Goal: Information Seeking & Learning: Learn about a topic

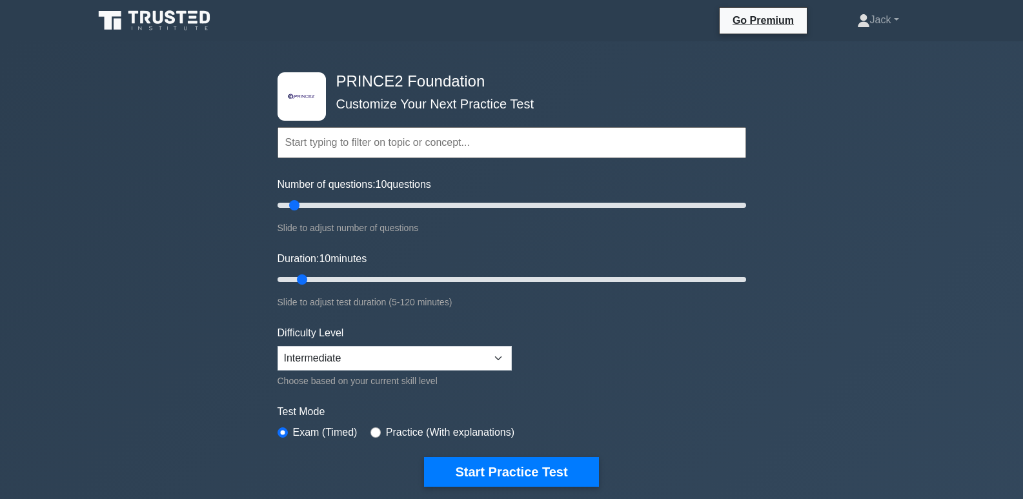
click at [443, 134] on input "text" at bounding box center [511, 142] width 468 height 31
drag, startPoint x: 296, startPoint y: 205, endPoint x: 411, endPoint y: 219, distance: 116.3
type input "60"
click at [411, 213] on input "Number of questions: 60 questions" at bounding box center [511, 204] width 468 height 15
drag, startPoint x: 300, startPoint y: 276, endPoint x: 503, endPoint y: 293, distance: 204.0
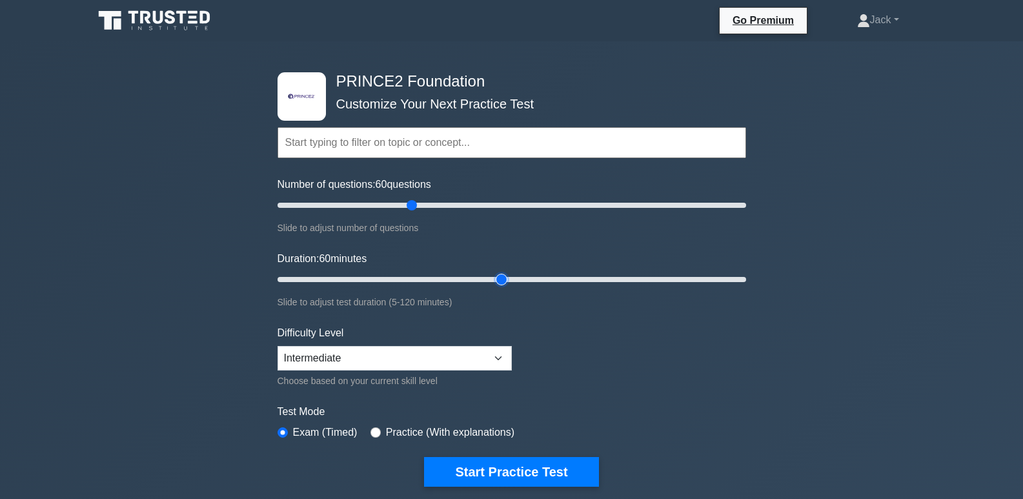
type input "60"
click at [503, 287] on input "Duration: 60 minutes" at bounding box center [511, 279] width 468 height 15
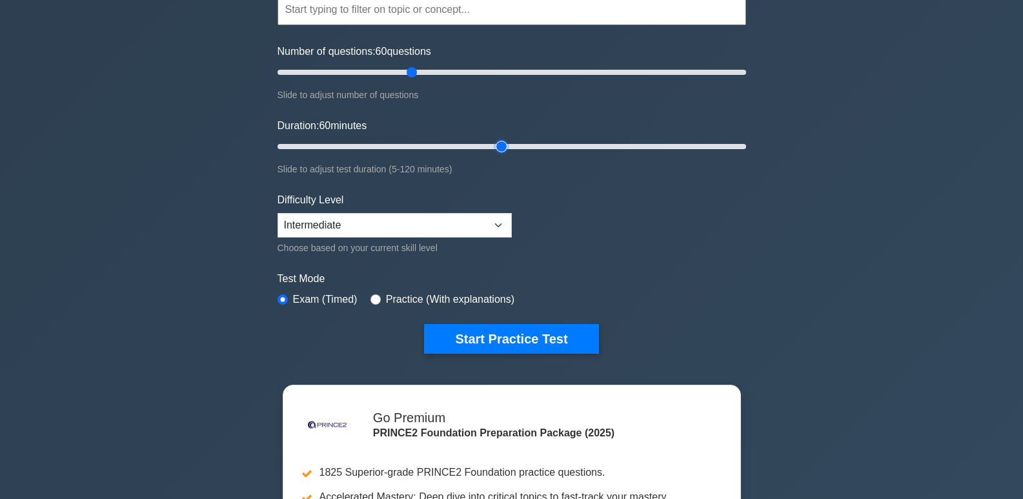
scroll to position [129, 0]
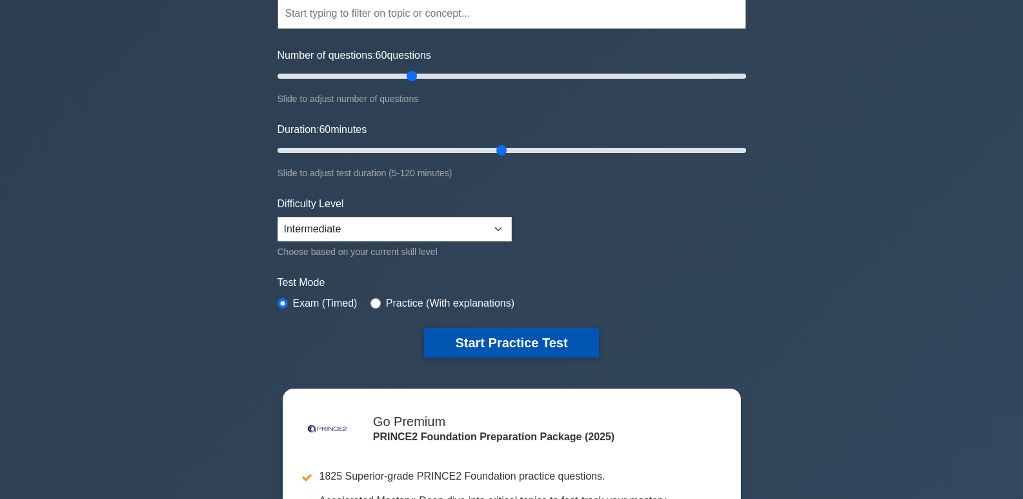
click at [532, 351] on button "Start Practice Test" at bounding box center [511, 343] width 174 height 30
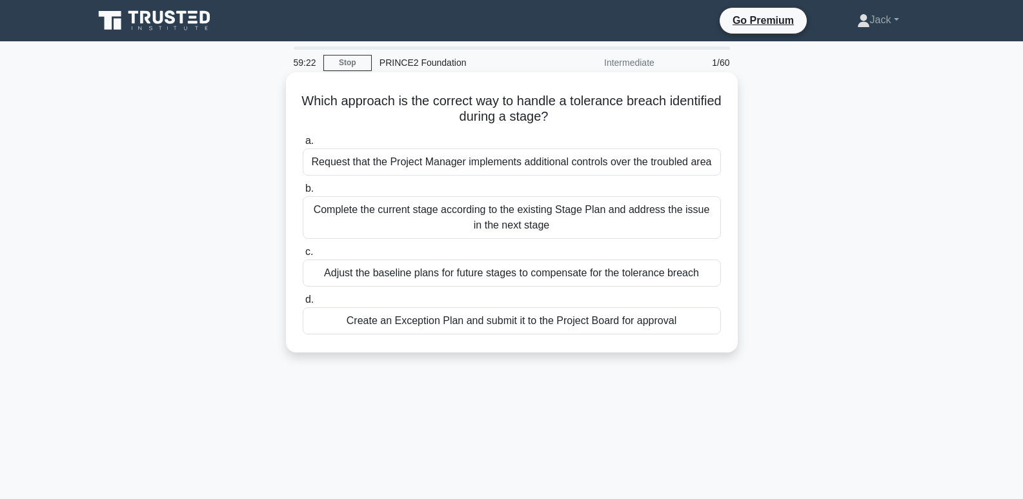
click at [602, 321] on div "Create an Exception Plan and submit it to the Project Board for approval" at bounding box center [512, 320] width 418 height 27
click at [303, 304] on input "d. Create an Exception Plan and submit it to the Project Board for approval" at bounding box center [303, 300] width 0 height 8
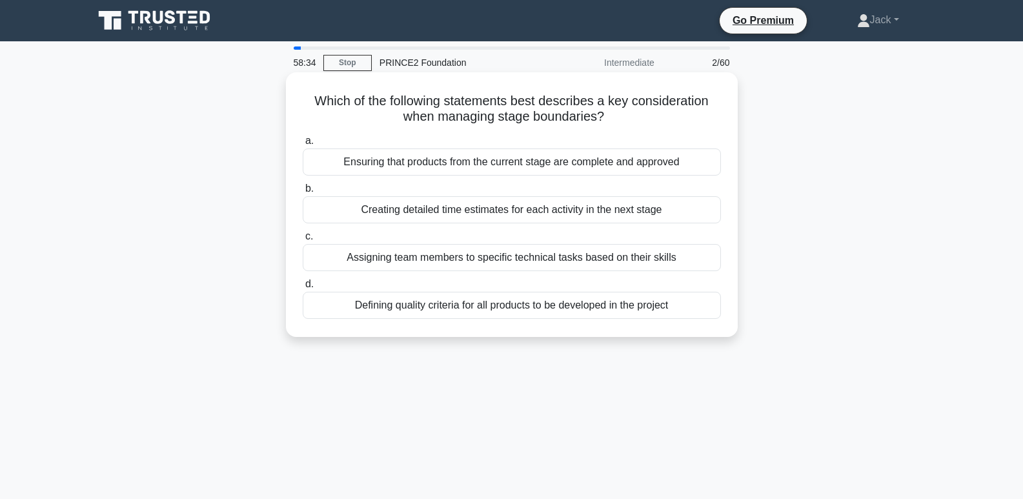
click at [485, 159] on div "Ensuring that products from the current stage are complete and approved" at bounding box center [512, 161] width 418 height 27
click at [303, 145] on input "a. Ensuring that products from the current stage are complete and approved" at bounding box center [303, 141] width 0 height 8
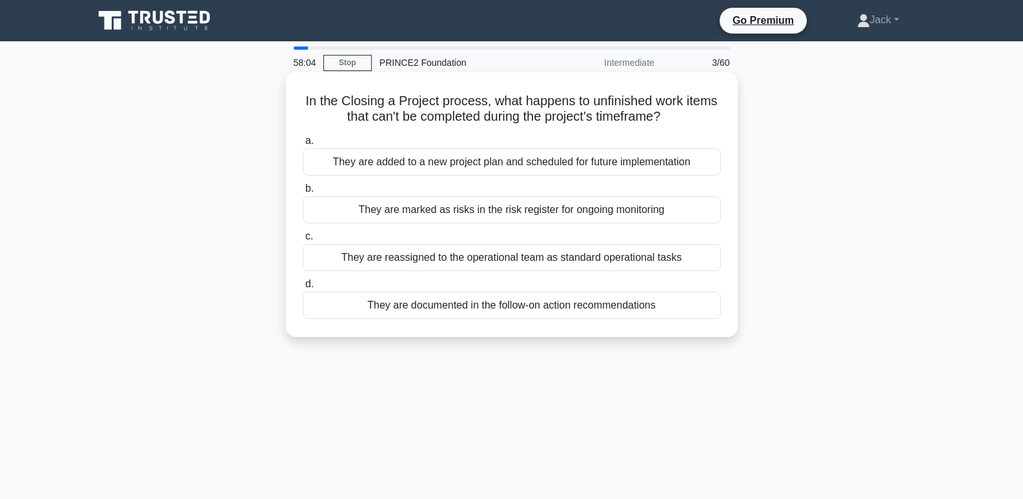
click at [554, 308] on div "They are documented in the follow-on action recommendations" at bounding box center [512, 305] width 418 height 27
click at [699, 303] on div "They are documented in the follow-on action recommendations" at bounding box center [512, 305] width 418 height 27
click at [303, 288] on input "d. They are documented in the follow-on action recommendations" at bounding box center [303, 284] width 0 height 8
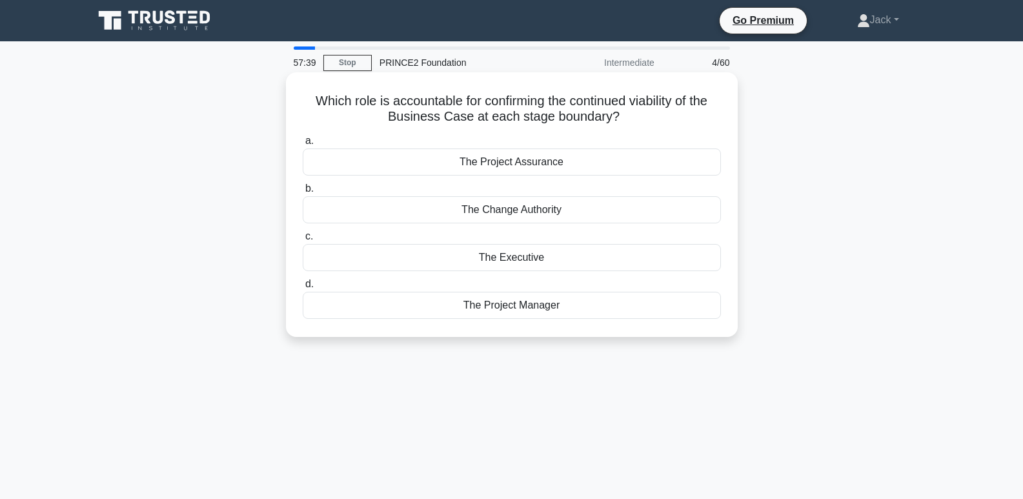
click at [546, 261] on div "The Executive" at bounding box center [512, 257] width 418 height 27
click at [303, 241] on input "c. The Executive" at bounding box center [303, 236] width 0 height 8
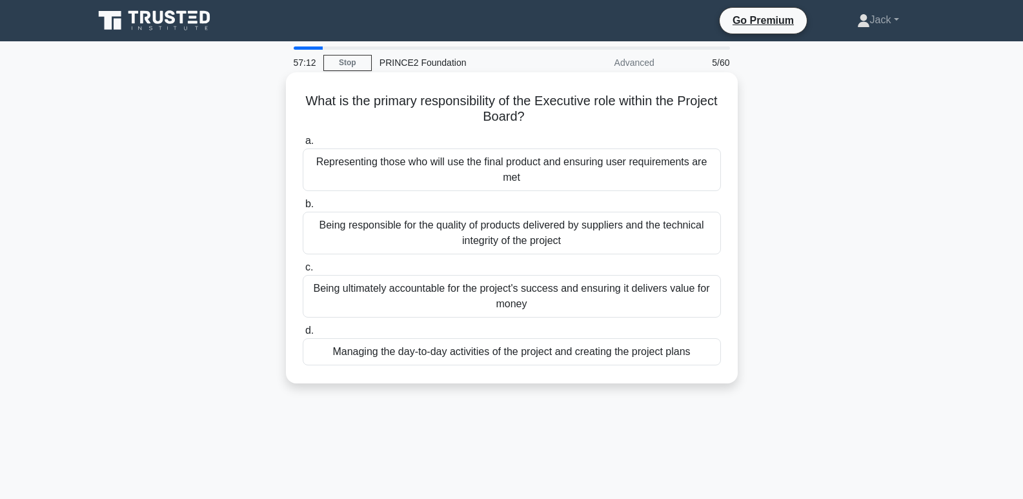
click at [540, 296] on div "Being ultimately accountable for the project's success and ensuring it delivers…" at bounding box center [512, 296] width 418 height 43
click at [303, 272] on input "c. Being ultimately accountable for the project's success and ensuring it deliv…" at bounding box center [303, 267] width 0 height 8
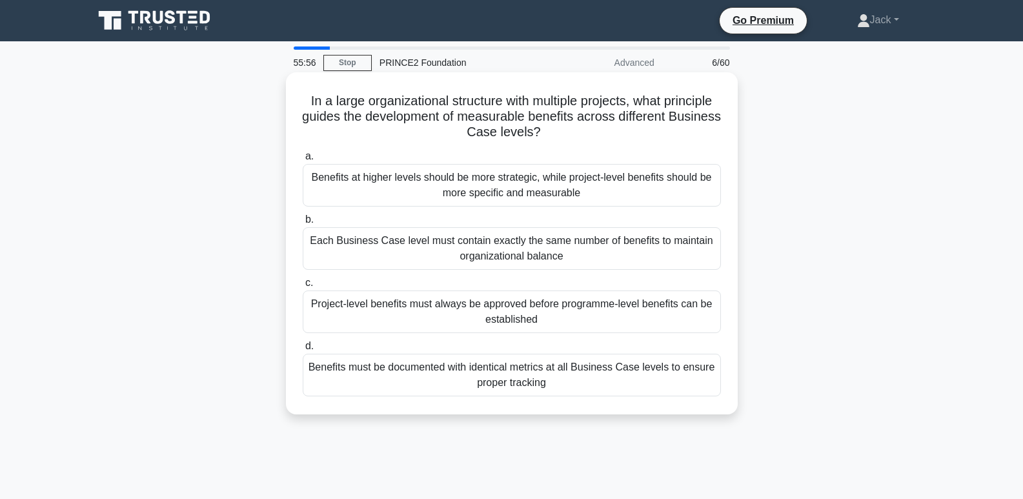
click at [658, 185] on div "Benefits at higher levels should be more strategic, while project-level benefit…" at bounding box center [512, 185] width 418 height 43
click at [303, 161] on input "a. Benefits at higher levels should be more strategic, while project-level bene…" at bounding box center [303, 156] width 0 height 8
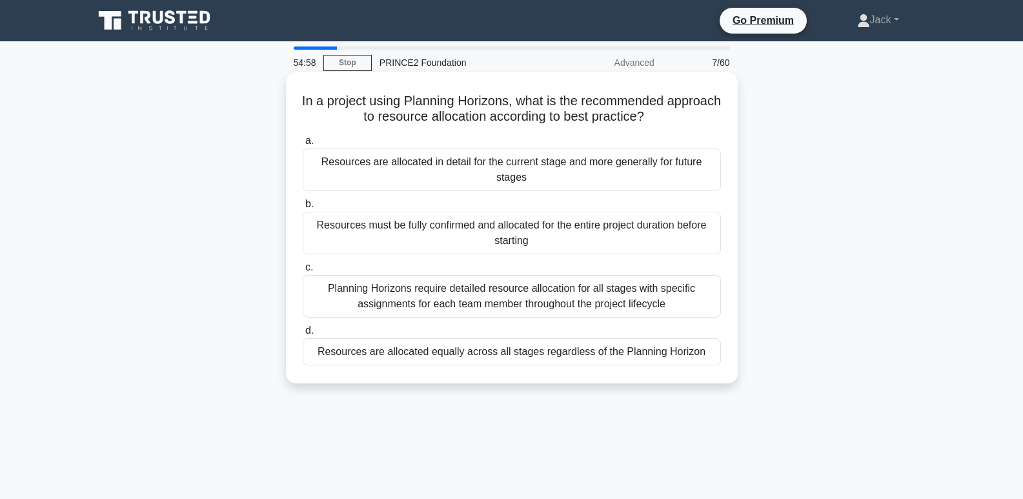
click at [663, 292] on div "Planning Horizons require detailed resource allocation for all stages with spec…" at bounding box center [512, 296] width 418 height 43
click at [303, 272] on input "c. Planning Horizons require detailed resource allocation for all stages with s…" at bounding box center [303, 267] width 0 height 8
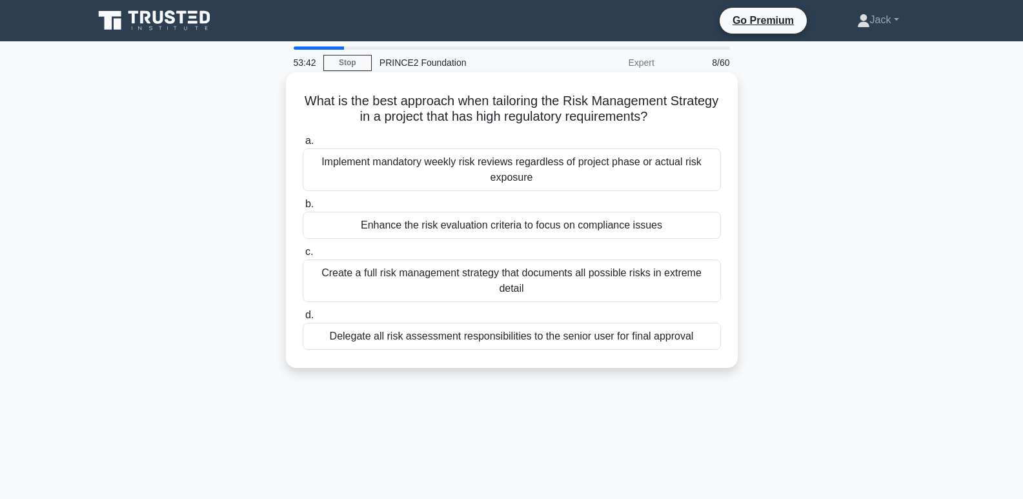
click at [635, 226] on div "Enhance the risk evaluation criteria to focus on compliance issues" at bounding box center [512, 225] width 418 height 27
click at [303, 208] on input "b. Enhance the risk evaluation criteria to focus on compliance issues" at bounding box center [303, 204] width 0 height 8
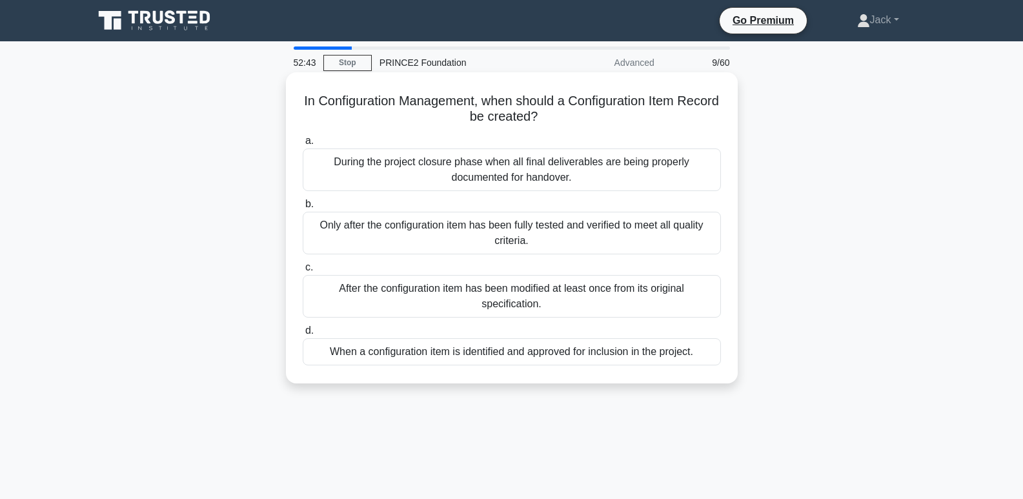
click at [642, 234] on div "Only after the configuration item has been fully tested and verified to meet al…" at bounding box center [512, 233] width 418 height 43
click at [303, 208] on input "b. Only after the configuration item has been fully tested and verified to meet…" at bounding box center [303, 204] width 0 height 8
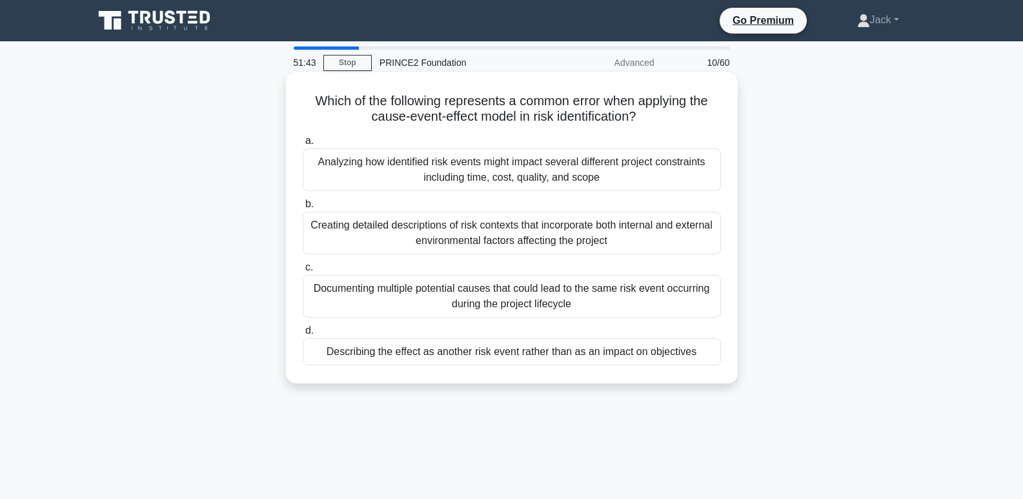
click at [623, 356] on div "Describing the effect as another risk event rather than as an impact on objecti…" at bounding box center [512, 351] width 418 height 27
click at [303, 335] on input "d. Describing the effect as another risk event rather than as an impact on obje…" at bounding box center [303, 331] width 0 height 8
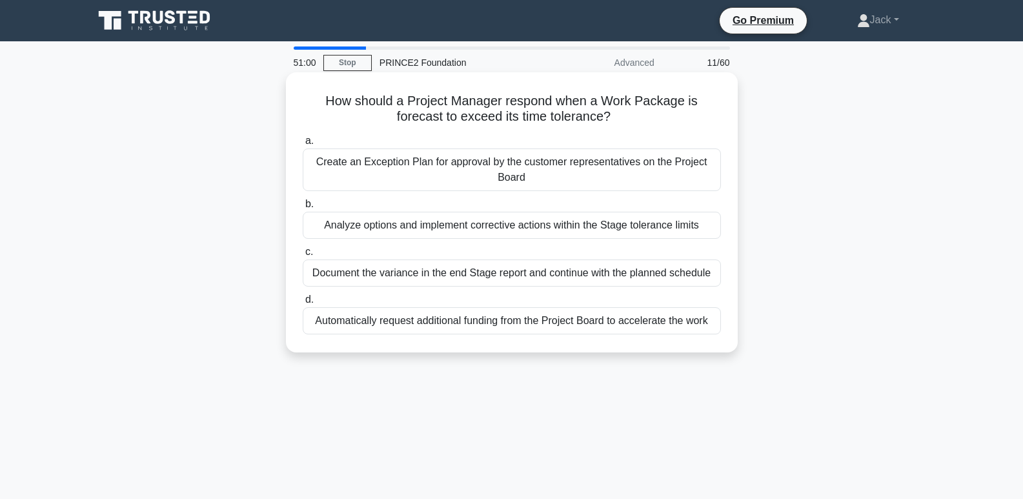
click at [658, 227] on div "Analyze options and implement corrective actions within the Stage tolerance lim…" at bounding box center [512, 225] width 418 height 27
click at [303, 208] on input "b. Analyze options and implement corrective actions within the Stage tolerance …" at bounding box center [303, 204] width 0 height 8
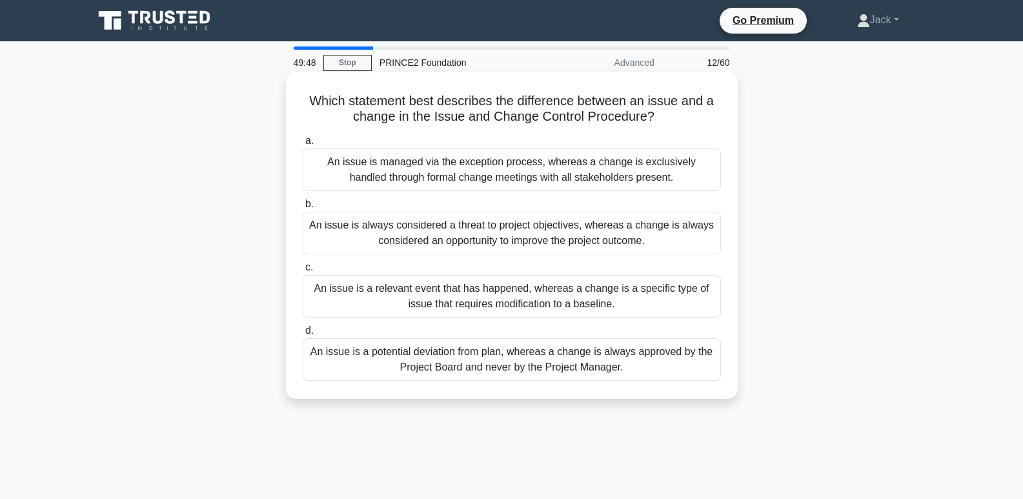
click at [641, 301] on div "An issue is a relevant event that has happened, whereas a change is a specific …" at bounding box center [512, 296] width 418 height 43
click at [303, 272] on input "c. An issue is a relevant event that has happened, whereas a change is a specif…" at bounding box center [303, 267] width 0 height 8
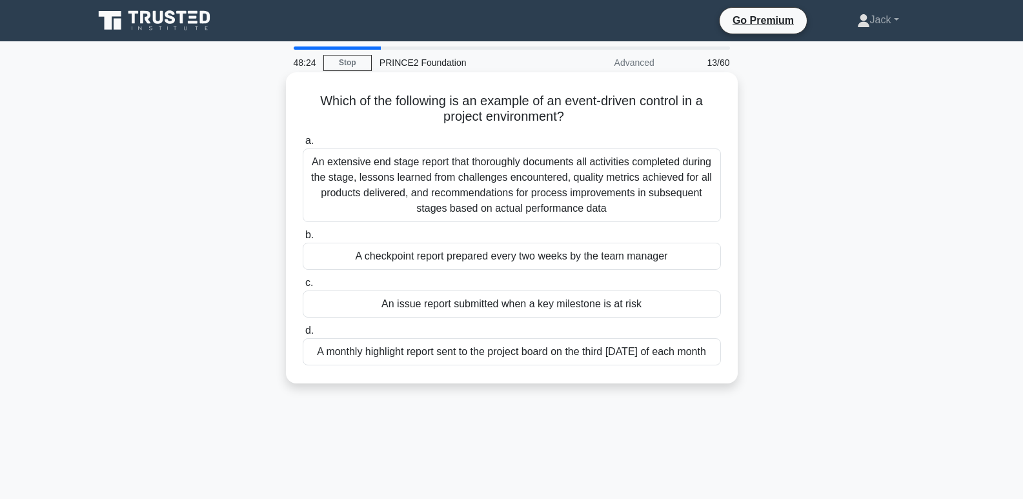
click at [630, 190] on div "An extensive end stage report that thoroughly documents all activities complete…" at bounding box center [512, 185] width 418 height 74
click at [303, 145] on input "a. An extensive end stage report that thoroughly documents all activities compl…" at bounding box center [303, 141] width 0 height 8
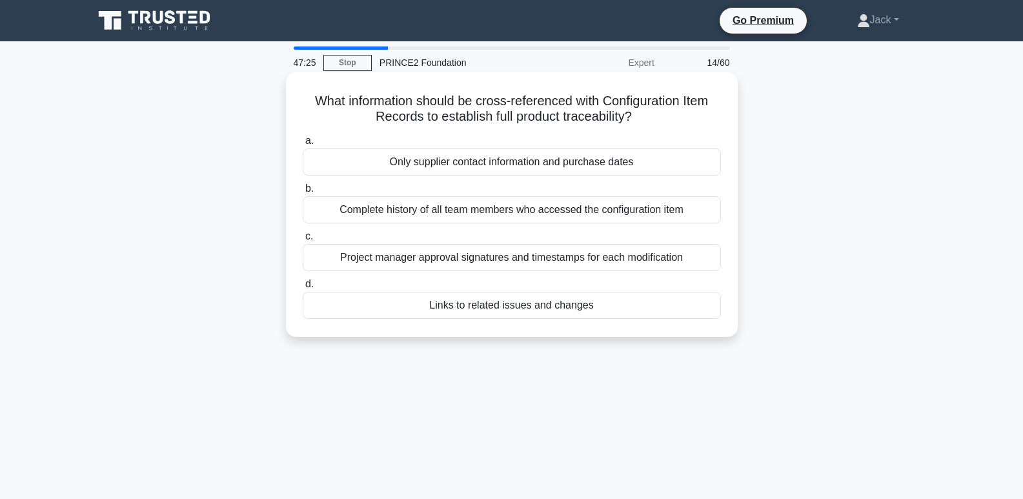
click at [655, 211] on div "Complete history of all team members who accessed the configuration item" at bounding box center [512, 209] width 418 height 27
click at [303, 193] on input "b. Complete history of all team members who accessed the configuration item" at bounding box center [303, 189] width 0 height 8
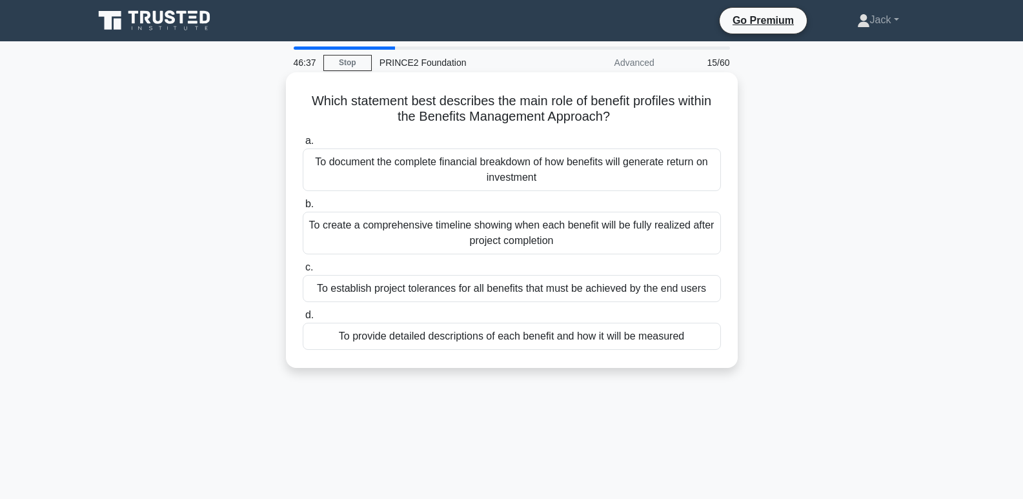
click at [616, 336] on div "To provide detailed descriptions of each benefit and how it will be measured" at bounding box center [512, 336] width 418 height 27
click at [303, 319] on input "d. To provide detailed descriptions of each benefit and how it will be measured" at bounding box center [303, 315] width 0 height 8
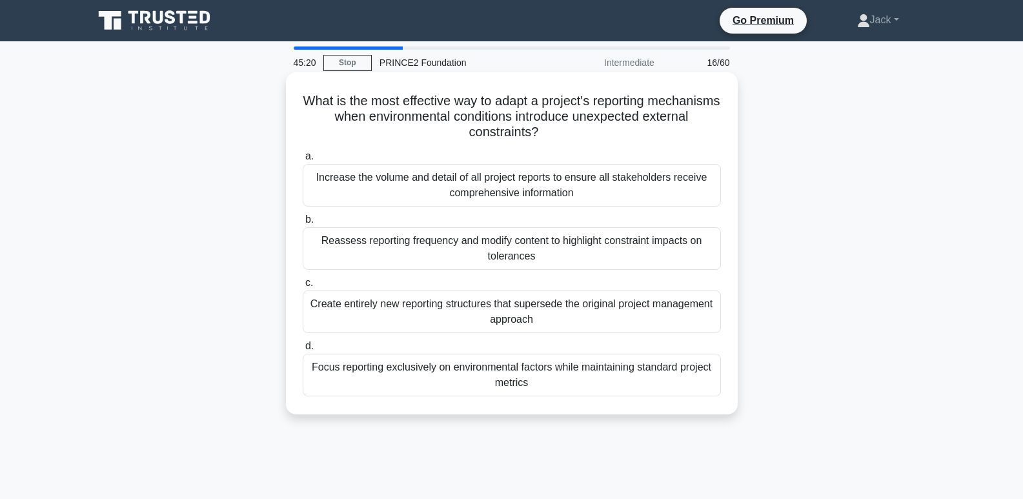
click at [649, 381] on div "Focus reporting exclusively on environmental factors while maintaining standard…" at bounding box center [512, 375] width 418 height 43
click at [303, 350] on input "d. Focus reporting exclusively on environmental factors while maintaining stand…" at bounding box center [303, 346] width 0 height 8
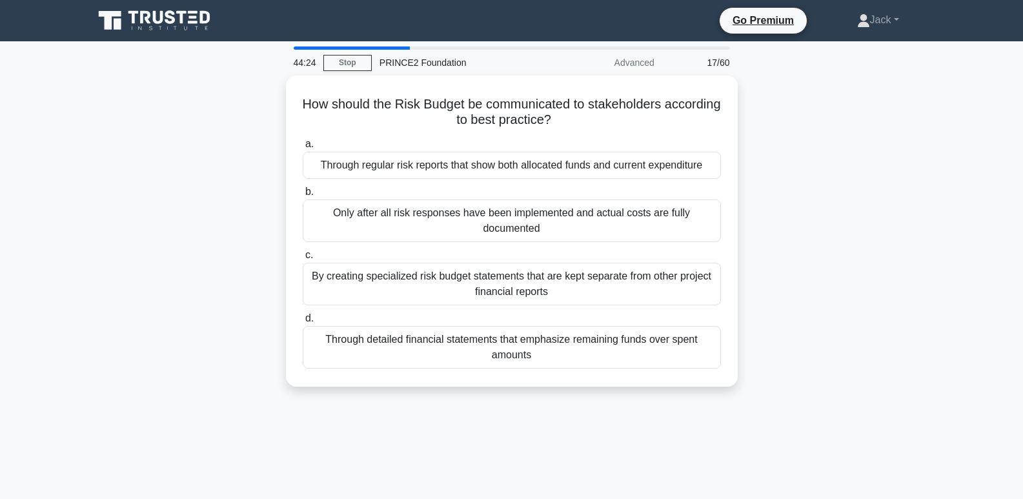
click at [854, 260] on div "How should the Risk Budget be communicated to stakeholders according to best pr…" at bounding box center [512, 238] width 852 height 327
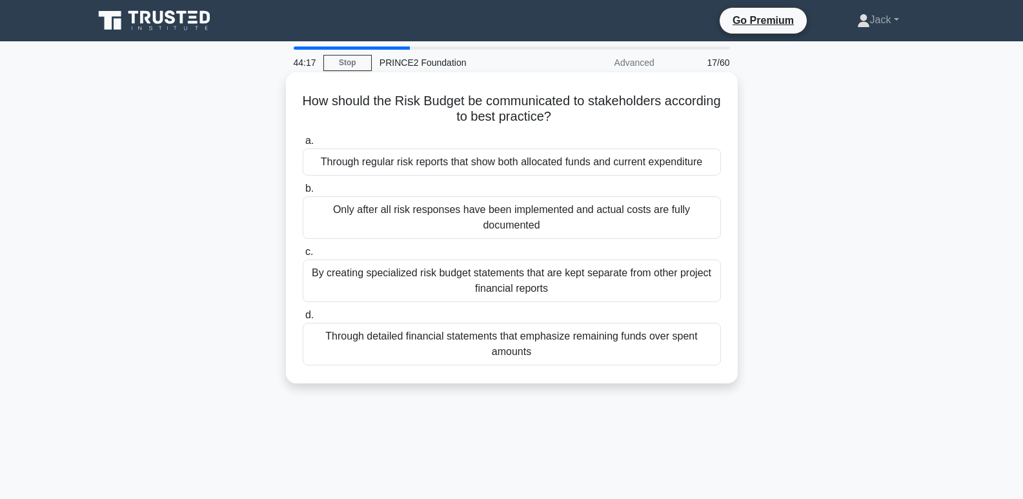
click at [688, 165] on div "Through regular risk reports that show both allocated funds and current expendi…" at bounding box center [512, 161] width 418 height 27
click at [303, 145] on input "a. Through regular risk reports that show both allocated funds and current expe…" at bounding box center [303, 141] width 0 height 8
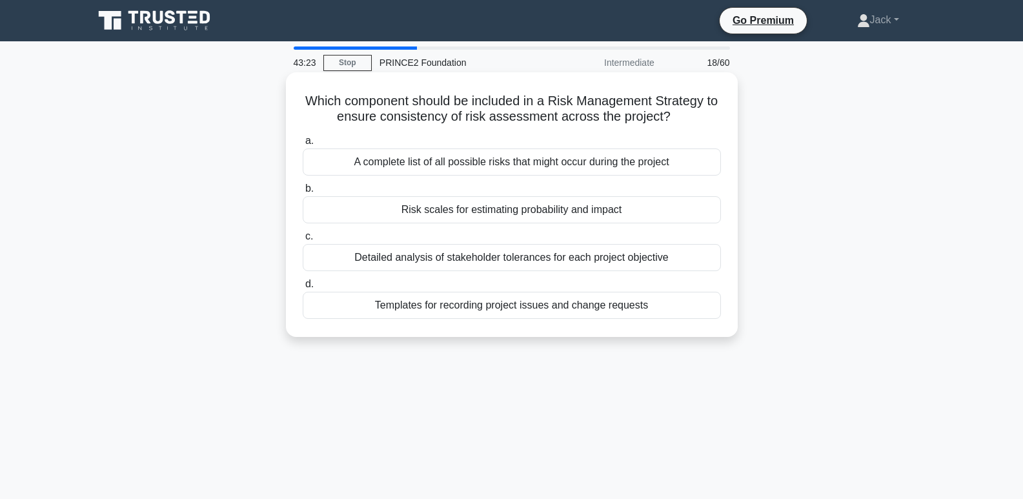
click at [627, 206] on div "Risk scales for estimating probability and impact" at bounding box center [512, 209] width 418 height 27
click at [303, 193] on input "b. Risk scales for estimating probability and impact" at bounding box center [303, 189] width 0 height 8
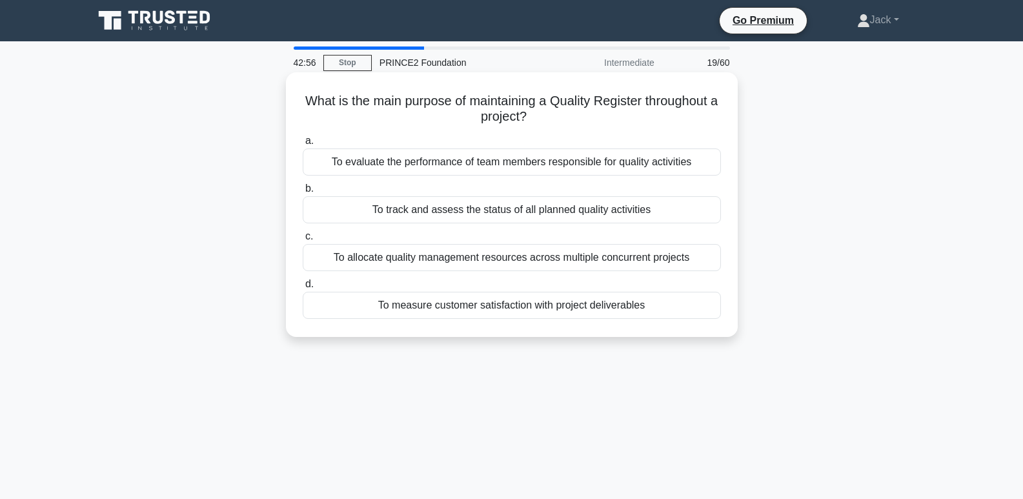
click at [681, 208] on div "To track and assess the status of all planned quality activities" at bounding box center [512, 209] width 418 height 27
click at [303, 193] on input "b. To track and assess the status of all planned quality activities" at bounding box center [303, 189] width 0 height 8
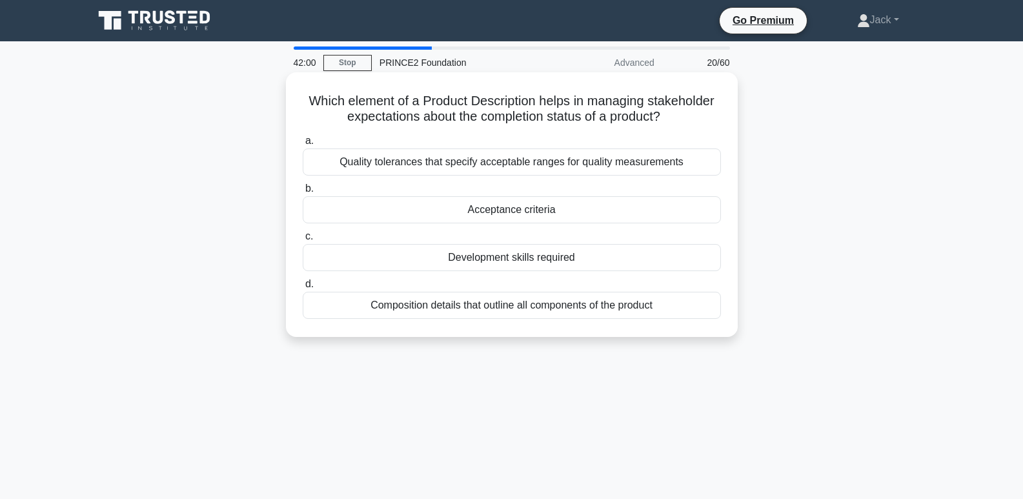
click at [681, 168] on div "Quality tolerances that specify acceptable ranges for quality measurements" at bounding box center [512, 161] width 418 height 27
click at [303, 145] on input "a. Quality tolerances that specify acceptable ranges for quality measurements" at bounding box center [303, 141] width 0 height 8
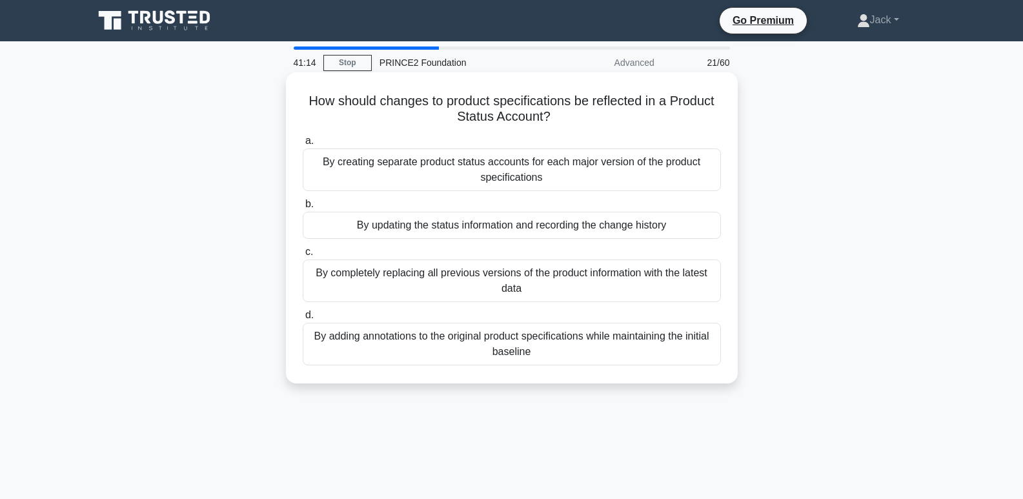
click at [685, 226] on div "By updating the status information and recording the change history" at bounding box center [512, 225] width 418 height 27
click at [303, 208] on input "b. By updating the status information and recording the change history" at bounding box center [303, 204] width 0 height 8
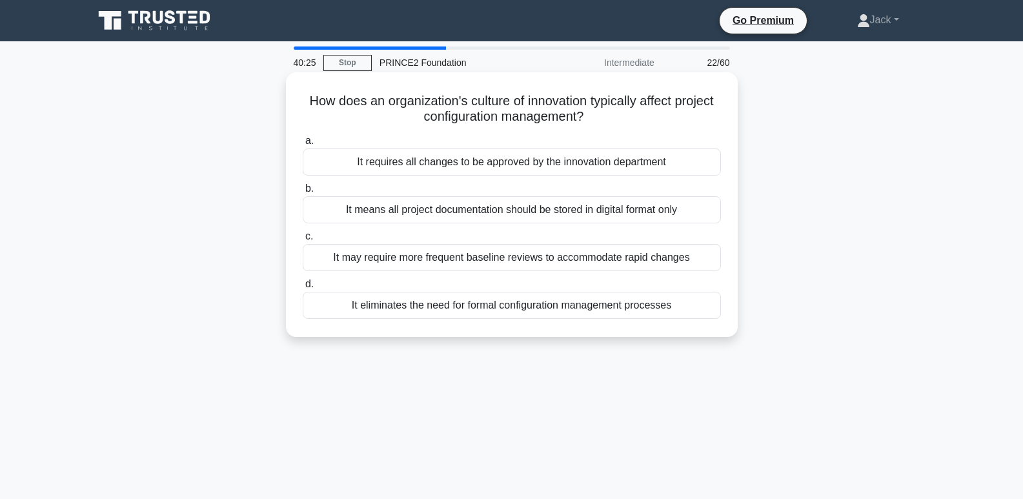
click at [659, 261] on div "It may require more frequent baseline reviews to accommodate rapid changes" at bounding box center [512, 257] width 418 height 27
click at [303, 241] on input "c. It may require more frequent baseline reviews to accommodate rapid changes" at bounding box center [303, 236] width 0 height 8
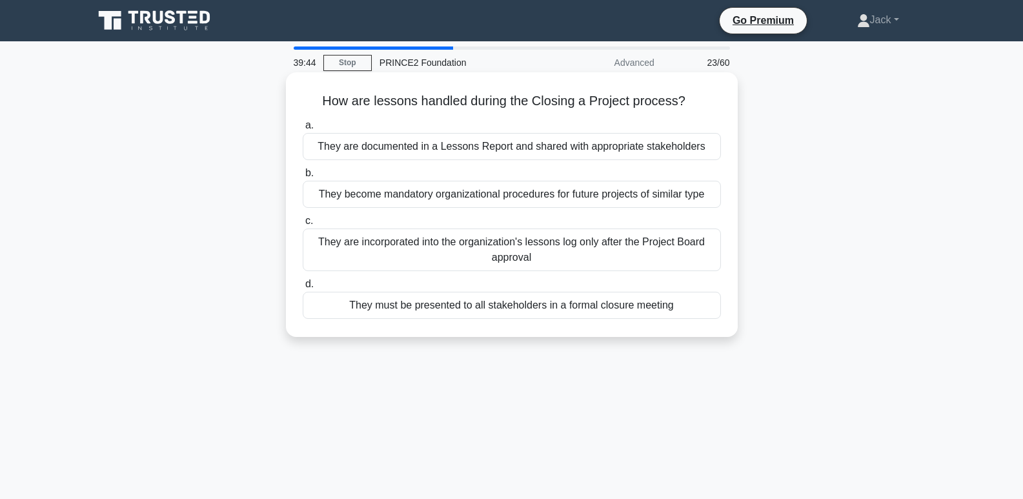
click at [705, 148] on div "They are documented in a Lessons Report and shared with appropriate stakeholders" at bounding box center [512, 146] width 418 height 27
click at [303, 130] on input "a. They are documented in a Lessons Report and shared with appropriate stakehol…" at bounding box center [303, 125] width 0 height 8
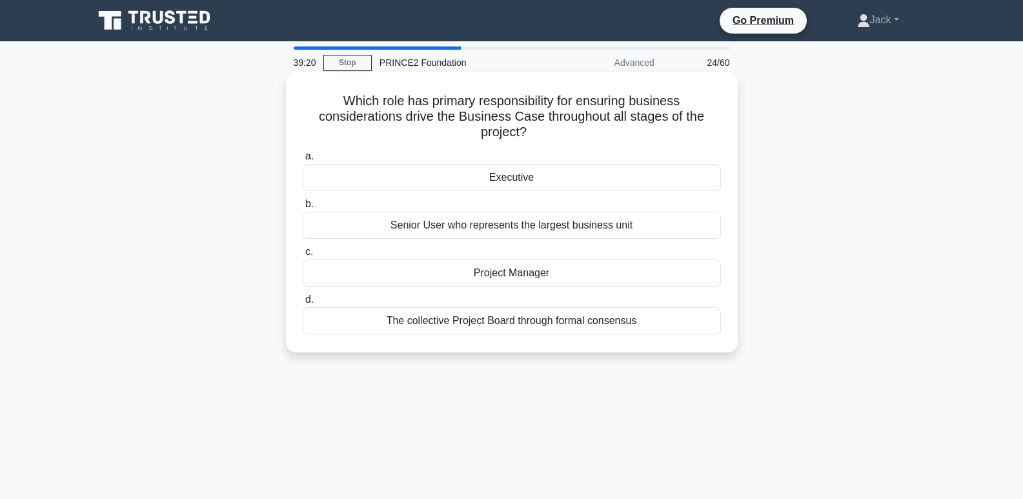
click at [588, 175] on div "Executive" at bounding box center [512, 177] width 418 height 27
click at [303, 161] on input "a. Executive" at bounding box center [303, 156] width 0 height 8
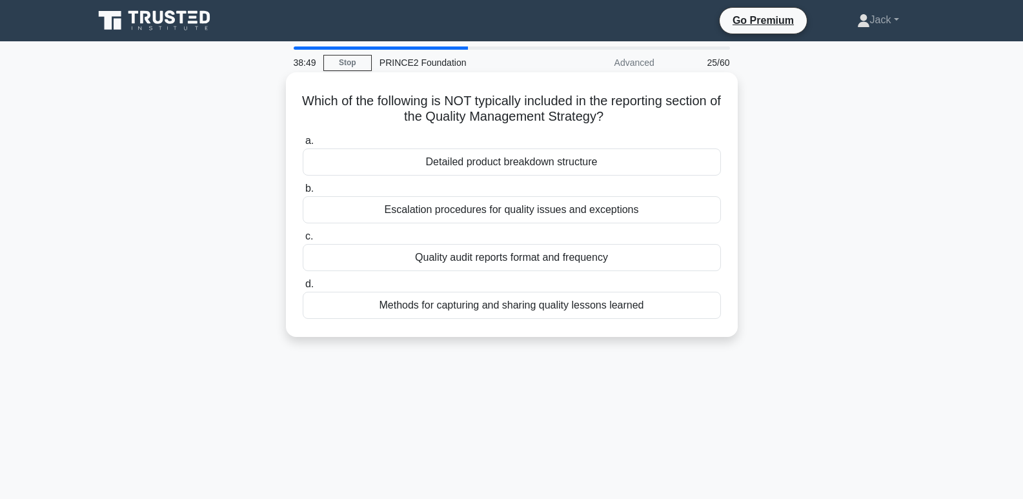
click at [508, 314] on div "Methods for capturing and sharing quality lessons learned" at bounding box center [512, 305] width 418 height 27
click at [303, 288] on input "d. Methods for capturing and sharing quality lessons learned" at bounding box center [303, 284] width 0 height 8
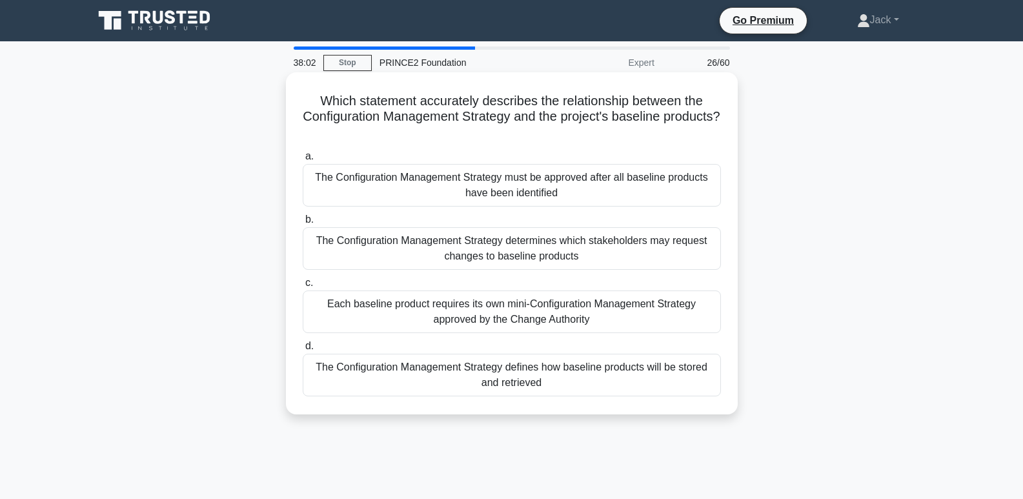
click at [683, 183] on div "The Configuration Management Strategy must be approved after all baseline produ…" at bounding box center [512, 185] width 418 height 43
click at [303, 161] on input "a. The Configuration Management Strategy must be approved after all baseline pr…" at bounding box center [303, 156] width 0 height 8
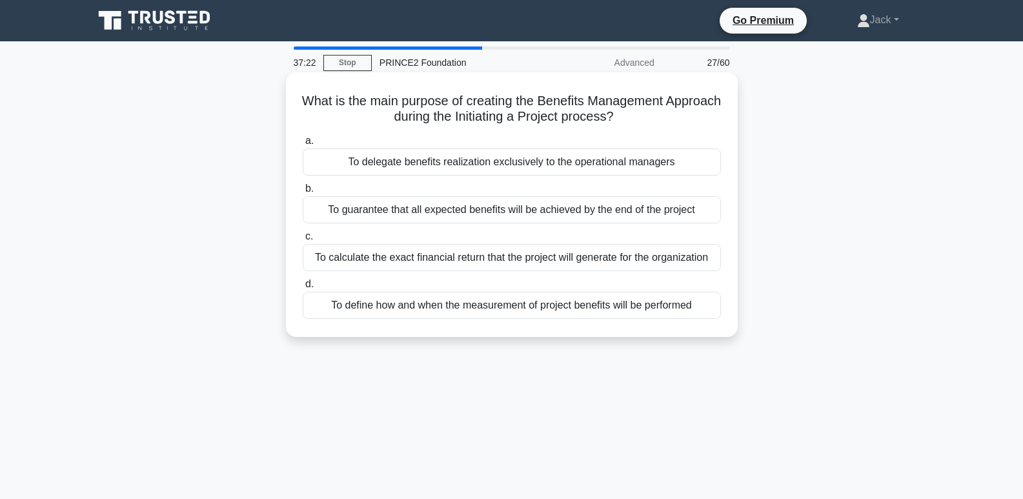
click at [697, 312] on div "To define how and when the measurement of project benefits will be performed" at bounding box center [512, 305] width 418 height 27
click at [303, 288] on input "d. To define how and when the measurement of project benefits will be performed" at bounding box center [303, 284] width 0 height 8
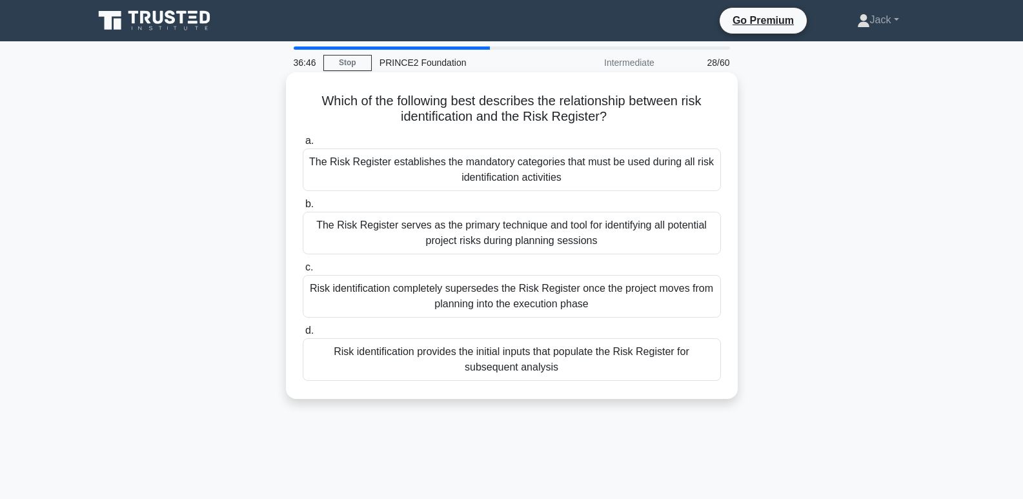
click at [683, 359] on div "Risk identification provides the initial inputs that populate the Risk Register…" at bounding box center [512, 359] width 418 height 43
click at [303, 335] on input "d. Risk identification provides the initial inputs that populate the Risk Regis…" at bounding box center [303, 331] width 0 height 8
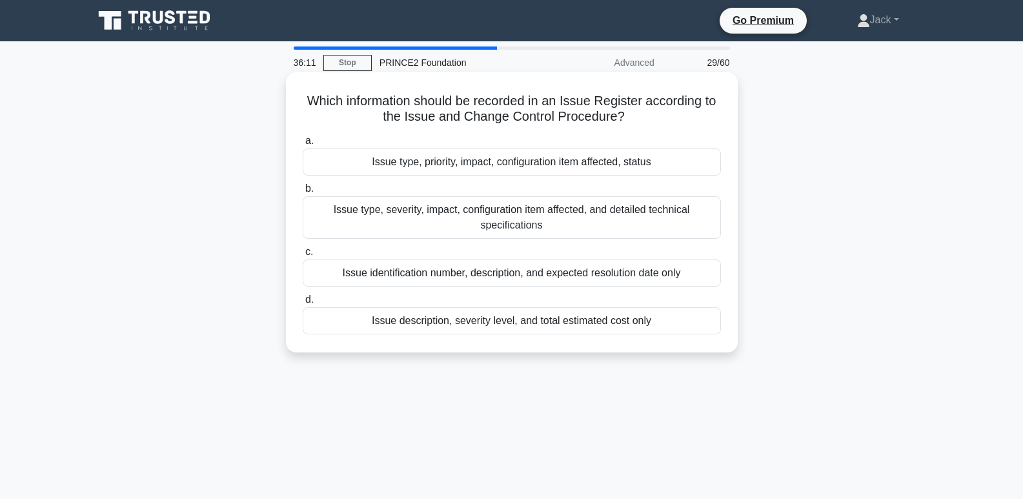
click at [628, 216] on div "Issue type, severity, impact, configuration item affected, and detailed technic…" at bounding box center [512, 217] width 418 height 43
click at [303, 193] on input "b. Issue type, severity, impact, configuration item affected, and detailed tech…" at bounding box center [303, 189] width 0 height 8
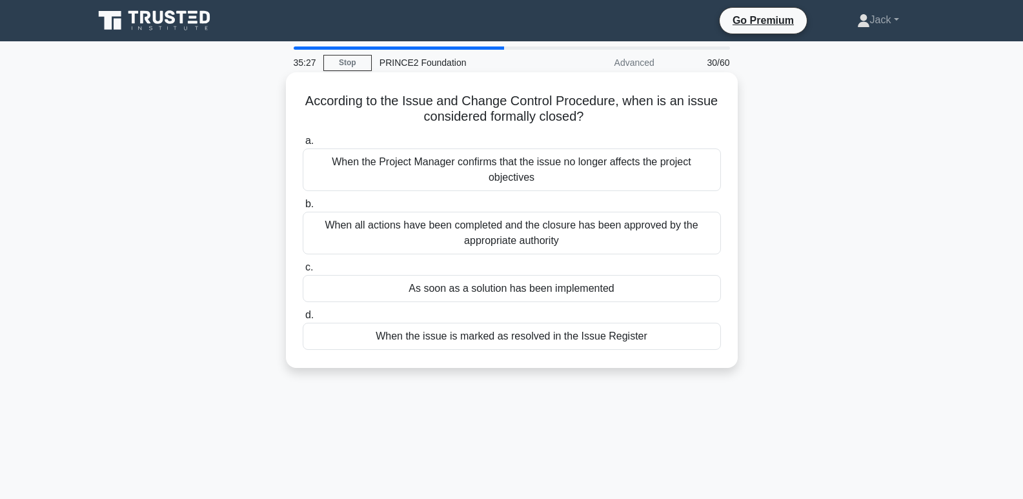
click at [680, 341] on div "When the issue is marked as resolved in the Issue Register" at bounding box center [512, 336] width 418 height 27
click at [303, 319] on input "d. When the issue is marked as resolved in the Issue Register" at bounding box center [303, 315] width 0 height 8
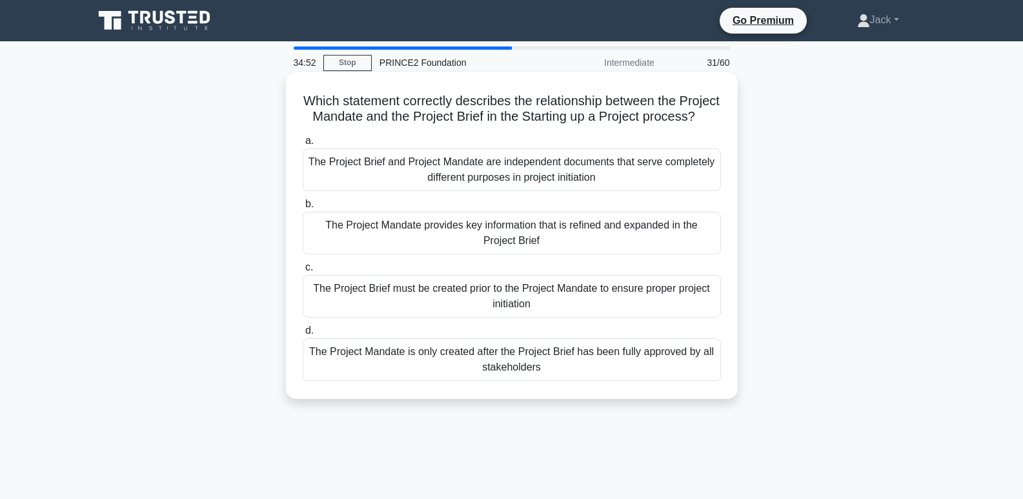
click at [676, 181] on div "The Project Brief and Project Mandate are independent documents that serve comp…" at bounding box center [512, 169] width 418 height 43
click at [303, 145] on input "a. The Project Brief and Project Mandate are independent documents that serve c…" at bounding box center [303, 141] width 0 height 8
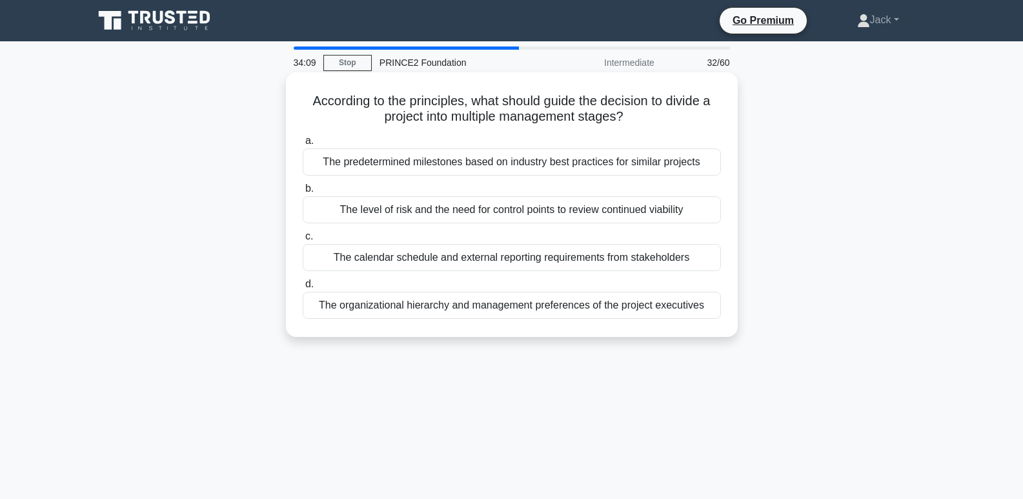
click at [643, 159] on div "The predetermined milestones based on industry best practices for similar proje…" at bounding box center [512, 161] width 418 height 27
click at [303, 145] on input "a. The predetermined milestones based on industry best practices for similar pr…" at bounding box center [303, 141] width 0 height 8
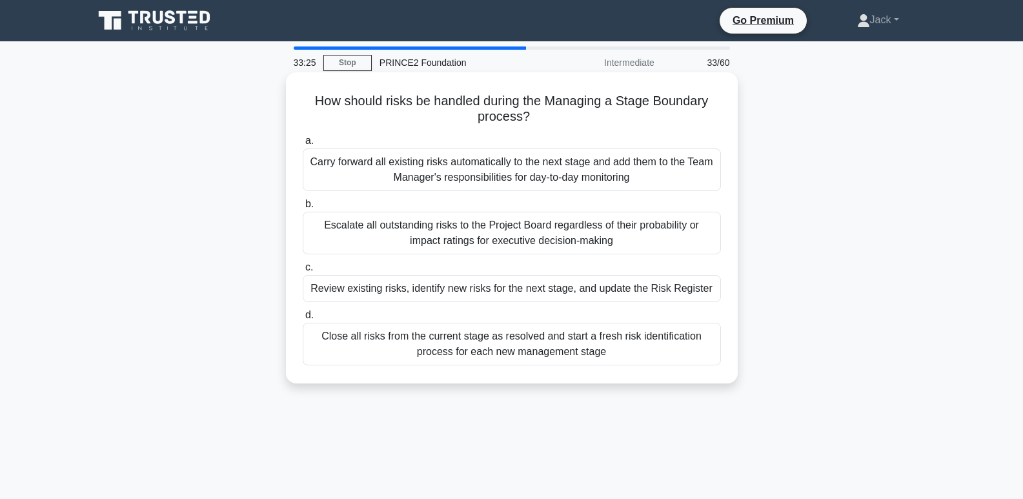
click at [599, 216] on div "Escalate all outstanding risks to the Project Board regardless of their probabi…" at bounding box center [512, 233] width 418 height 43
click at [303, 208] on input "b. Escalate all outstanding risks to the Project Board regardless of their prob…" at bounding box center [303, 204] width 0 height 8
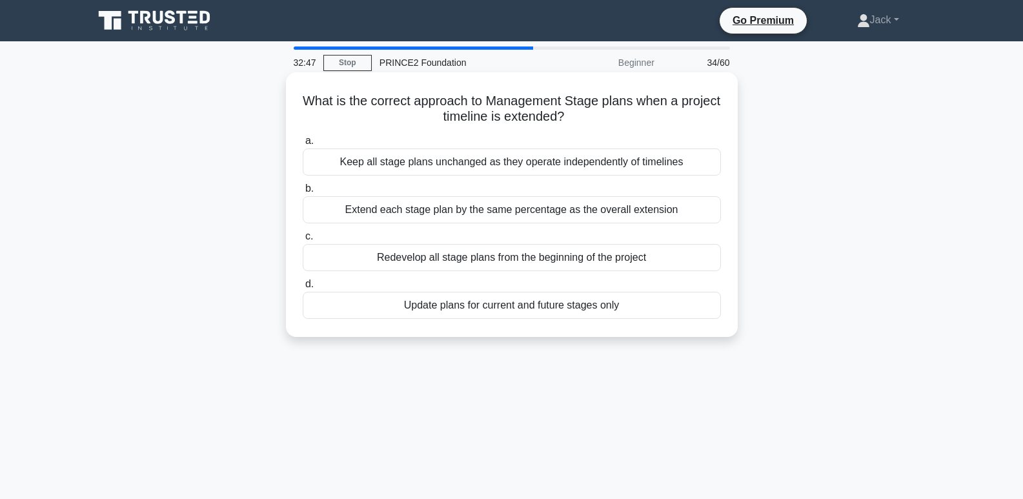
click at [541, 307] on div "Update plans for current and future stages only" at bounding box center [512, 305] width 418 height 27
click at [303, 288] on input "d. Update plans for current and future stages only" at bounding box center [303, 284] width 0 height 8
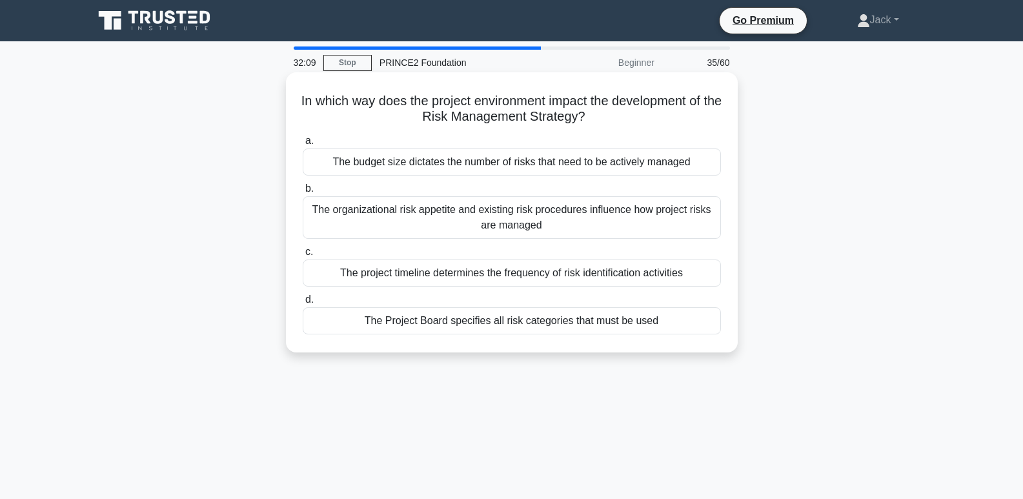
click at [697, 220] on div "The organizational risk appetite and existing risk procedures influence how pro…" at bounding box center [512, 217] width 418 height 43
click at [303, 193] on input "b. The organizational risk appetite and existing risk procedures influence how …" at bounding box center [303, 189] width 0 height 8
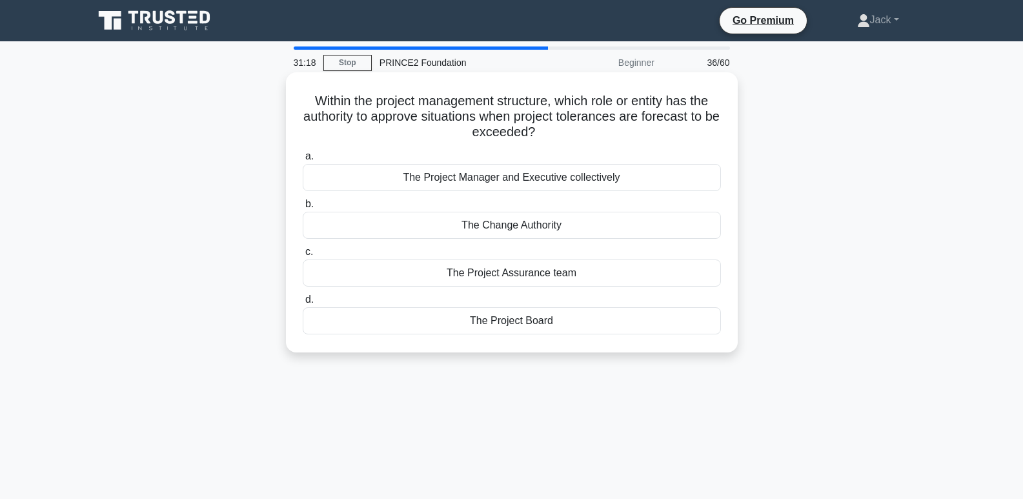
click at [650, 326] on div "The Project Board" at bounding box center [512, 320] width 418 height 27
click at [303, 304] on input "d. The Project Board" at bounding box center [303, 300] width 0 height 8
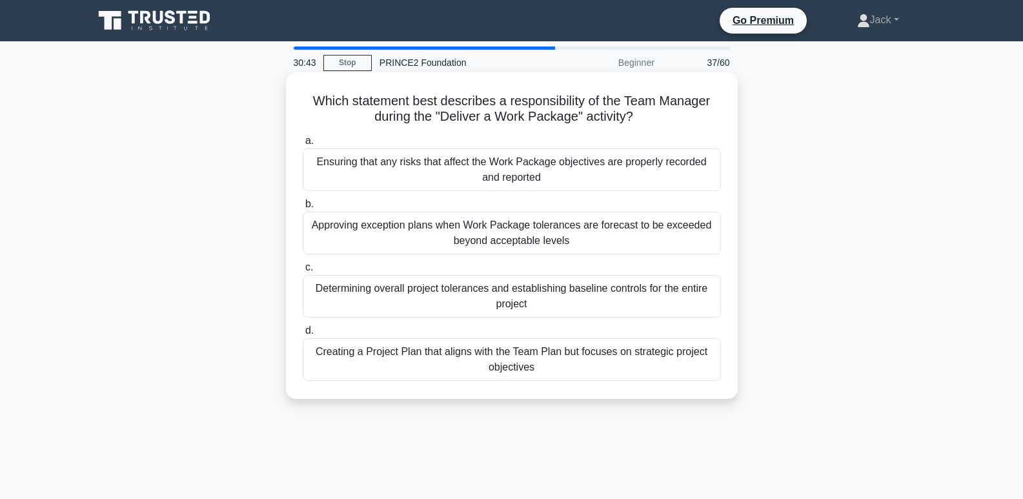
click at [675, 161] on div "Ensuring that any risks that affect the Work Package objectives are properly re…" at bounding box center [512, 169] width 418 height 43
click at [303, 145] on input "a. Ensuring that any risks that affect the Work Package objectives are properly…" at bounding box center [303, 141] width 0 height 8
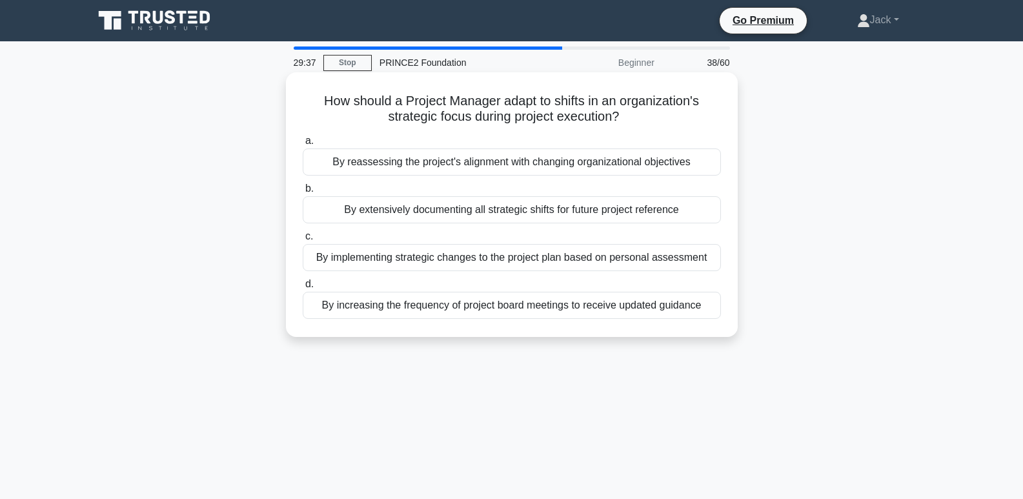
click at [540, 317] on div "a. By reassessing the project's alignment with changing organizational objectiv…" at bounding box center [512, 225] width 434 height 191
click at [715, 317] on div "By increasing the frequency of project board meetings to receive updated guidan…" at bounding box center [512, 305] width 418 height 27
click at [303, 288] on input "d. By increasing the frequency of project board meetings to receive updated gui…" at bounding box center [303, 284] width 0 height 8
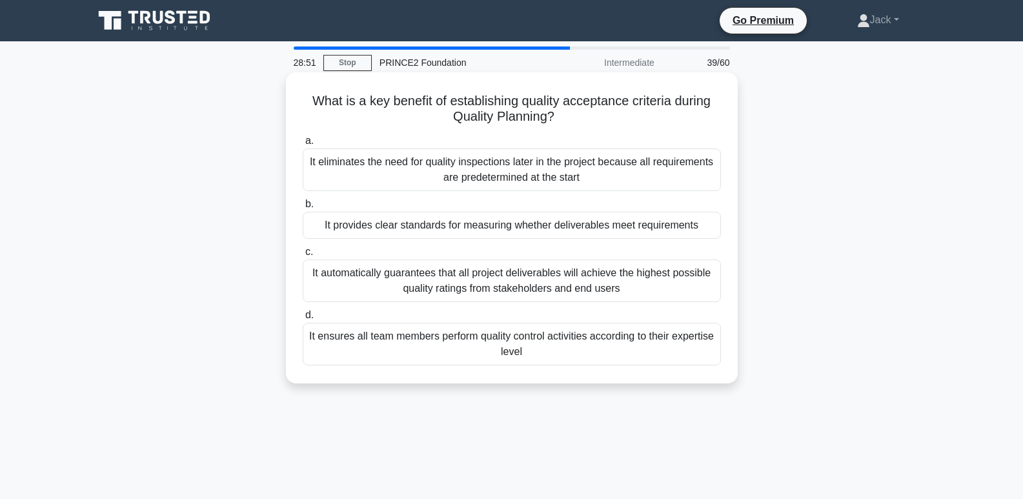
click at [681, 230] on div "It provides clear standards for measuring whether deliverables meet requirements" at bounding box center [512, 225] width 418 height 27
click at [303, 208] on input "b. It provides clear standards for measuring whether deliverables meet requirem…" at bounding box center [303, 204] width 0 height 8
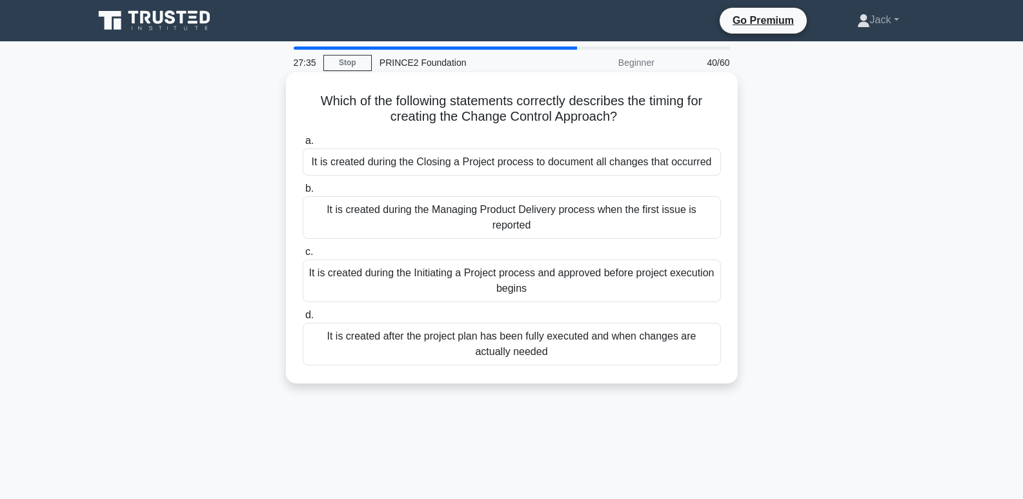
click at [663, 289] on div "It is created during the Initiating a Project process and approved before proje…" at bounding box center [512, 280] width 418 height 43
click at [303, 256] on input "c. It is created during the Initiating a Project process and approved before pr…" at bounding box center [303, 252] width 0 height 8
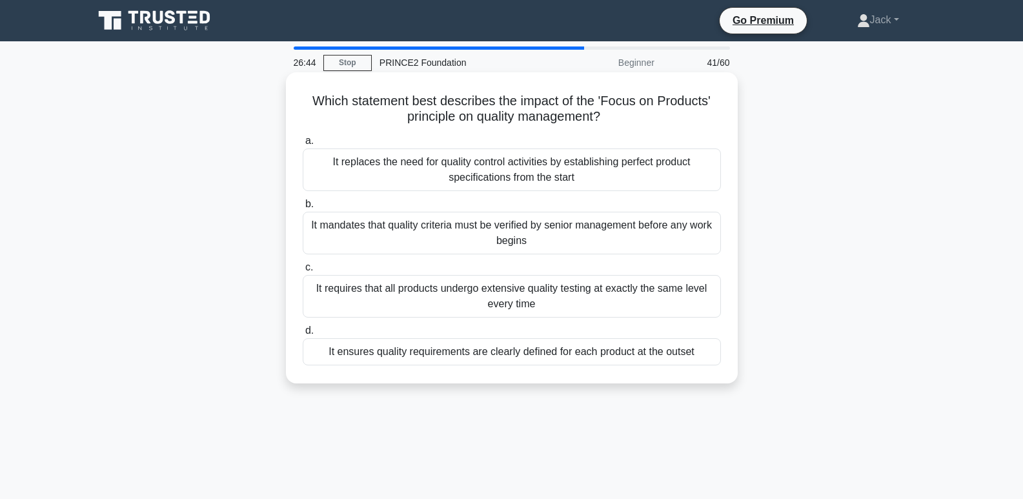
click at [690, 359] on div "It ensures quality requirements are clearly defined for each product at the out…" at bounding box center [512, 351] width 418 height 27
click at [303, 335] on input "d. It ensures quality requirements are clearly defined for each product at the …" at bounding box center [303, 331] width 0 height 8
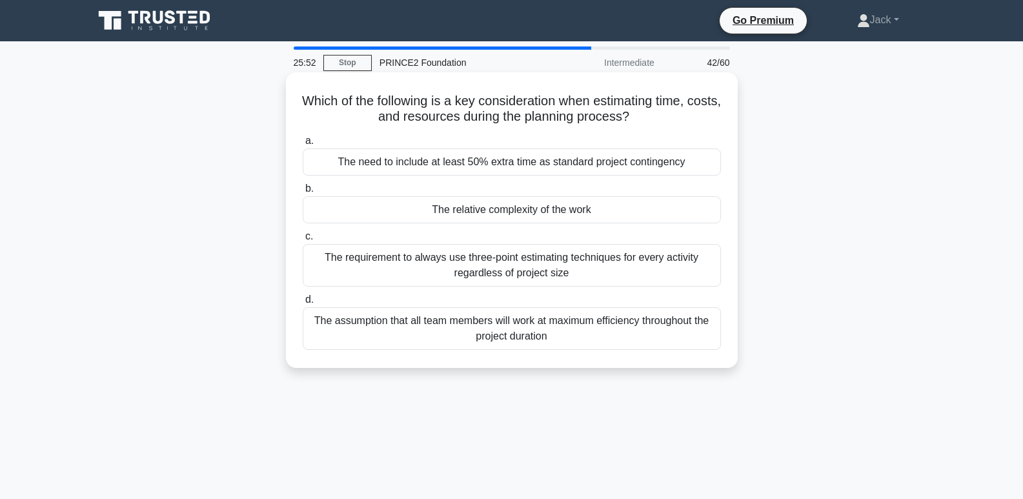
click at [662, 274] on div "The requirement to always use three-point estimating techniques for every activ…" at bounding box center [512, 265] width 418 height 43
click at [303, 241] on input "c. The requirement to always use three-point estimating techniques for every ac…" at bounding box center [303, 236] width 0 height 8
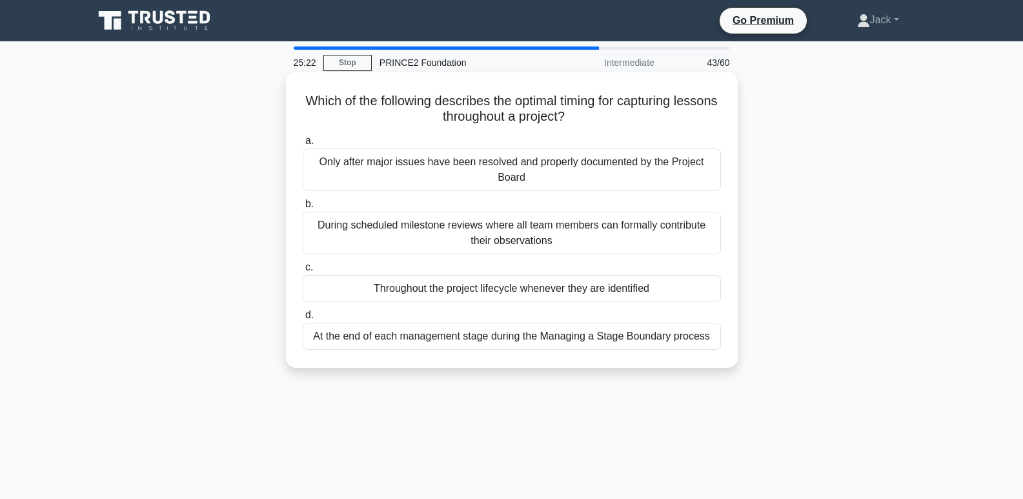
click at [699, 290] on div "Throughout the project lifecycle whenever they are identified" at bounding box center [512, 288] width 418 height 27
click at [303, 272] on input "c. Throughout the project lifecycle whenever they are identified" at bounding box center [303, 267] width 0 height 8
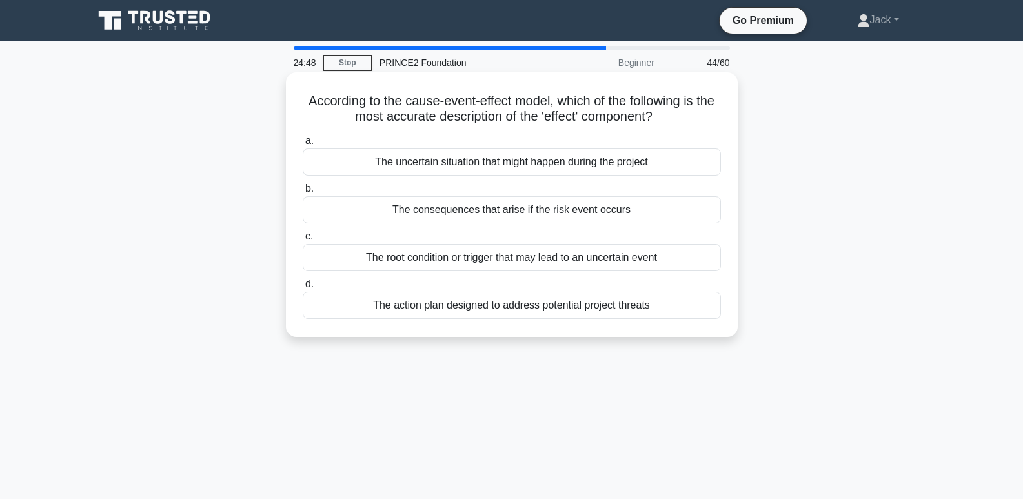
click at [619, 210] on div "The consequences that arise if the risk event occurs" at bounding box center [512, 209] width 418 height 27
click at [303, 193] on input "b. The consequences that arise if the risk event occurs" at bounding box center [303, 189] width 0 height 8
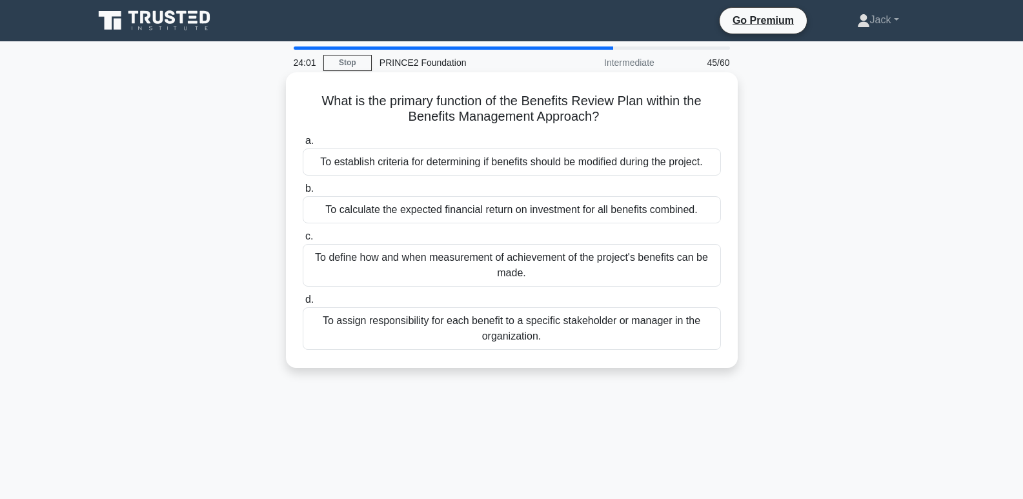
click at [705, 270] on div "To define how and when measurement of achievement of the project's benefits can…" at bounding box center [512, 265] width 418 height 43
click at [303, 241] on input "c. To define how and when measurement of achievement of the project's benefits …" at bounding box center [303, 236] width 0 height 8
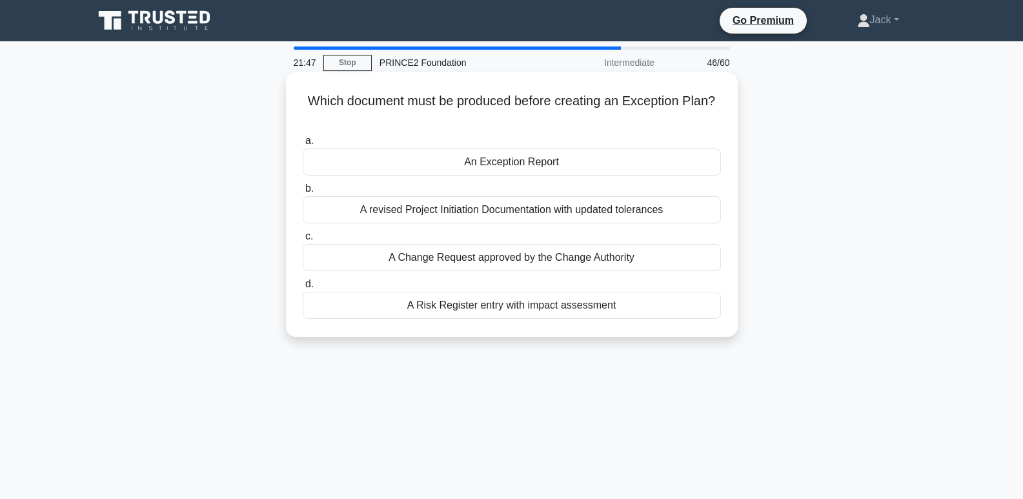
click at [565, 149] on div "An Exception Report" at bounding box center [512, 161] width 418 height 27
click at [303, 145] on input "a. An Exception Report" at bounding box center [303, 141] width 0 height 8
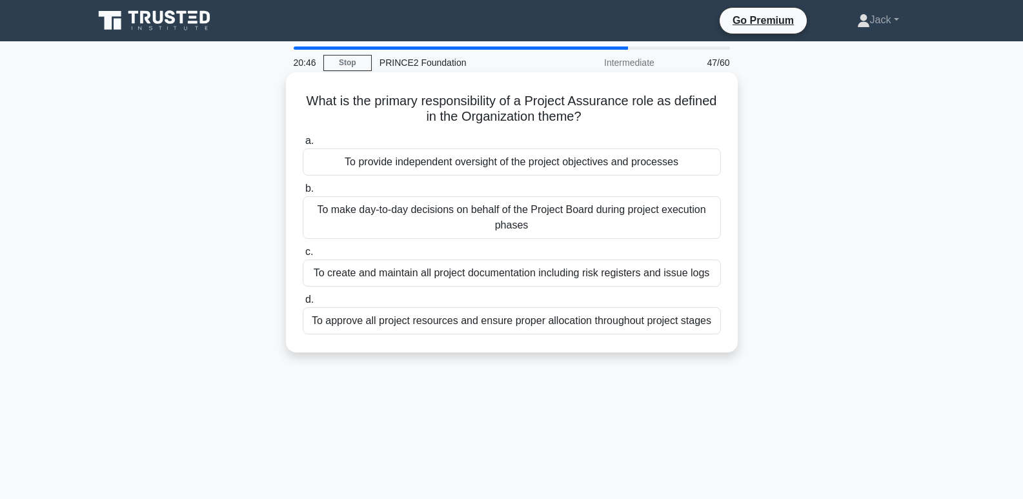
click at [695, 165] on div "To provide independent oversight of the project objectives and processes" at bounding box center [512, 161] width 418 height 27
click at [303, 145] on input "a. To provide independent oversight of the project objectives and processes" at bounding box center [303, 141] width 0 height 8
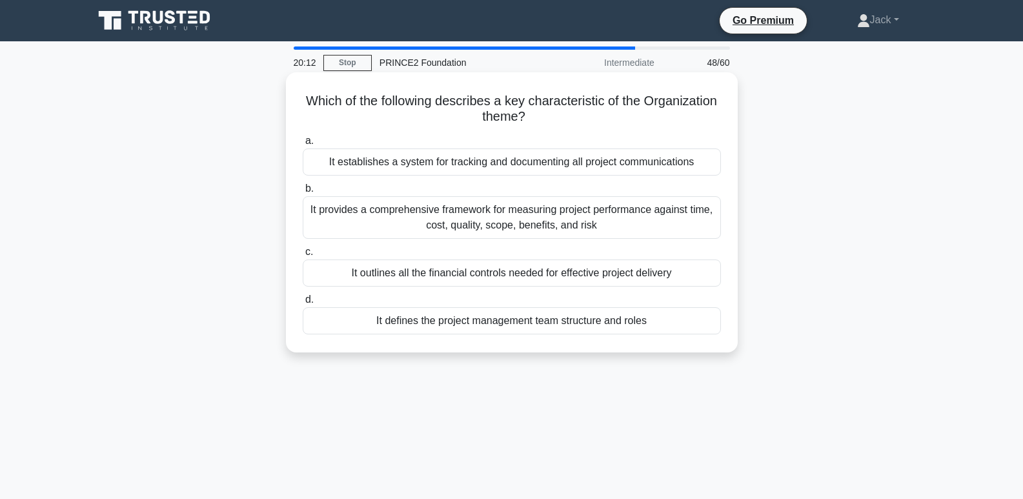
click at [612, 317] on div "It defines the project management team structure and roles" at bounding box center [512, 320] width 418 height 27
click at [303, 304] on input "d. It defines the project management team structure and roles" at bounding box center [303, 300] width 0 height 8
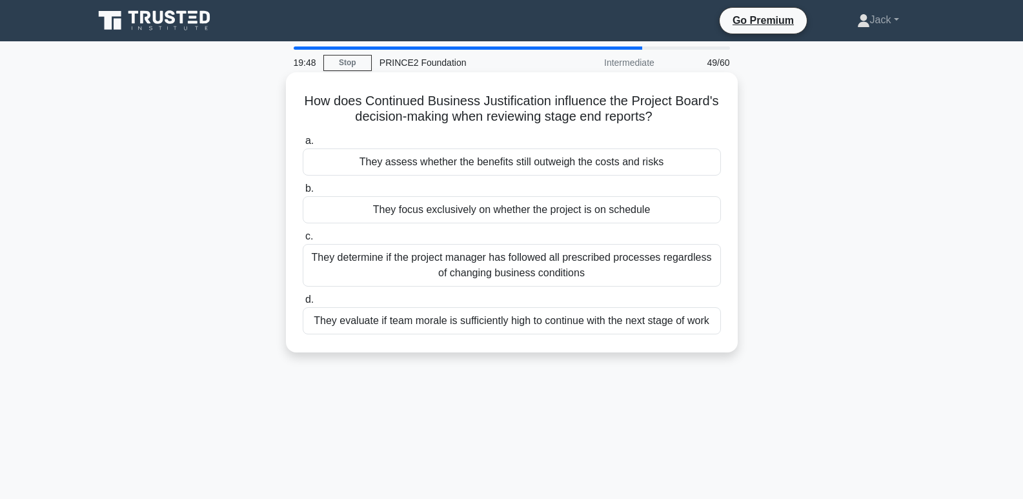
click at [632, 162] on div "They assess whether the benefits still outweigh the costs and risks" at bounding box center [512, 161] width 418 height 27
click at [303, 145] on input "a. They assess whether the benefits still outweigh the costs and risks" at bounding box center [303, 141] width 0 height 8
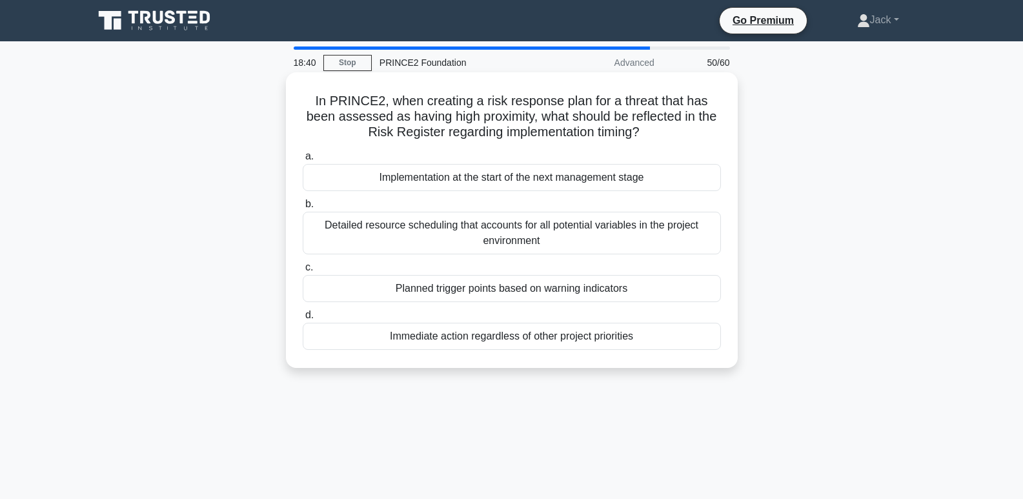
click at [710, 283] on div "Planned trigger points based on warning indicators" at bounding box center [512, 288] width 418 height 27
click at [303, 272] on input "c. Planned trigger points based on warning indicators" at bounding box center [303, 267] width 0 height 8
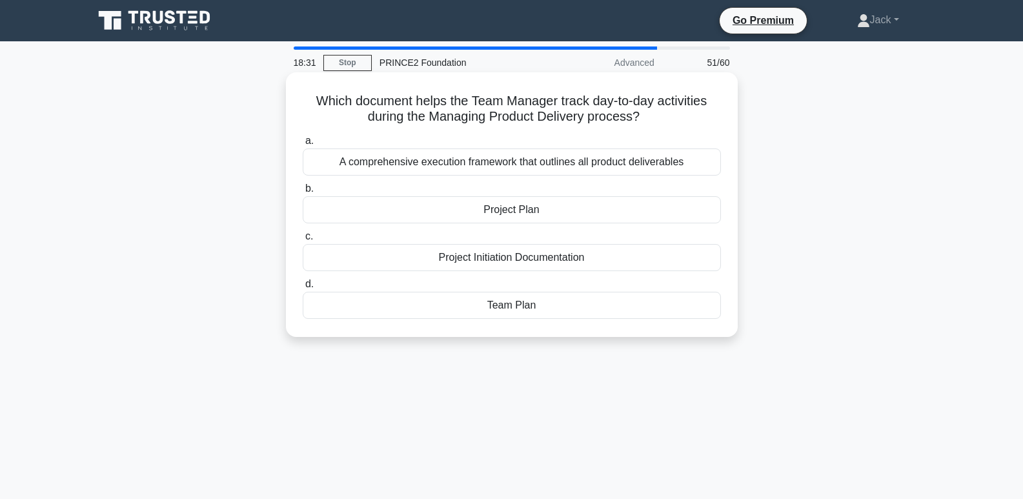
click at [577, 308] on div "Team Plan" at bounding box center [512, 305] width 418 height 27
click at [303, 288] on input "d. Team Plan" at bounding box center [303, 284] width 0 height 8
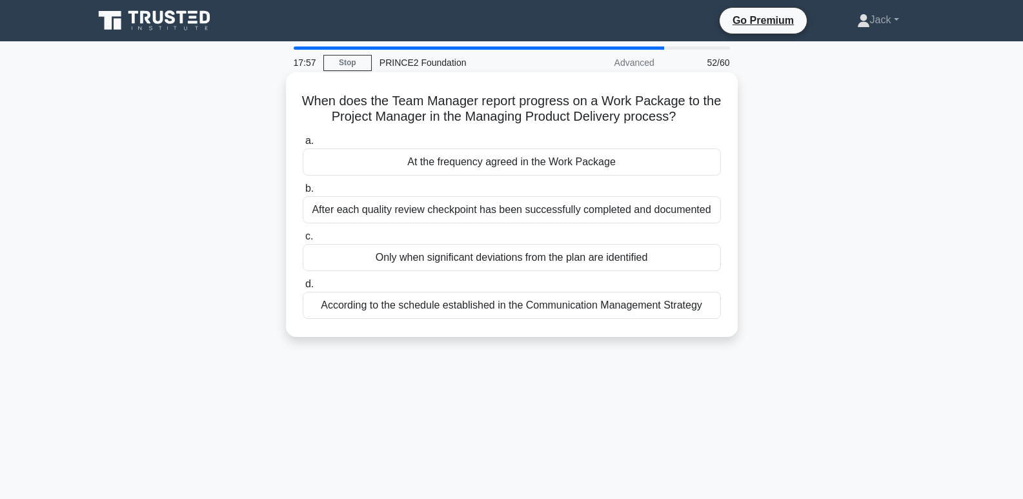
click at [693, 154] on div "At the frequency agreed in the Work Package" at bounding box center [512, 161] width 418 height 27
click at [303, 145] on input "a. At the frequency agreed in the Work Package" at bounding box center [303, 141] width 0 height 8
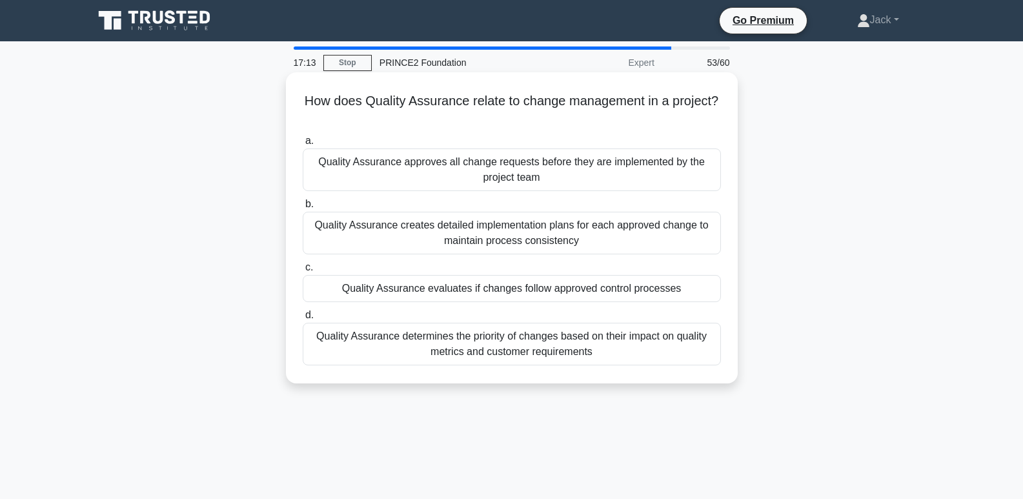
click at [634, 353] on div "Quality Assurance determines the priority of changes based on their impact on q…" at bounding box center [512, 344] width 418 height 43
click at [303, 319] on input "d. Quality Assurance determines the priority of changes based on their impact o…" at bounding box center [303, 315] width 0 height 8
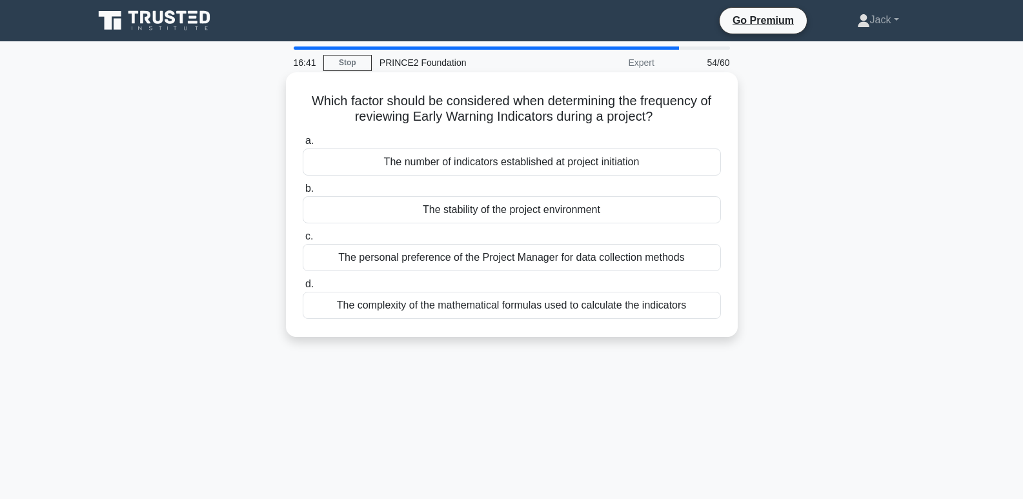
click at [660, 202] on div "The stability of the project environment" at bounding box center [512, 209] width 418 height 27
click at [303, 193] on input "b. The stability of the project environment" at bounding box center [303, 189] width 0 height 8
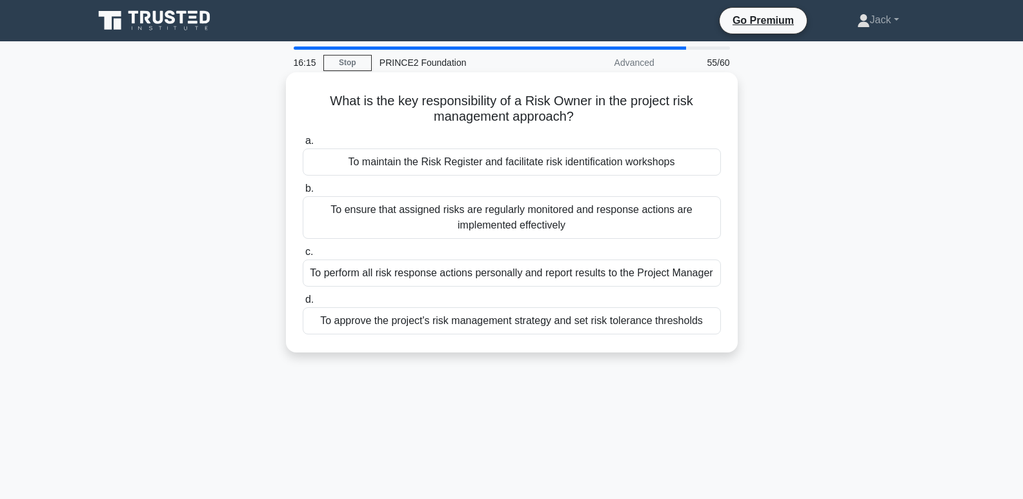
click at [633, 219] on div "To ensure that assigned risks are regularly monitored and response actions are …" at bounding box center [512, 217] width 418 height 43
click at [303, 193] on input "b. To ensure that assigned risks are regularly monitored and response actions a…" at bounding box center [303, 189] width 0 height 8
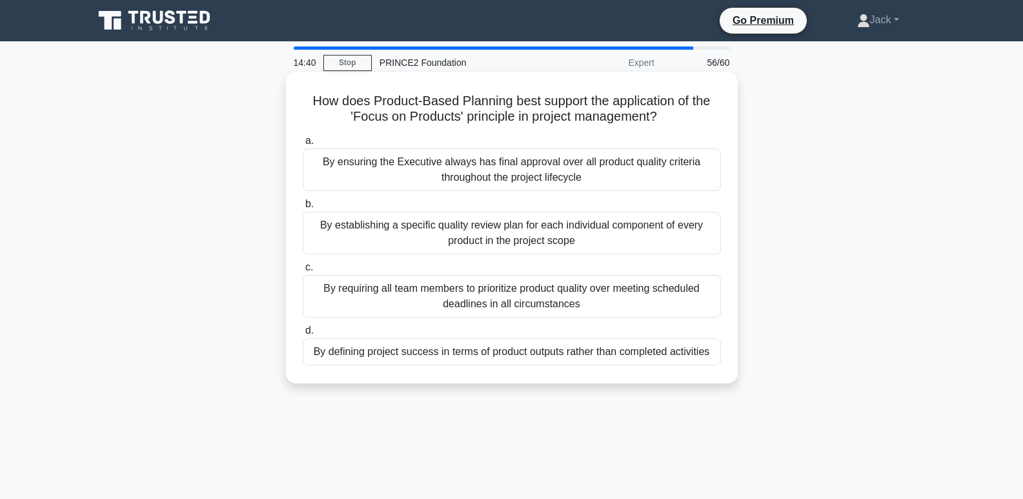
click at [685, 356] on div "By defining project success in terms of product outputs rather than completed a…" at bounding box center [512, 351] width 418 height 27
click at [303, 335] on input "d. By defining project success in terms of product outputs rather than complete…" at bounding box center [303, 331] width 0 height 8
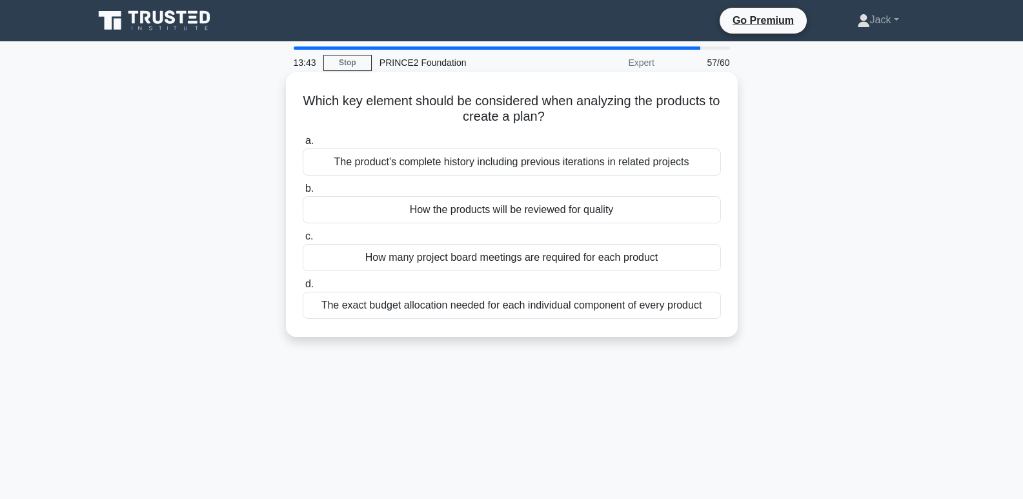
click at [559, 211] on div "How the products will be reviewed for quality" at bounding box center [512, 209] width 418 height 27
click at [303, 193] on input "b. How the products will be reviewed for quality" at bounding box center [303, 189] width 0 height 8
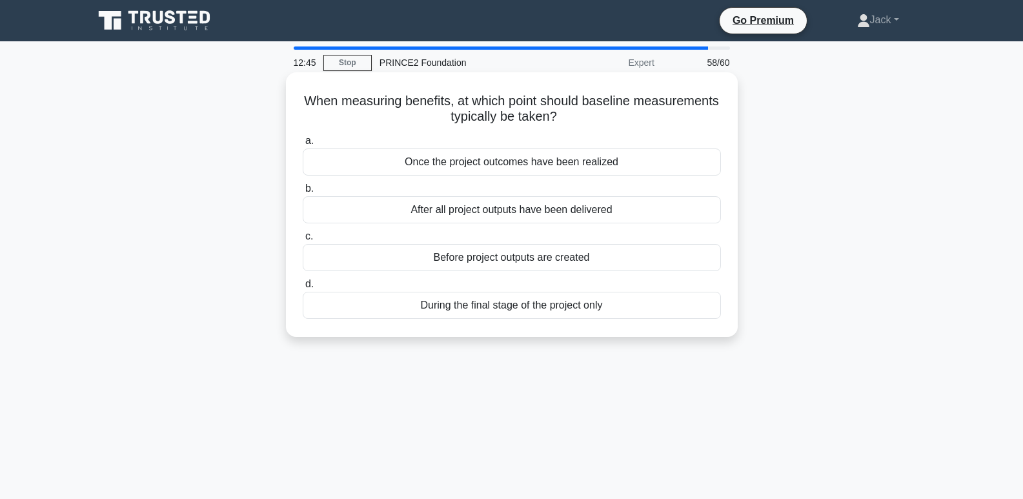
click at [669, 165] on div "Once the project outcomes have been realized" at bounding box center [512, 161] width 418 height 27
click at [303, 145] on input "a. Once the project outcomes have been realized" at bounding box center [303, 141] width 0 height 8
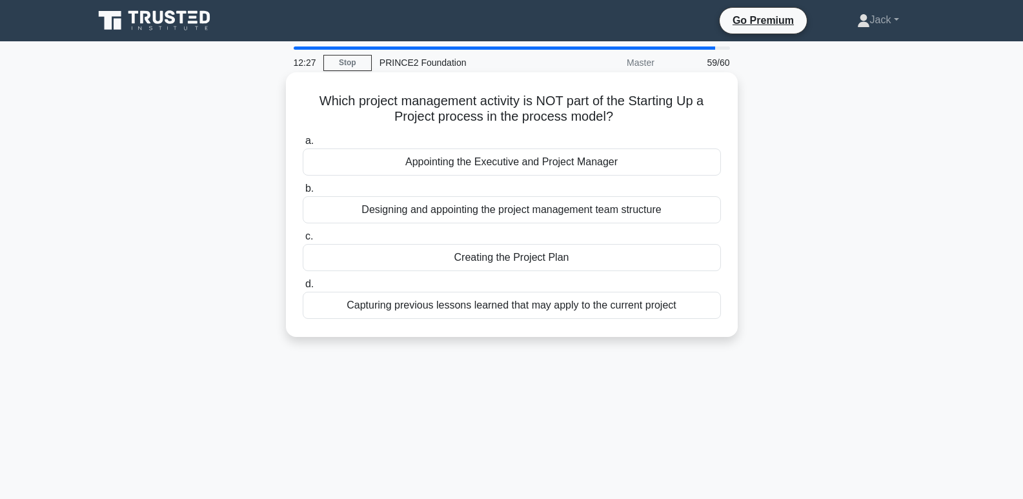
click at [545, 255] on div "Creating the Project Plan" at bounding box center [512, 257] width 418 height 27
click at [303, 241] on input "c. Creating the Project Plan" at bounding box center [303, 236] width 0 height 8
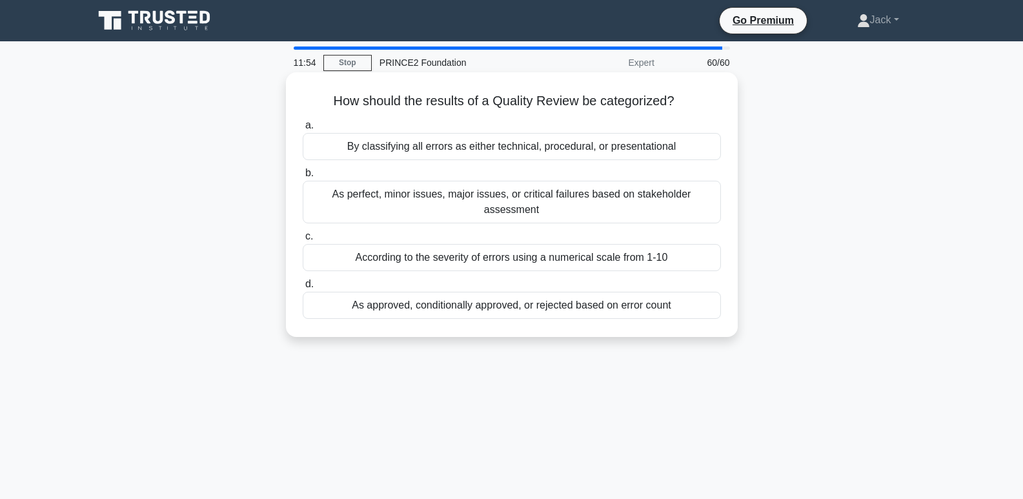
click at [661, 292] on div "As approved, conditionally approved, or rejected based on error count" at bounding box center [512, 305] width 418 height 27
click at [303, 288] on input "d. As approved, conditionally approved, or rejected based on error count" at bounding box center [303, 284] width 0 height 8
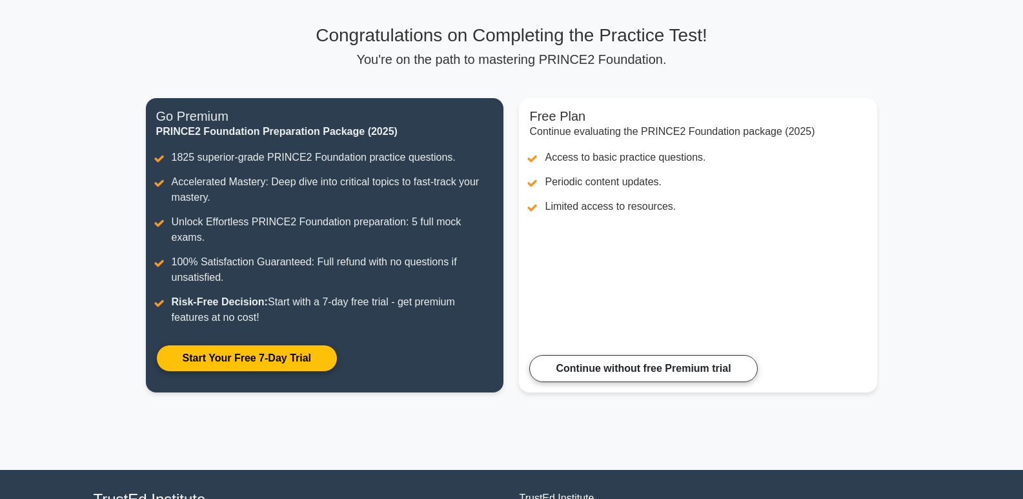
scroll to position [177, 0]
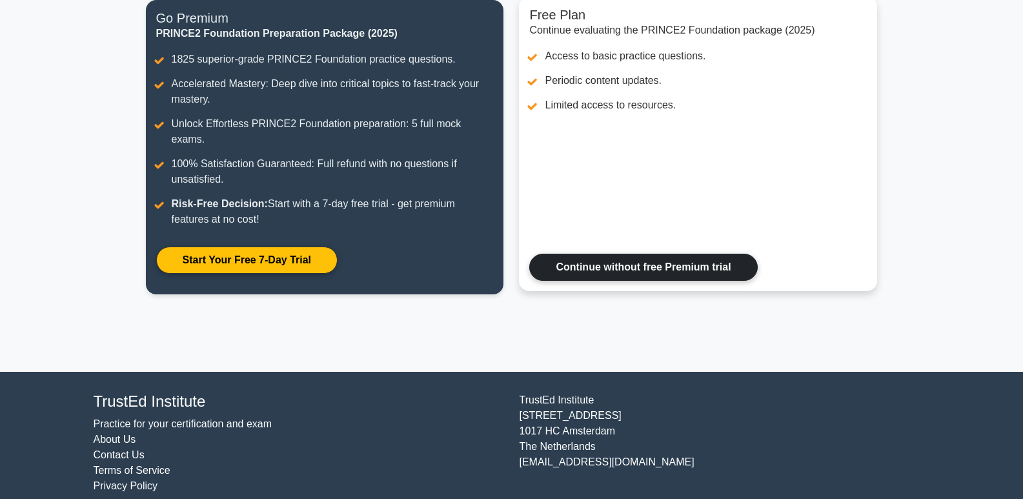
click at [728, 254] on link "Continue without free Premium trial" at bounding box center [643, 267] width 228 height 27
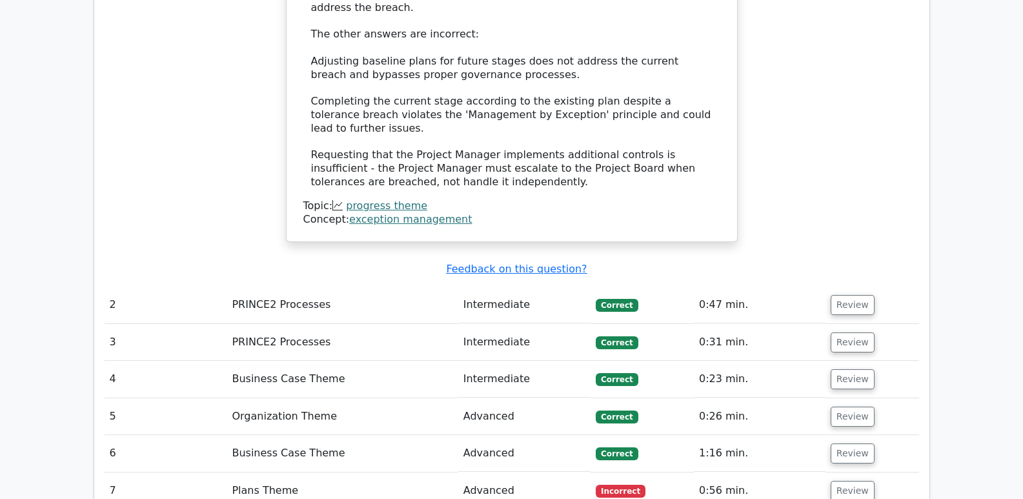
scroll to position [1742, 0]
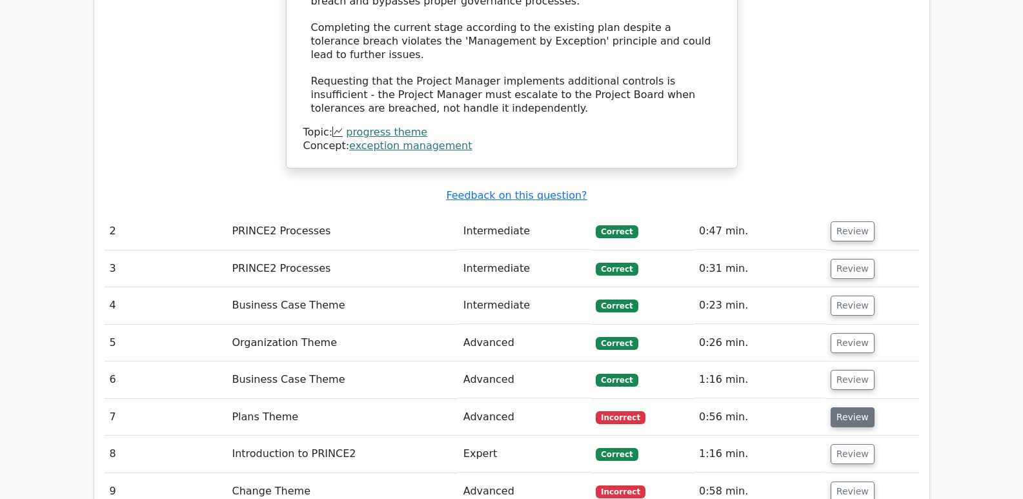
click at [854, 407] on button "Review" at bounding box center [852, 417] width 44 height 20
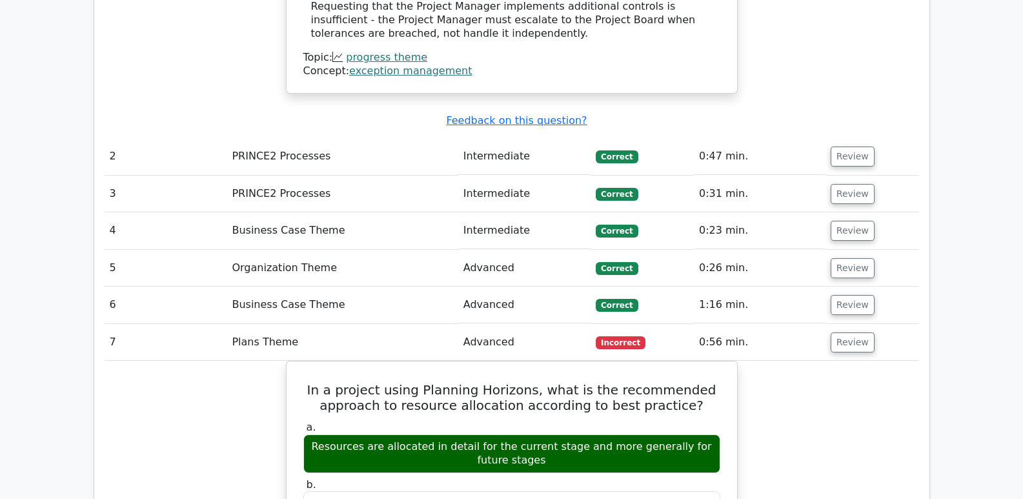
scroll to position [1678, 0]
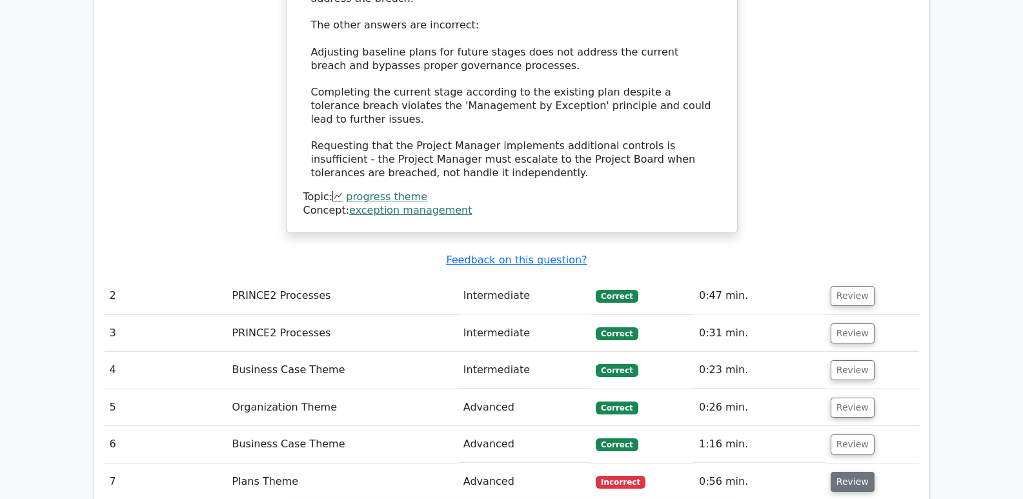
click at [853, 472] on button "Review" at bounding box center [852, 482] width 44 height 20
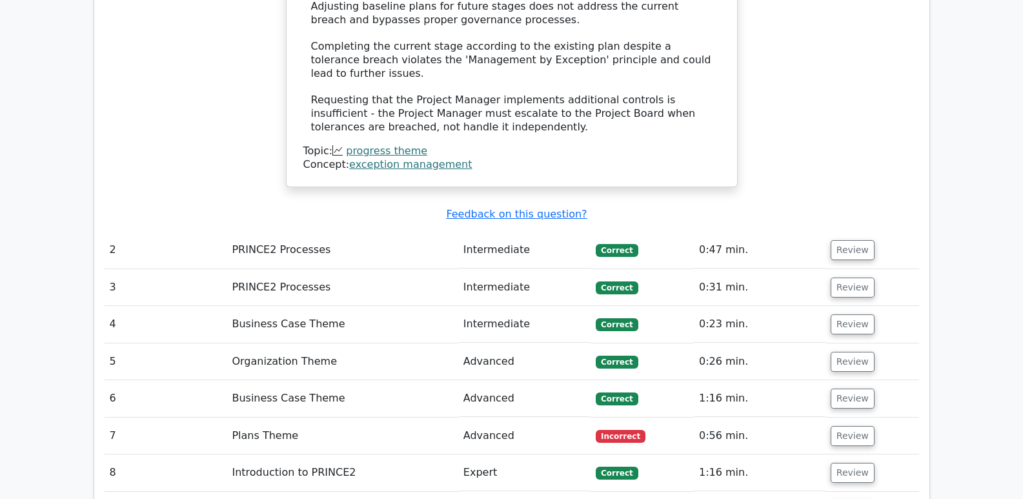
scroll to position [1807, 0]
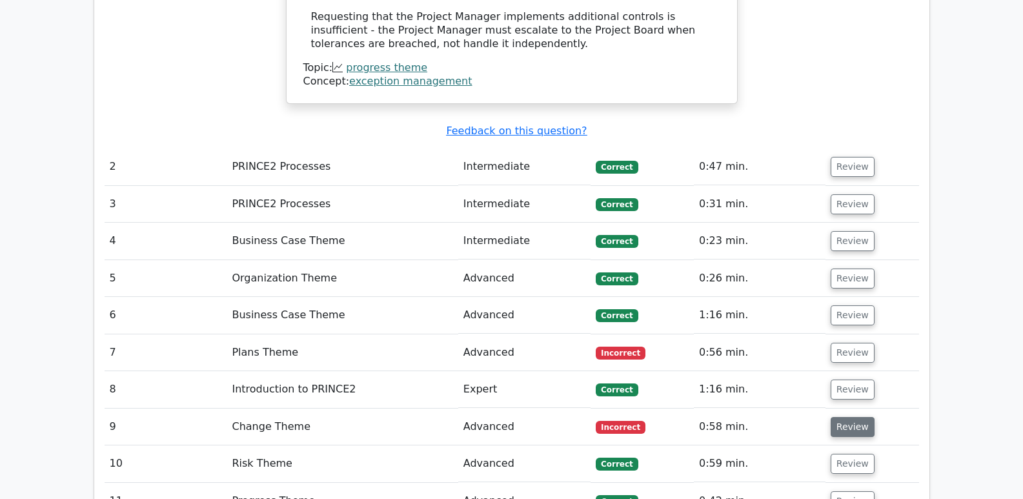
click at [858, 417] on button "Review" at bounding box center [852, 427] width 44 height 20
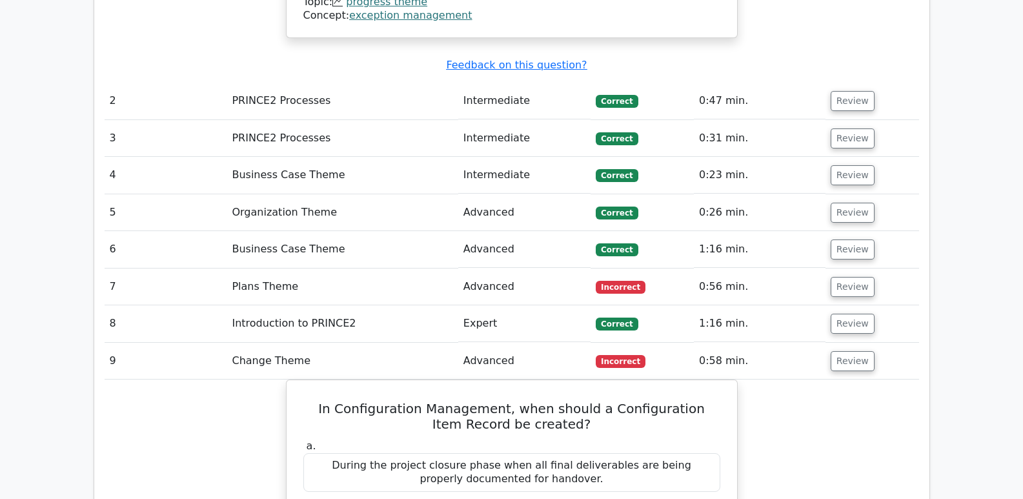
scroll to position [1871, 0]
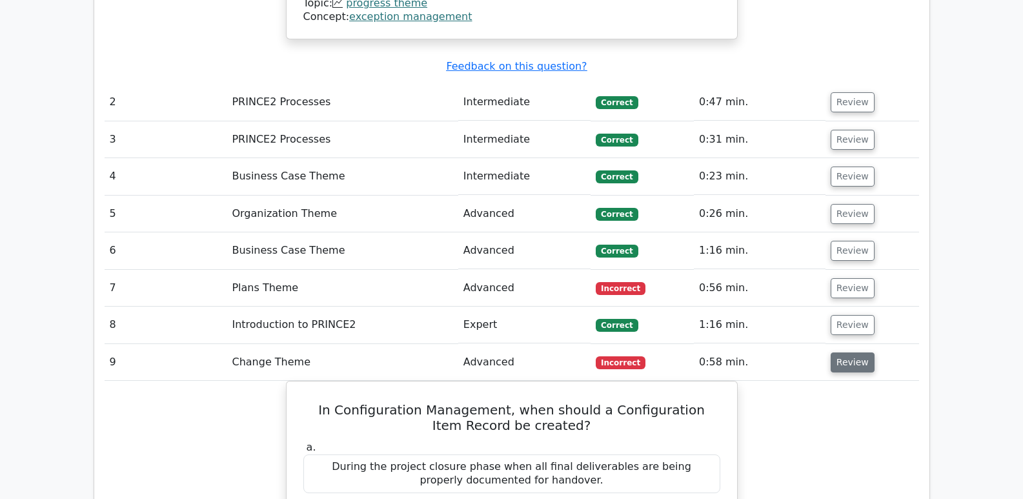
click at [859, 352] on button "Review" at bounding box center [852, 362] width 44 height 20
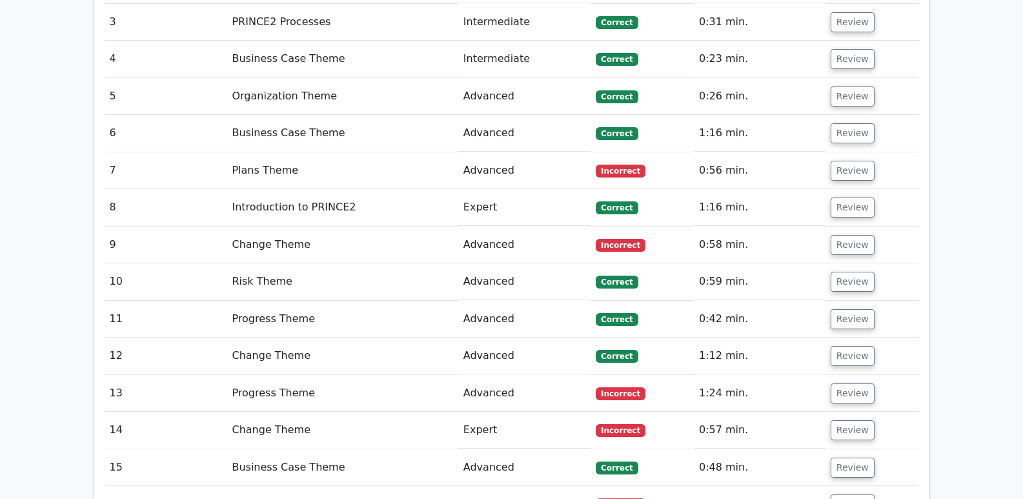
scroll to position [2000, 0]
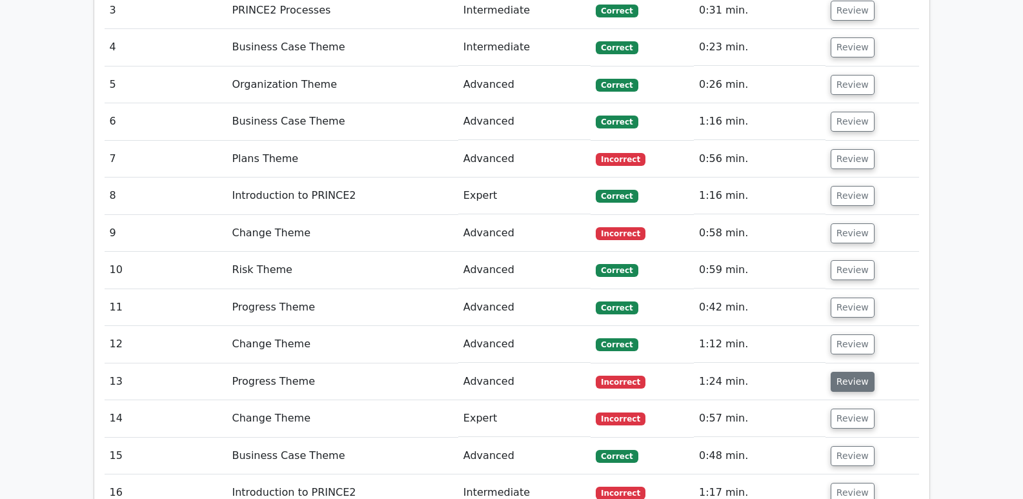
click at [857, 372] on button "Review" at bounding box center [852, 382] width 44 height 20
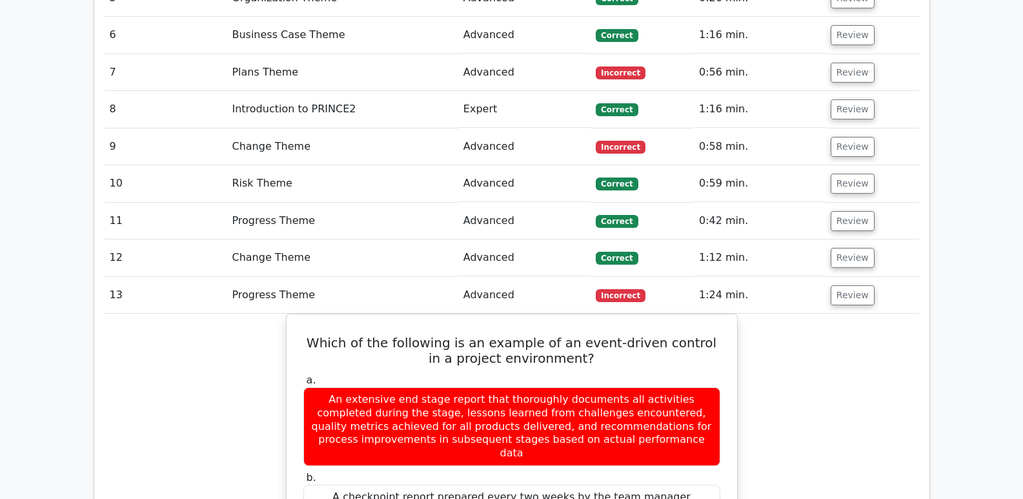
scroll to position [2065, 0]
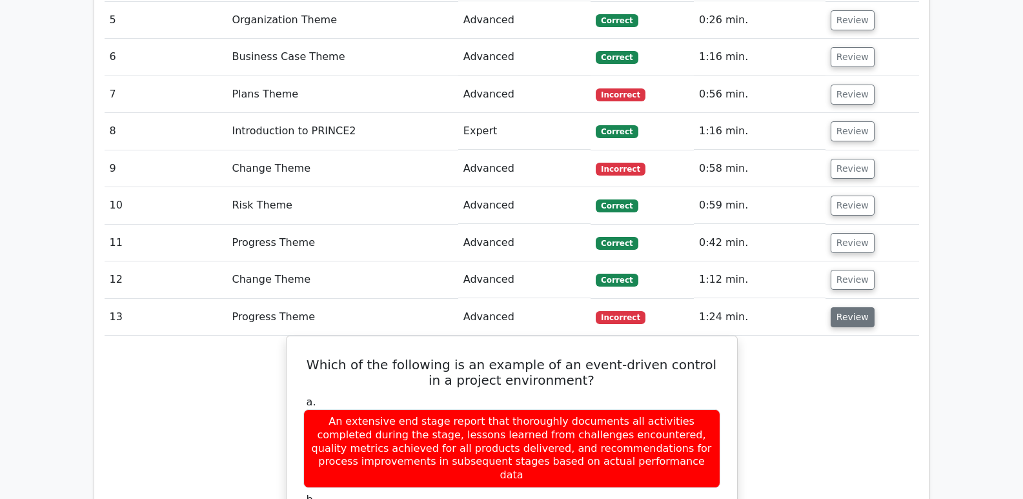
click at [866, 307] on button "Review" at bounding box center [852, 317] width 44 height 20
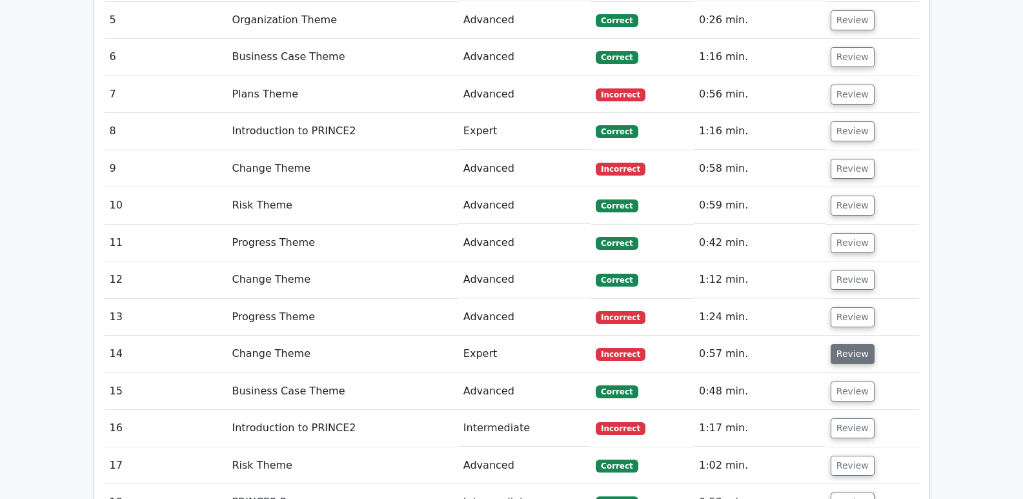
click at [852, 344] on button "Review" at bounding box center [852, 354] width 44 height 20
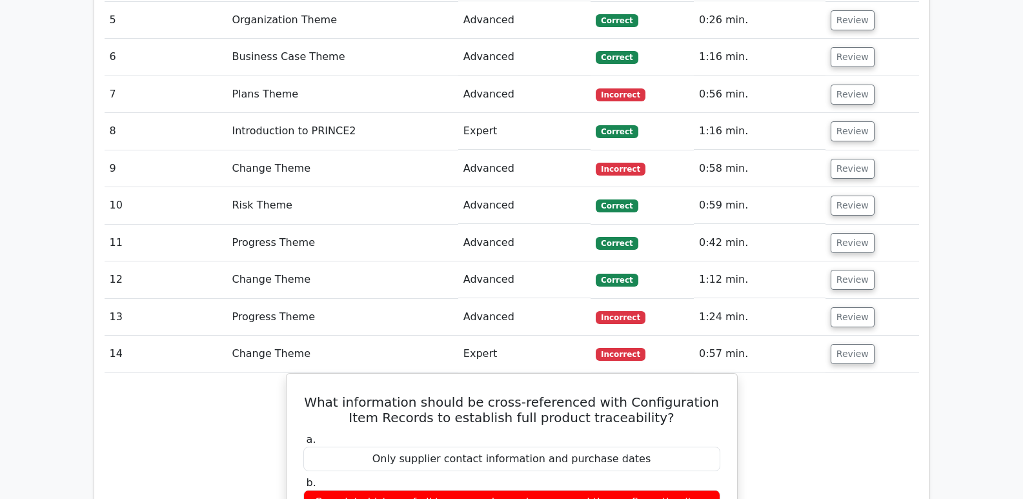
scroll to position [2194, 0]
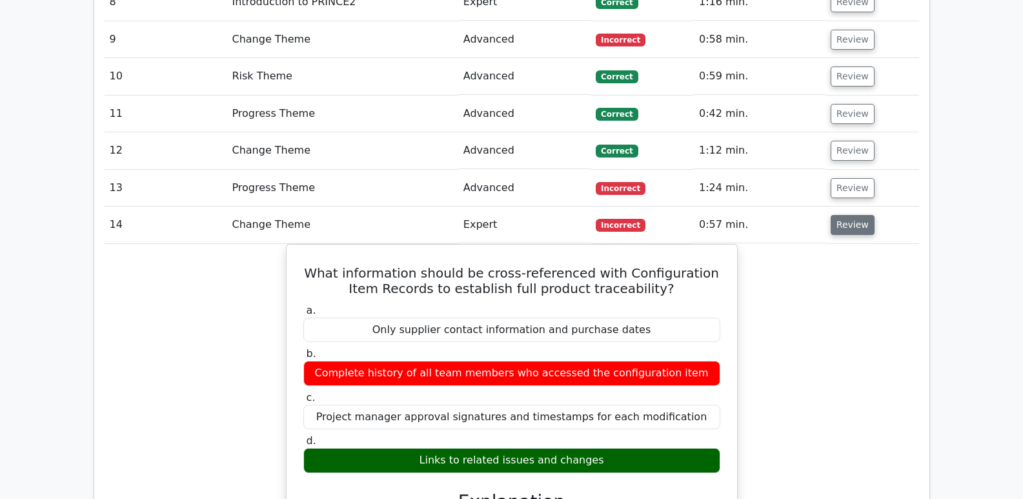
click at [841, 215] on button "Review" at bounding box center [852, 225] width 44 height 20
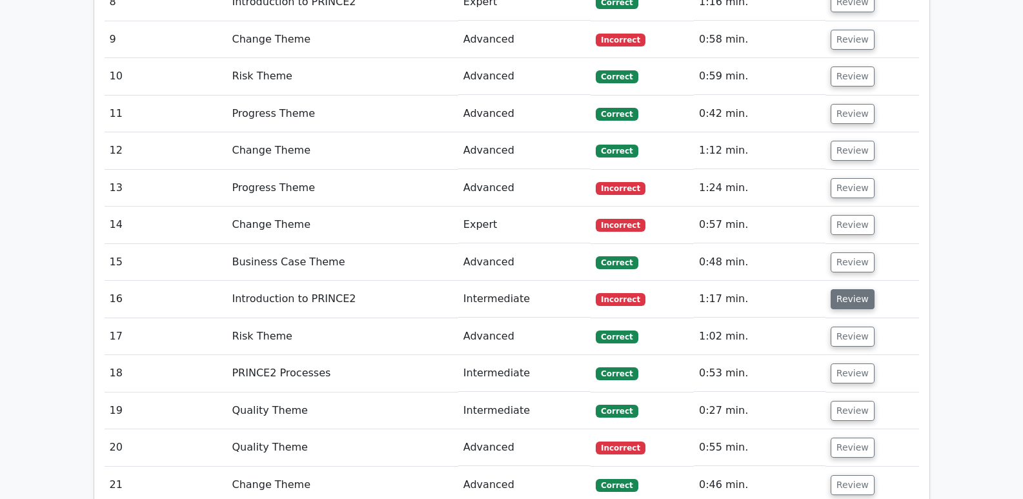
click at [841, 289] on button "Review" at bounding box center [852, 299] width 44 height 20
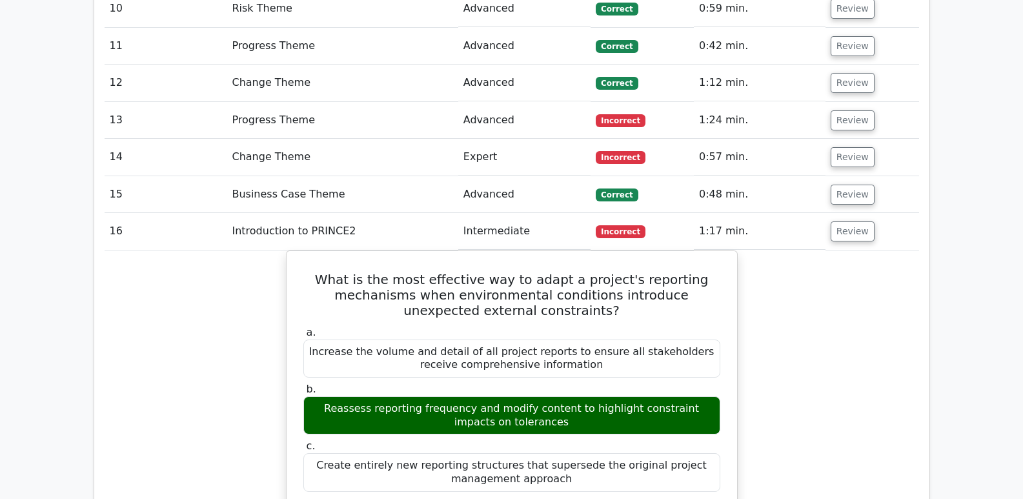
scroll to position [2258, 0]
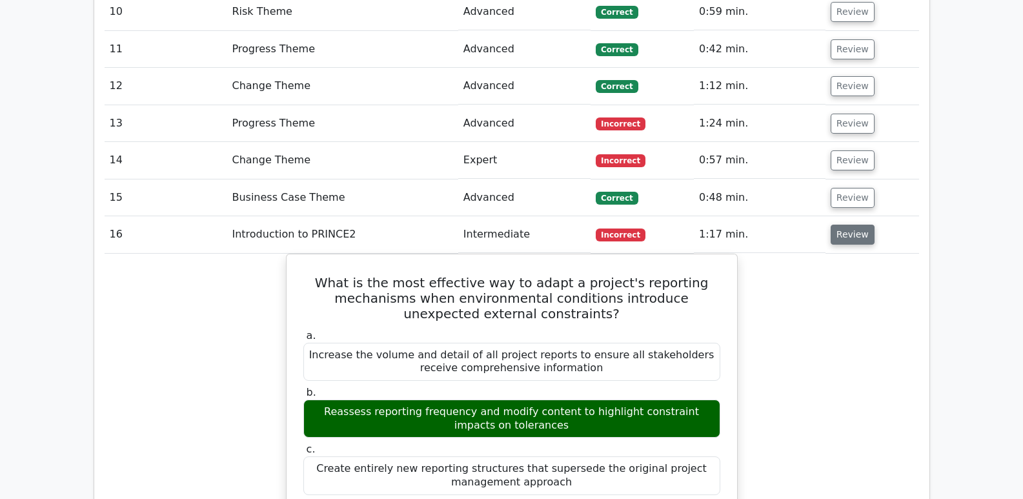
click at [864, 225] on button "Review" at bounding box center [852, 235] width 44 height 20
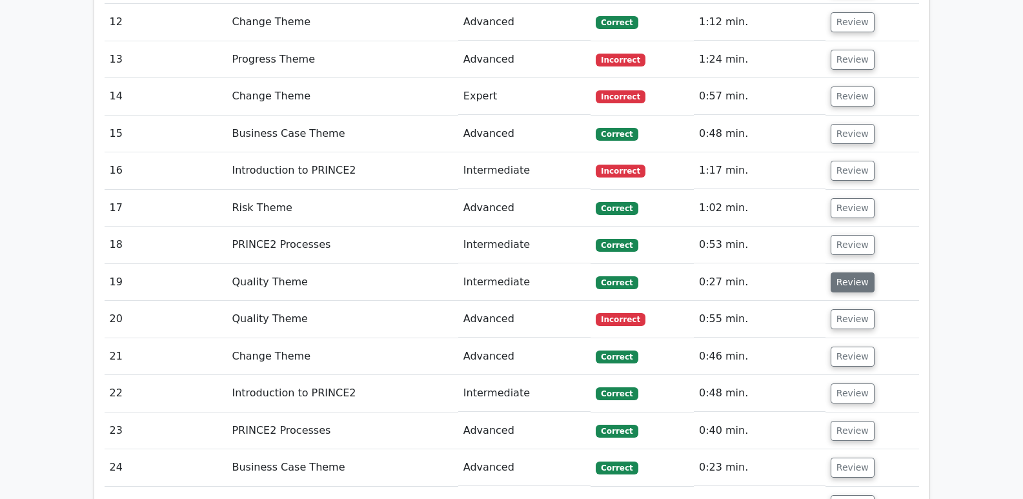
scroll to position [2323, 0]
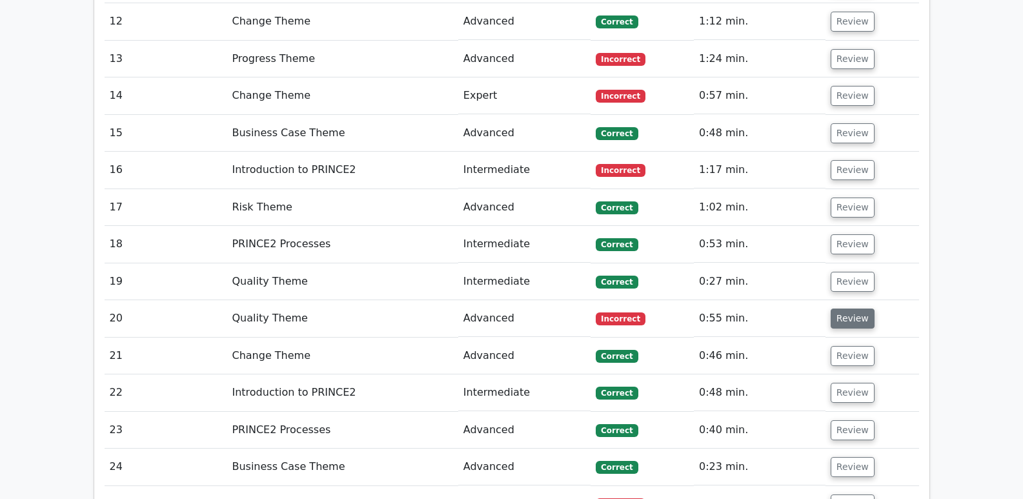
click at [851, 308] on button "Review" at bounding box center [852, 318] width 44 height 20
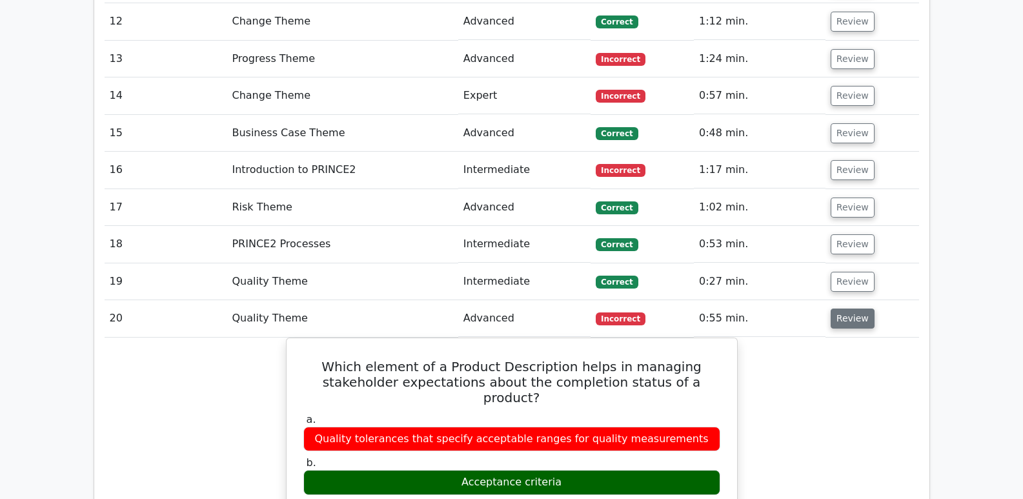
click at [863, 308] on button "Review" at bounding box center [852, 318] width 44 height 20
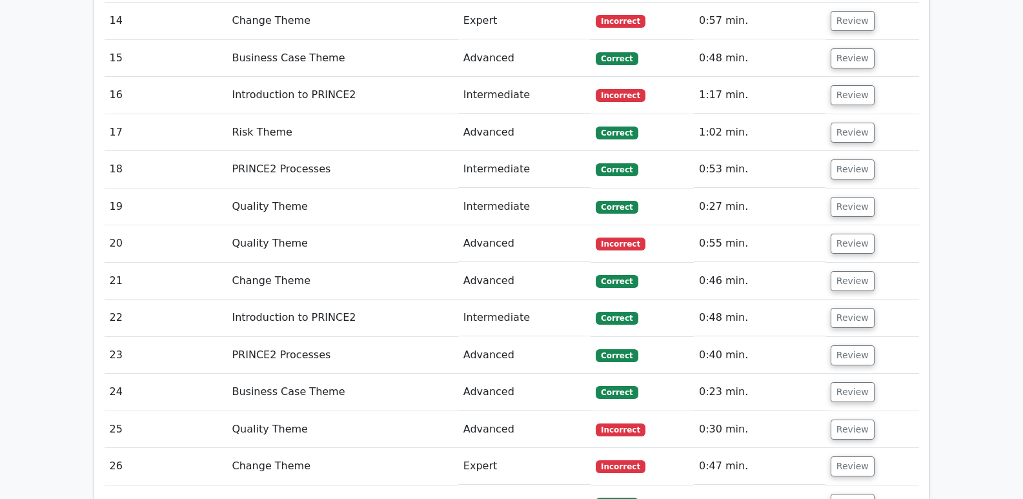
scroll to position [2452, 0]
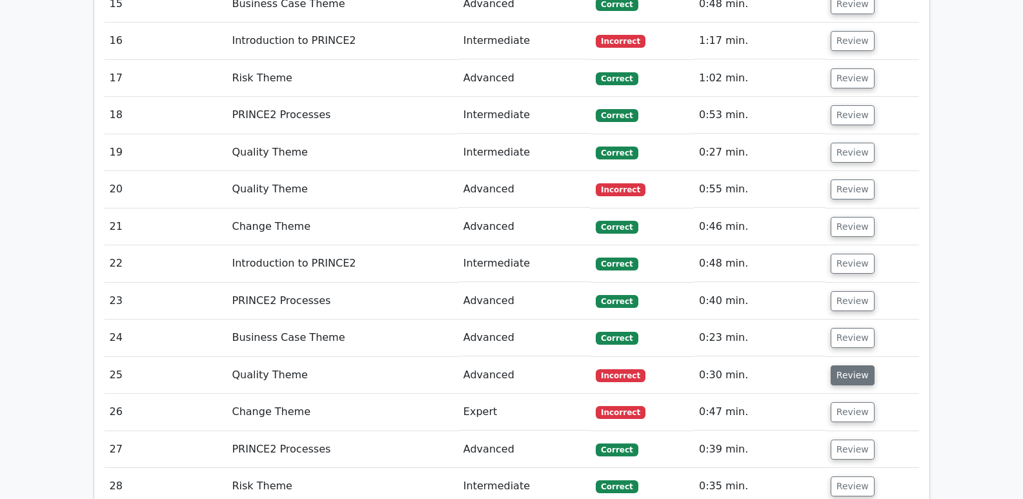
click at [845, 365] on button "Review" at bounding box center [852, 375] width 44 height 20
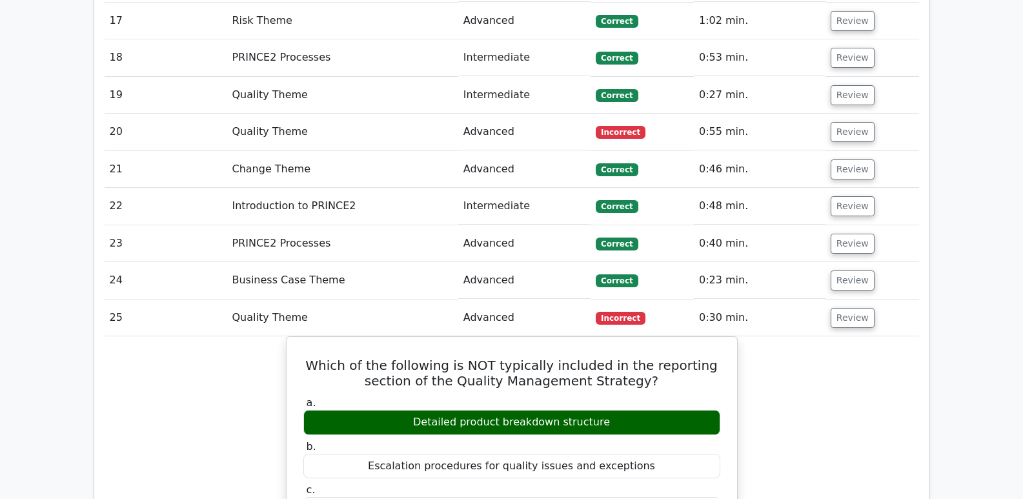
scroll to position [2581, 0]
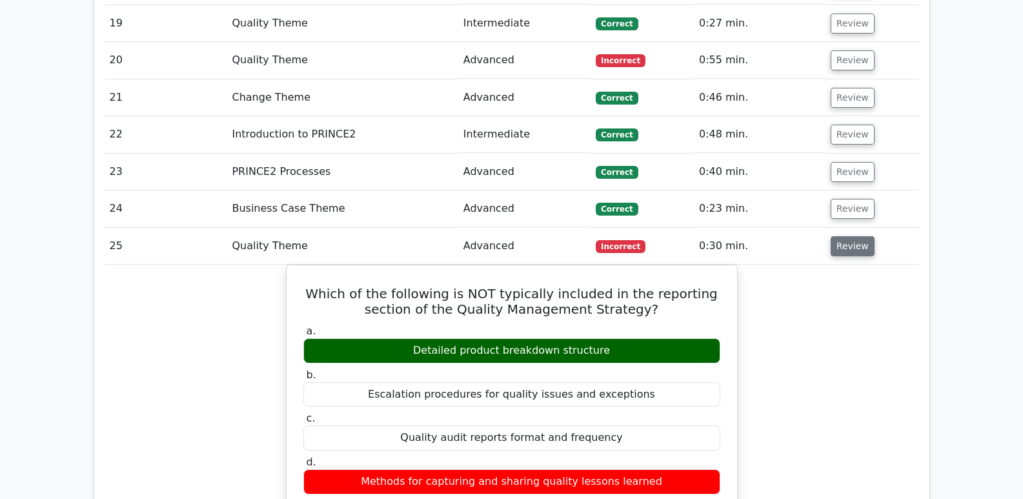
click at [858, 236] on button "Review" at bounding box center [852, 246] width 44 height 20
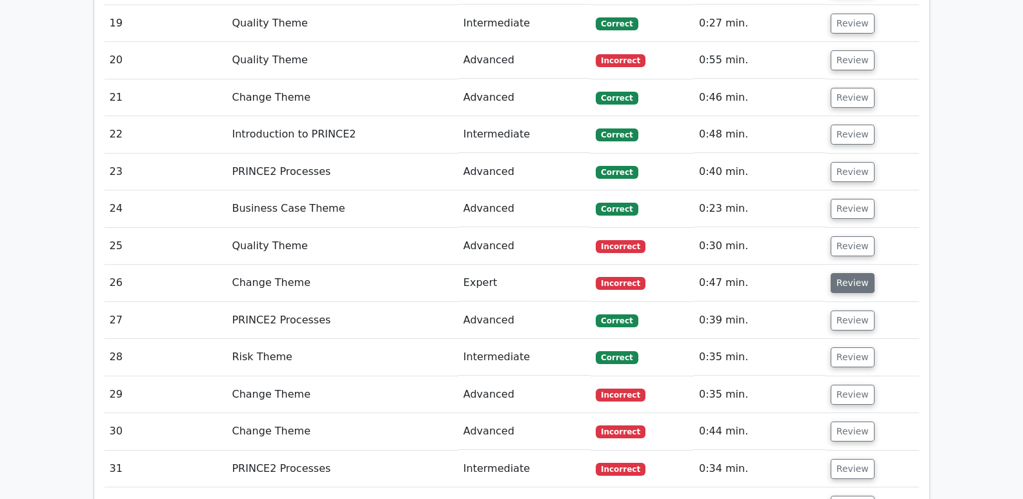
click at [846, 273] on button "Review" at bounding box center [852, 283] width 44 height 20
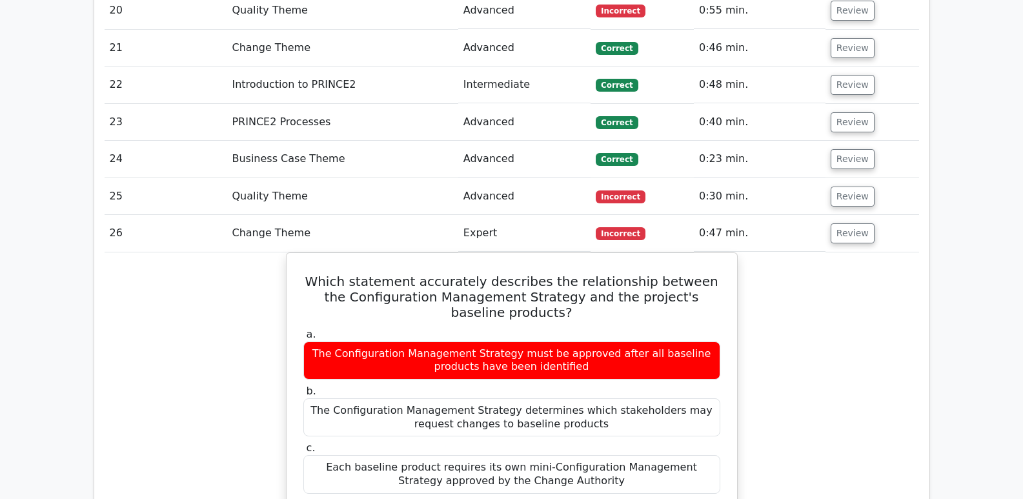
scroll to position [2710, 0]
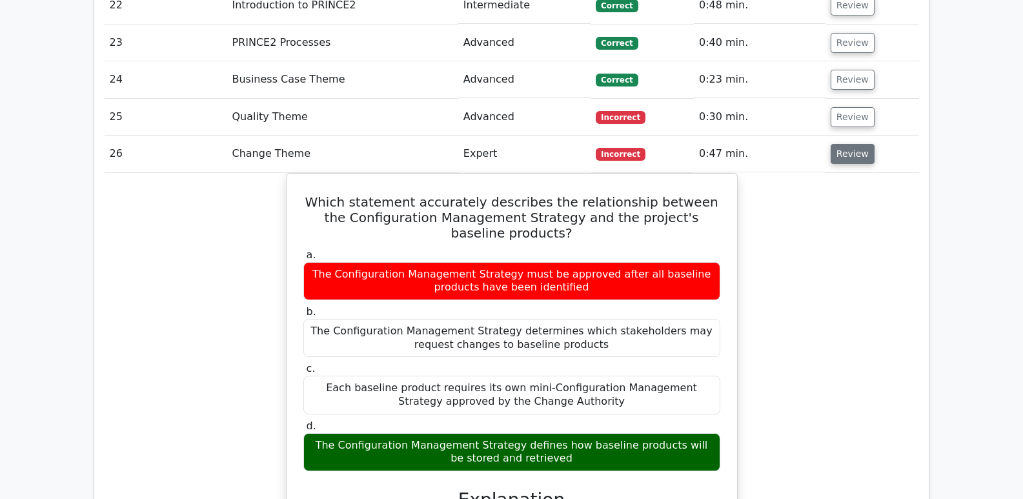
click at [850, 144] on button "Review" at bounding box center [852, 154] width 44 height 20
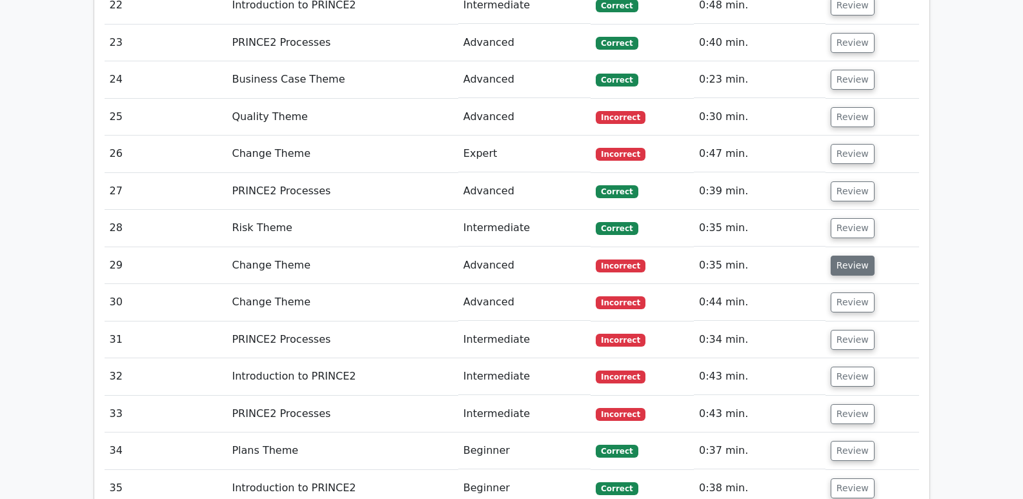
click at [849, 256] on button "Review" at bounding box center [852, 266] width 44 height 20
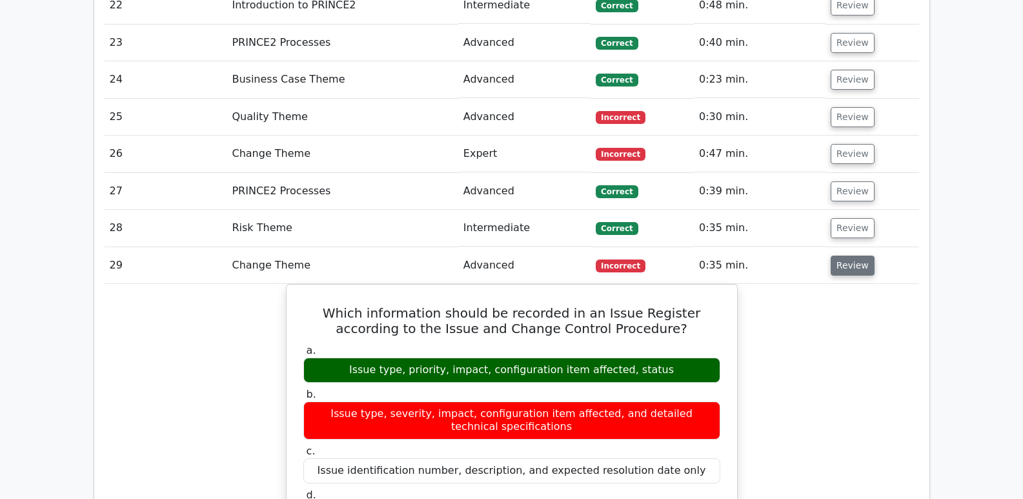
click at [859, 256] on button "Review" at bounding box center [852, 266] width 44 height 20
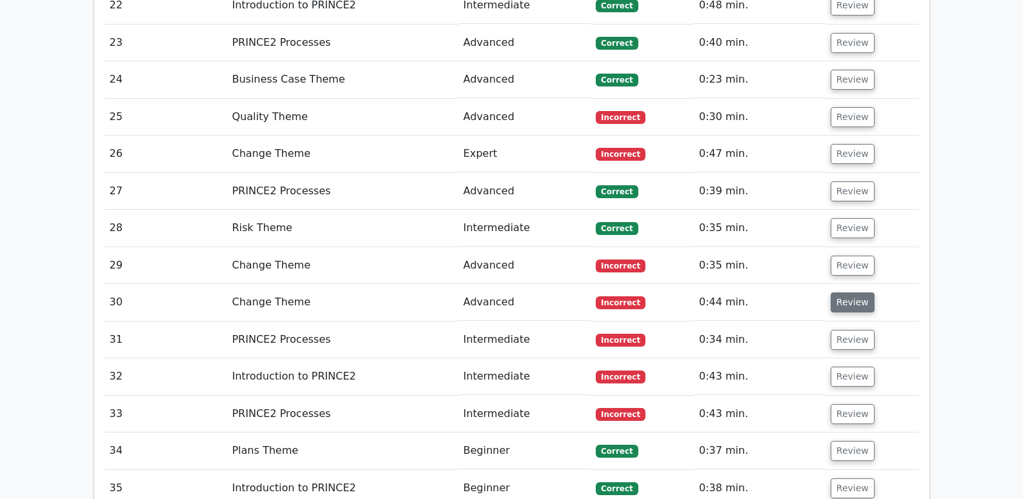
click at [848, 292] on button "Review" at bounding box center [852, 302] width 44 height 20
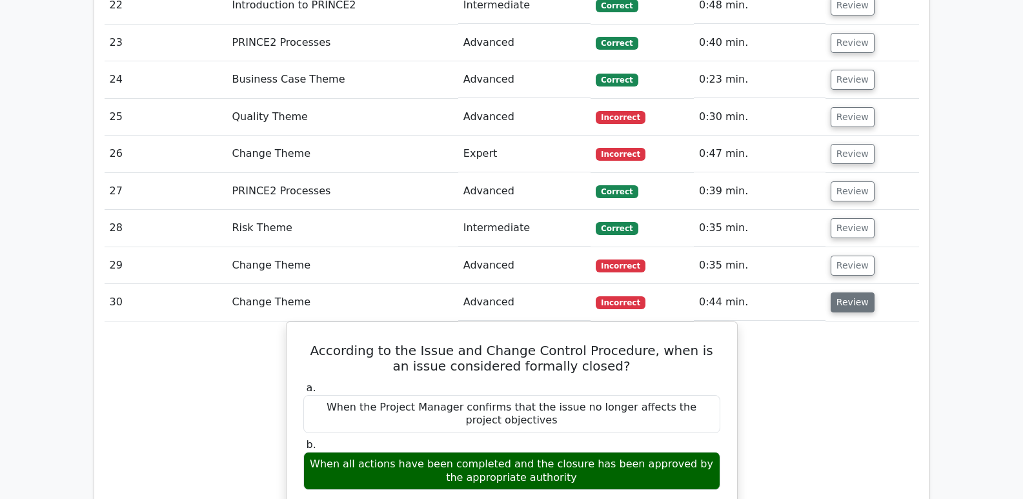
click at [854, 292] on button "Review" at bounding box center [852, 302] width 44 height 20
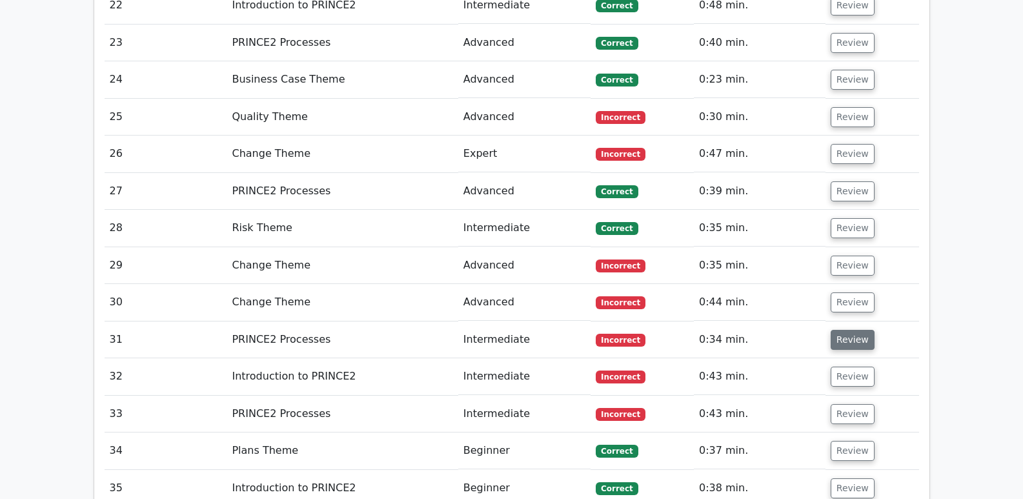
click at [858, 330] on button "Review" at bounding box center [852, 340] width 44 height 20
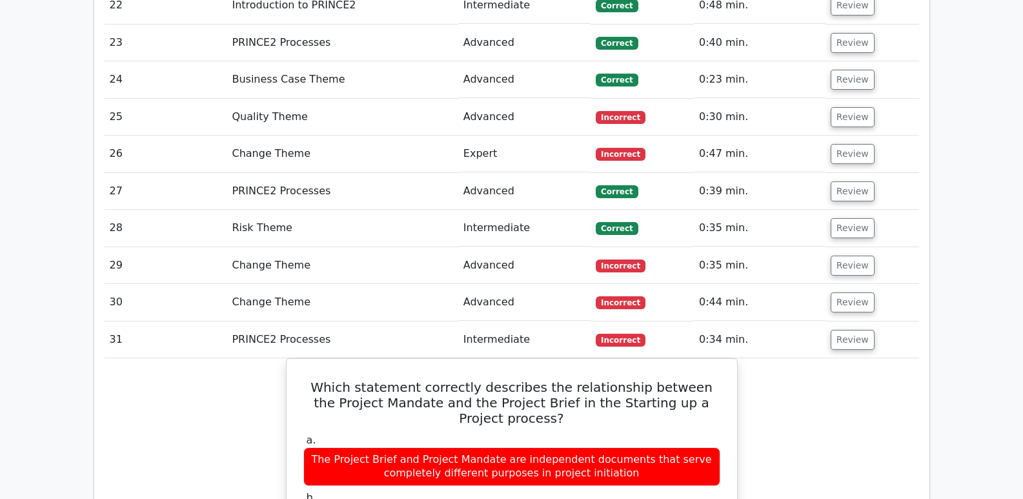
click at [869, 321] on td "Review" at bounding box center [872, 339] width 94 height 37
click at [860, 330] on button "Review" at bounding box center [852, 340] width 44 height 20
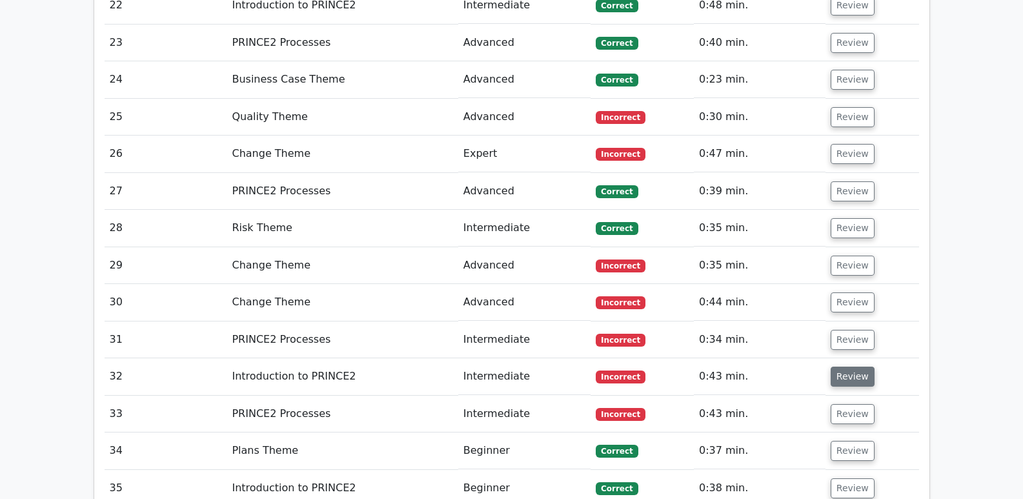
click at [856, 367] on button "Review" at bounding box center [852, 377] width 44 height 20
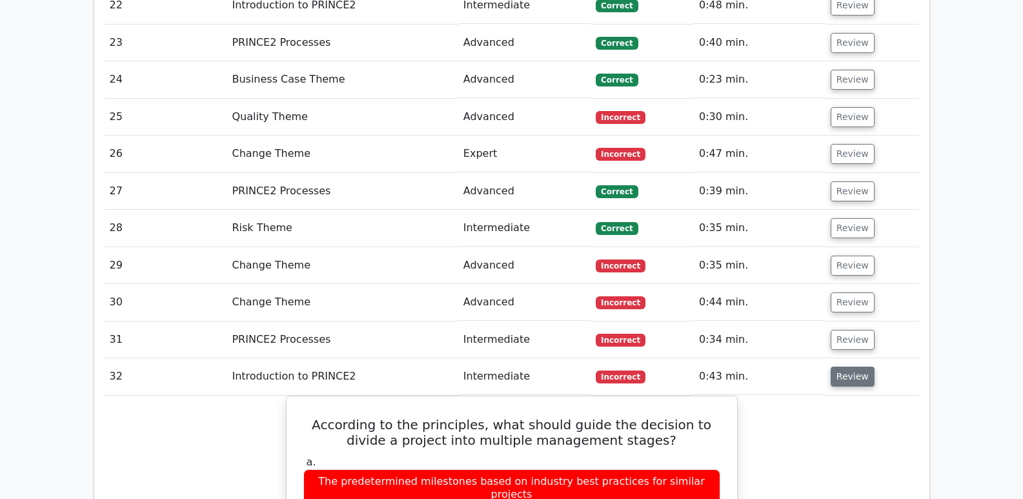
click at [852, 367] on button "Review" at bounding box center [852, 377] width 44 height 20
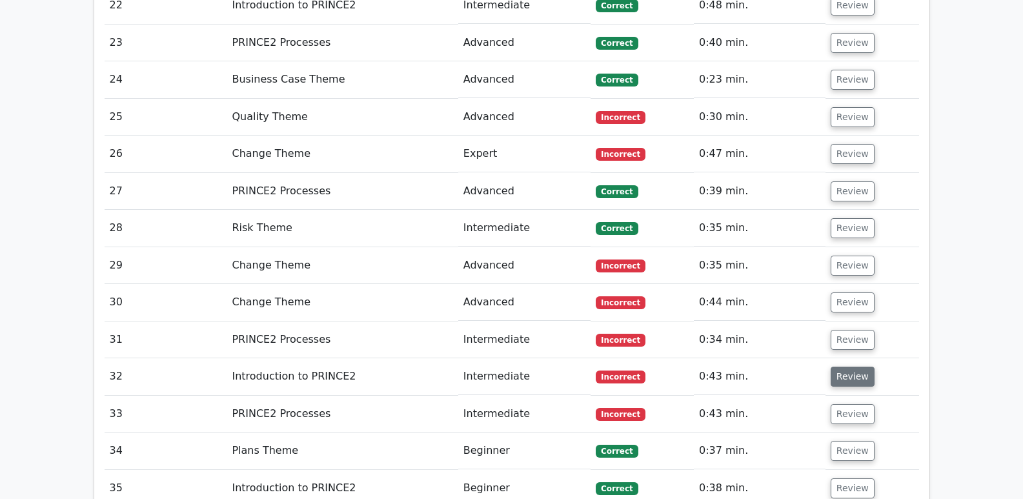
click at [852, 367] on button "Review" at bounding box center [852, 377] width 44 height 20
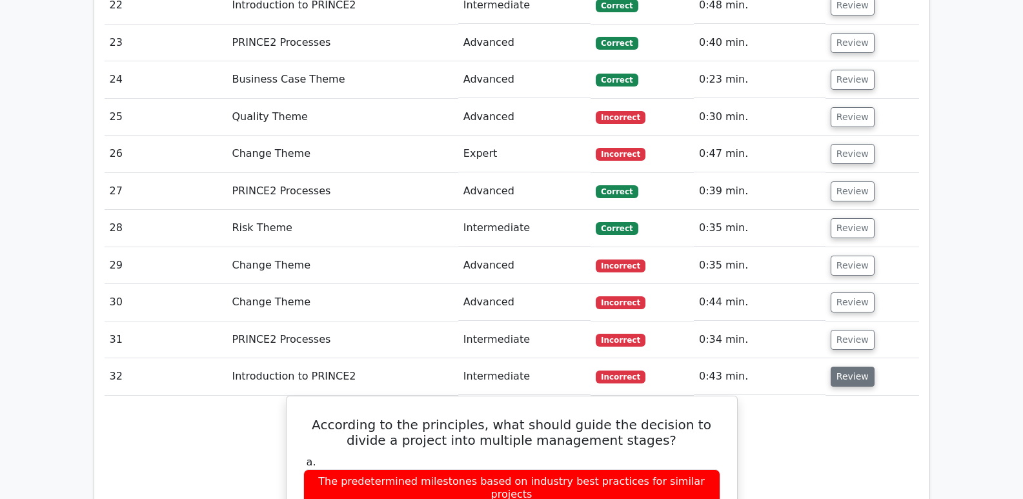
click at [852, 367] on button "Review" at bounding box center [852, 377] width 44 height 20
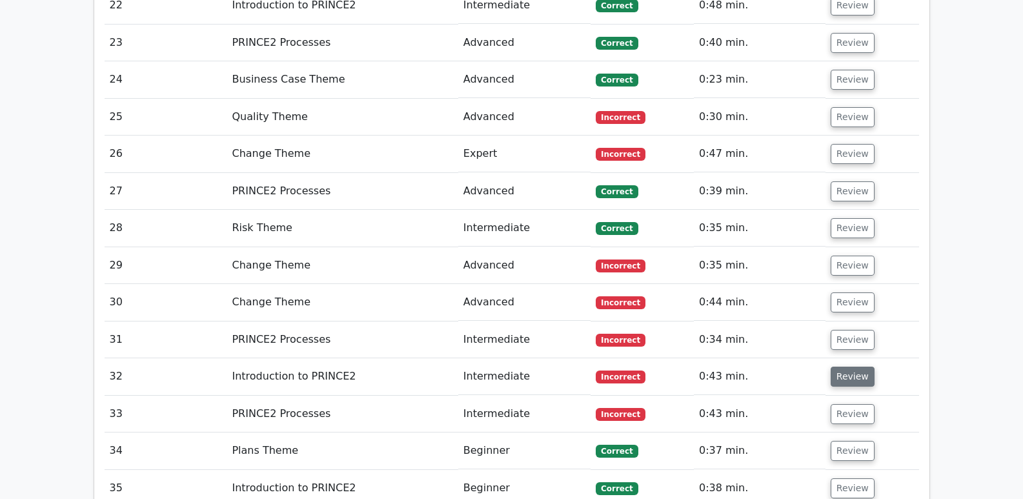
click at [854, 367] on button "Review" at bounding box center [852, 377] width 44 height 20
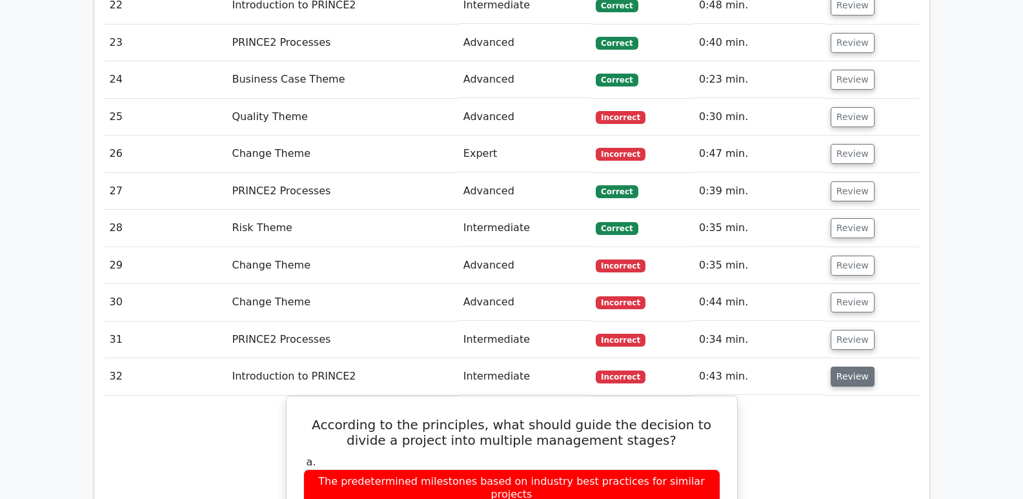
click at [850, 367] on button "Review" at bounding box center [852, 377] width 44 height 20
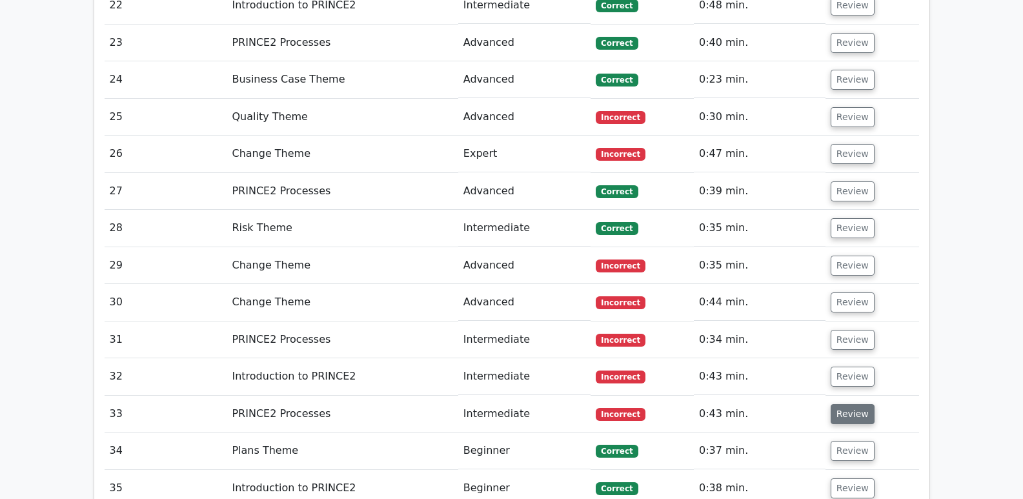
click at [860, 404] on button "Review" at bounding box center [852, 414] width 44 height 20
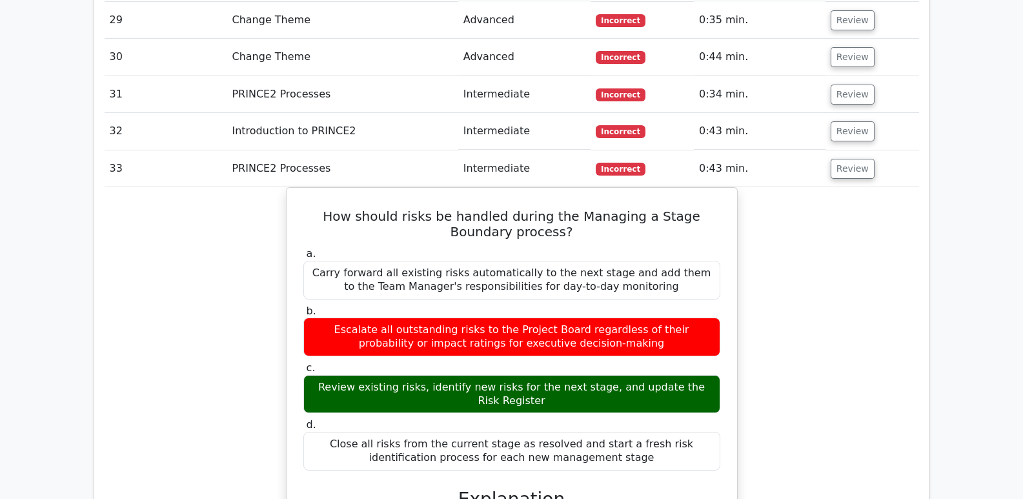
scroll to position [2775, 0]
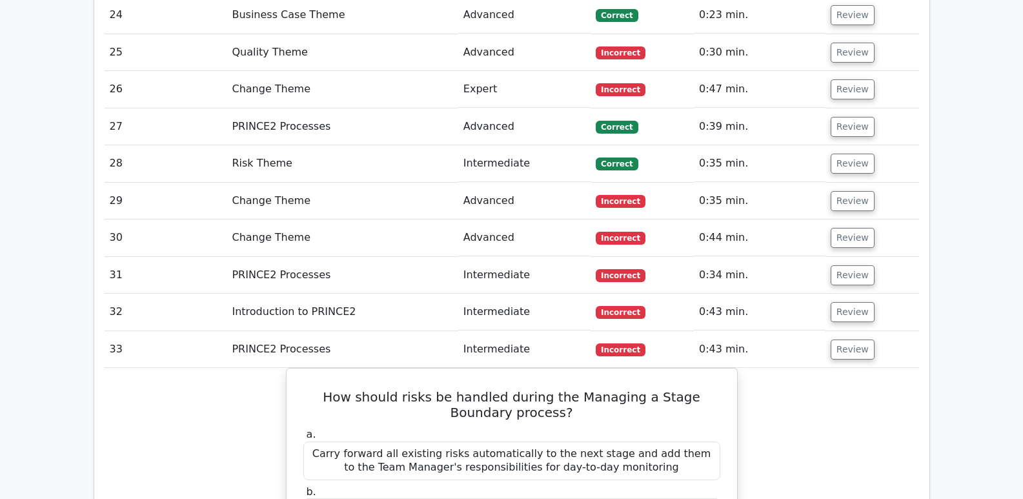
click at [845, 331] on td "Review" at bounding box center [872, 349] width 94 height 37
click at [850, 339] on button "Review" at bounding box center [852, 349] width 44 height 20
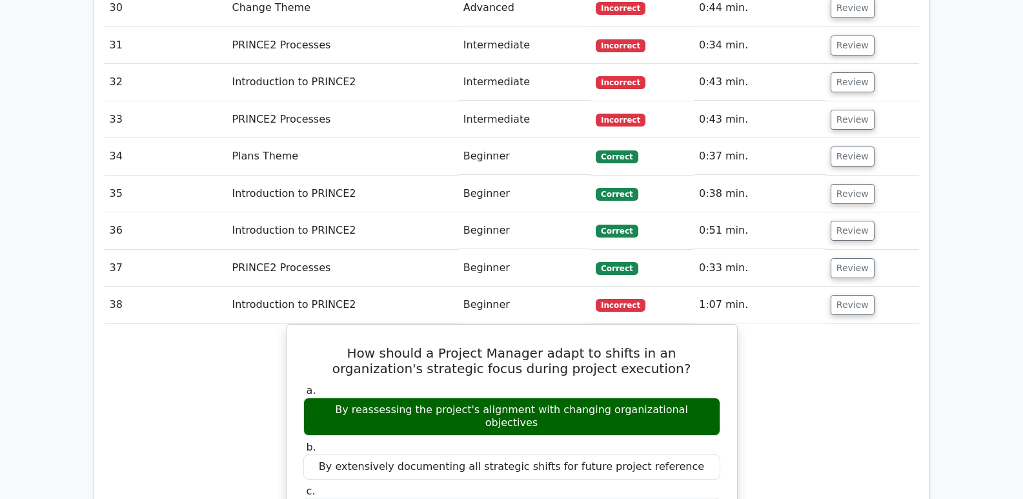
scroll to position [3033, 0]
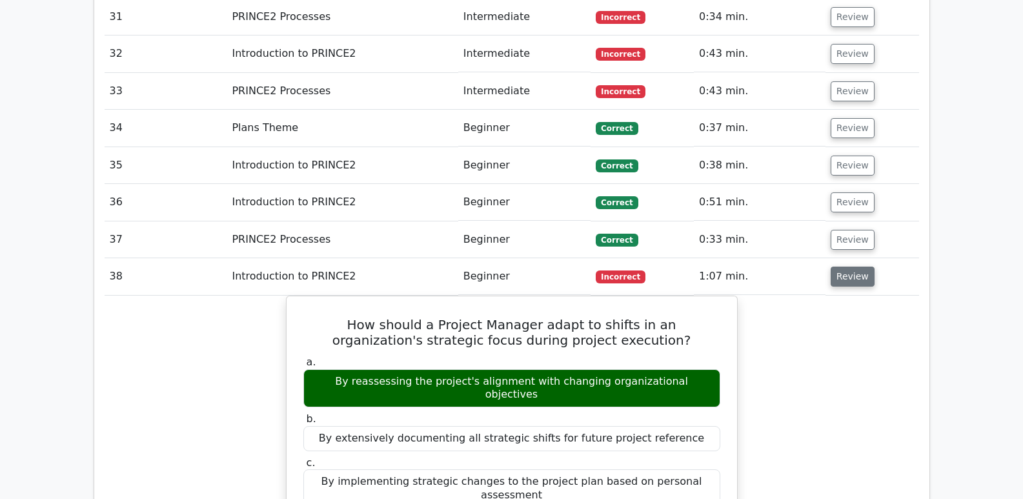
click at [848, 266] on button "Review" at bounding box center [852, 276] width 44 height 20
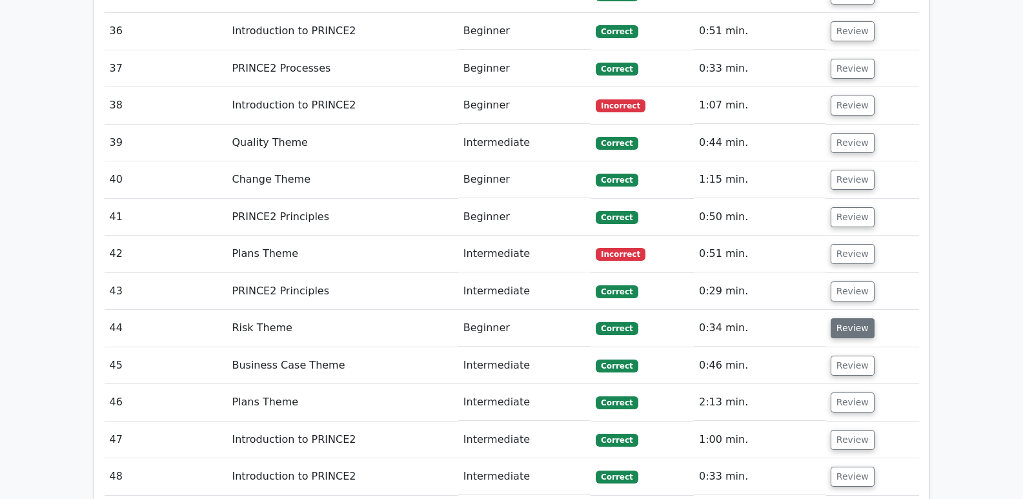
scroll to position [3226, 0]
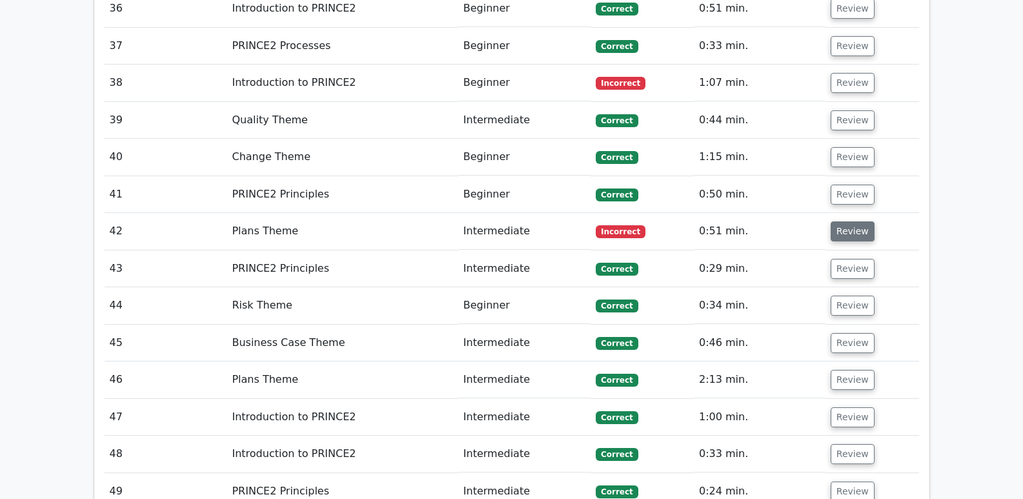
click at [850, 221] on button "Review" at bounding box center [852, 231] width 44 height 20
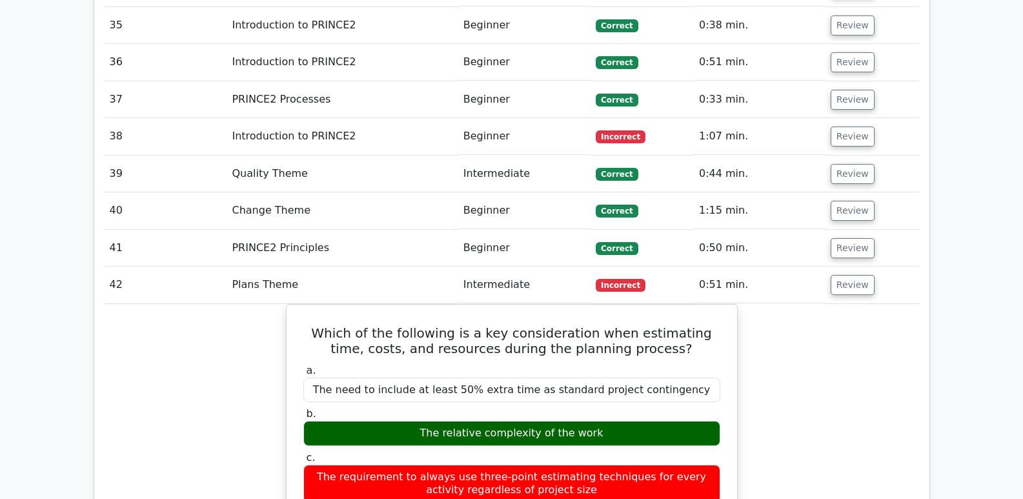
scroll to position [3162, 0]
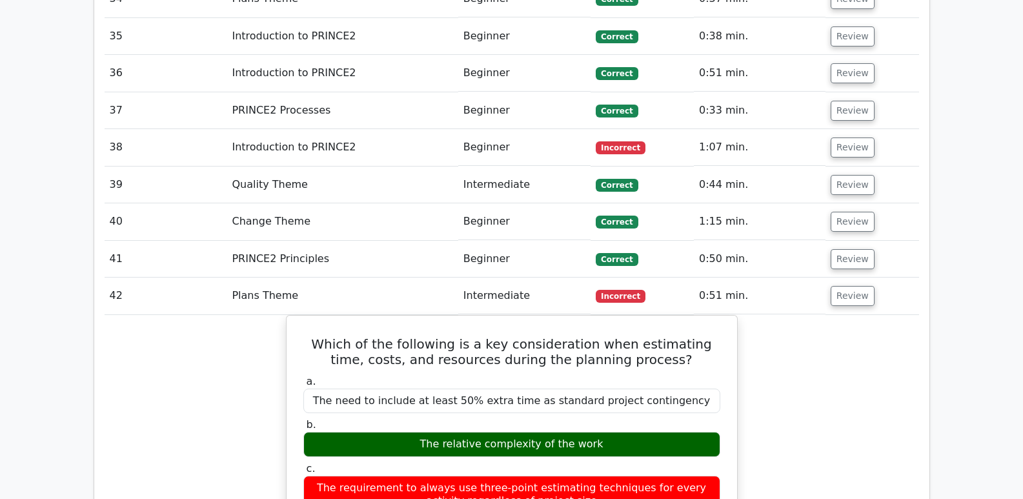
click at [846, 277] on td "Review" at bounding box center [872, 295] width 94 height 37
click at [845, 286] on button "Review" at bounding box center [852, 296] width 44 height 20
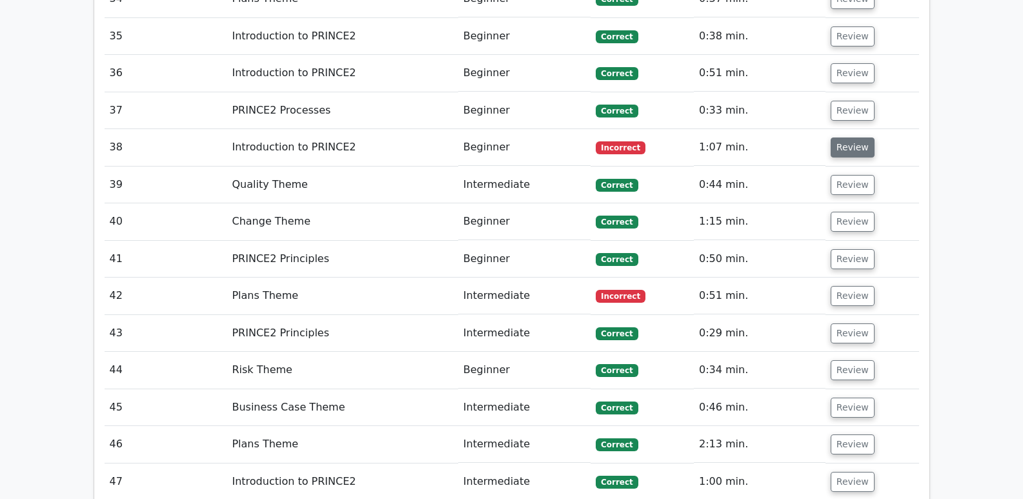
click at [852, 137] on button "Review" at bounding box center [852, 147] width 44 height 20
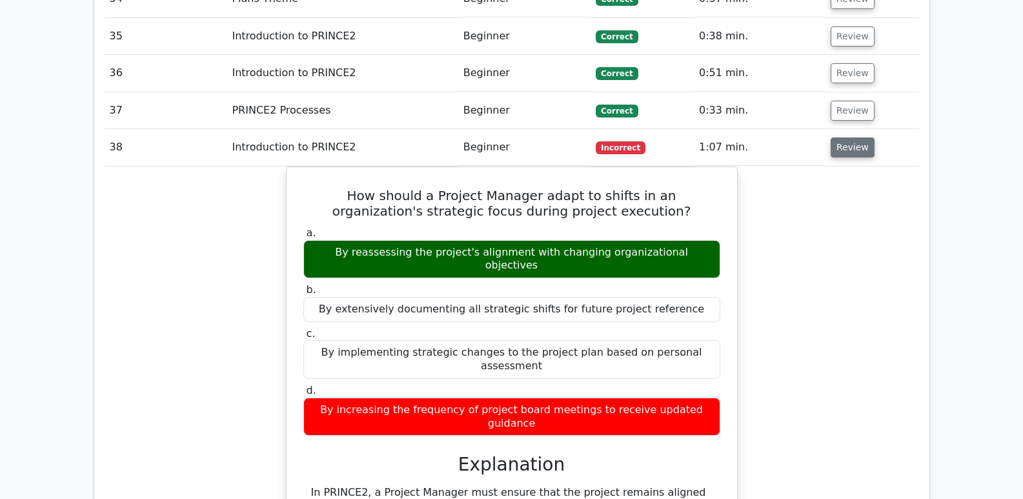
click at [852, 137] on button "Review" at bounding box center [852, 147] width 44 height 20
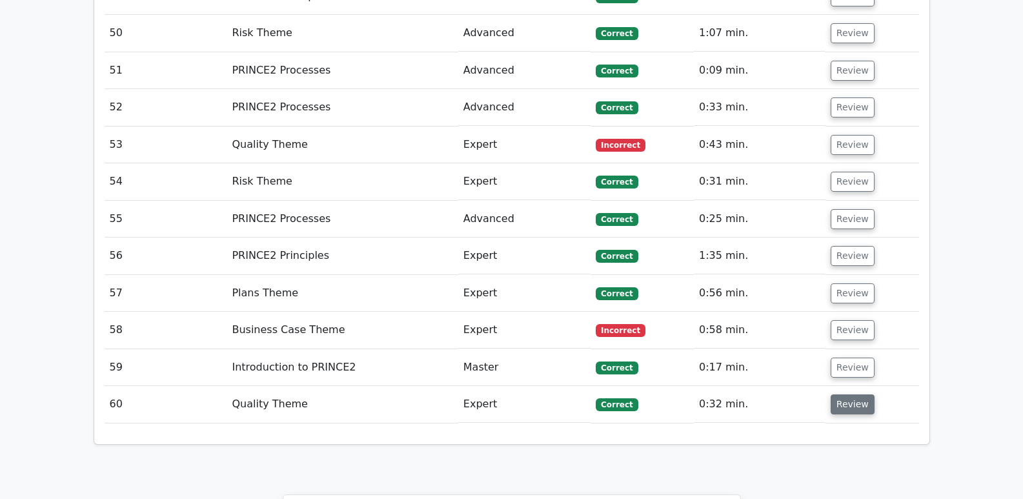
scroll to position [3613, 0]
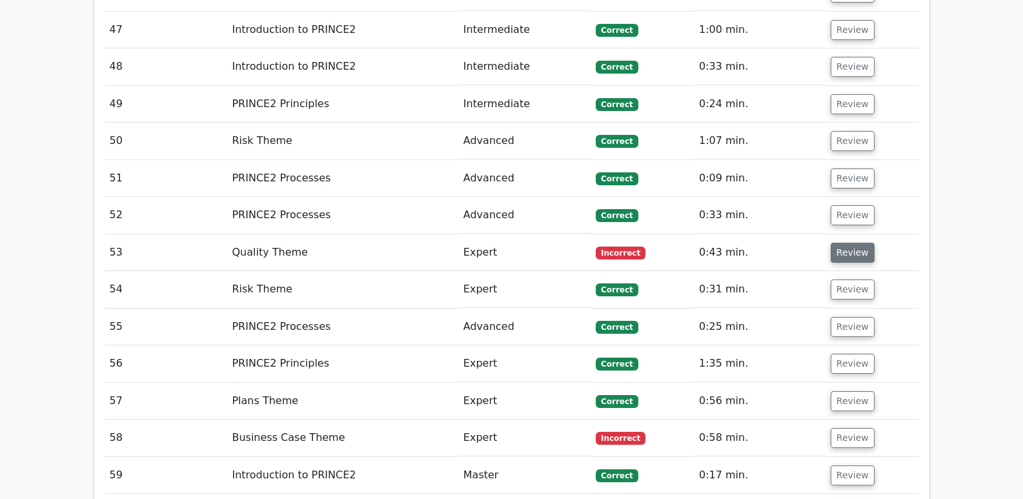
click at [858, 243] on button "Review" at bounding box center [852, 253] width 44 height 20
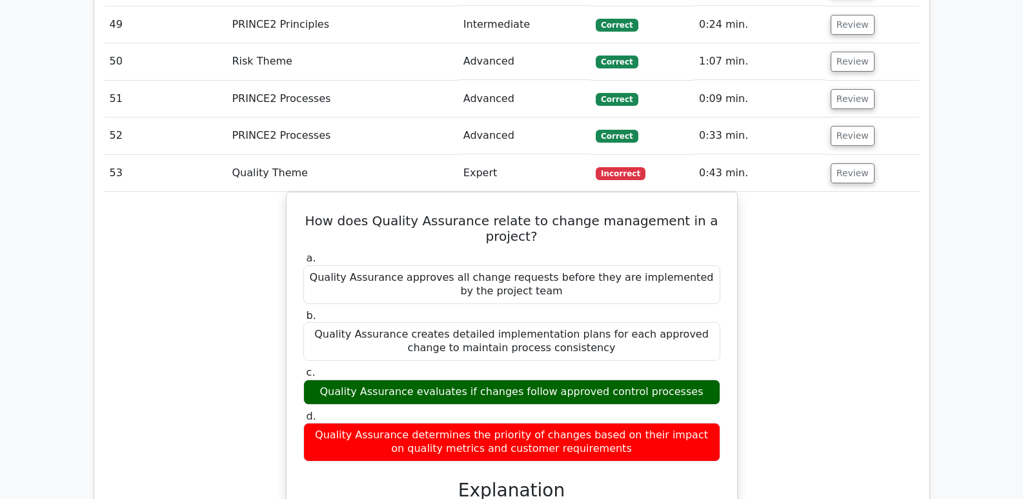
scroll to position [3549, 0]
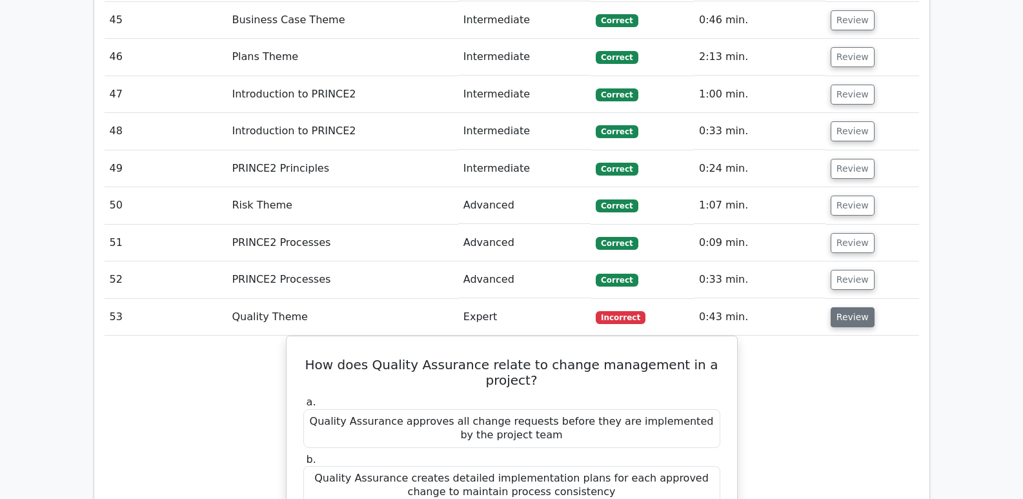
click at [857, 307] on button "Review" at bounding box center [852, 317] width 44 height 20
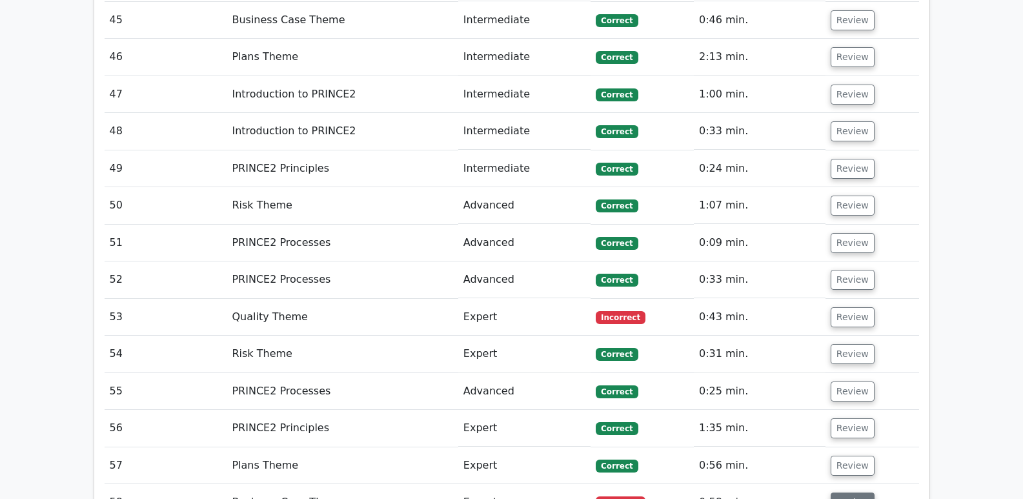
click at [850, 492] on button "Review" at bounding box center [852, 502] width 44 height 20
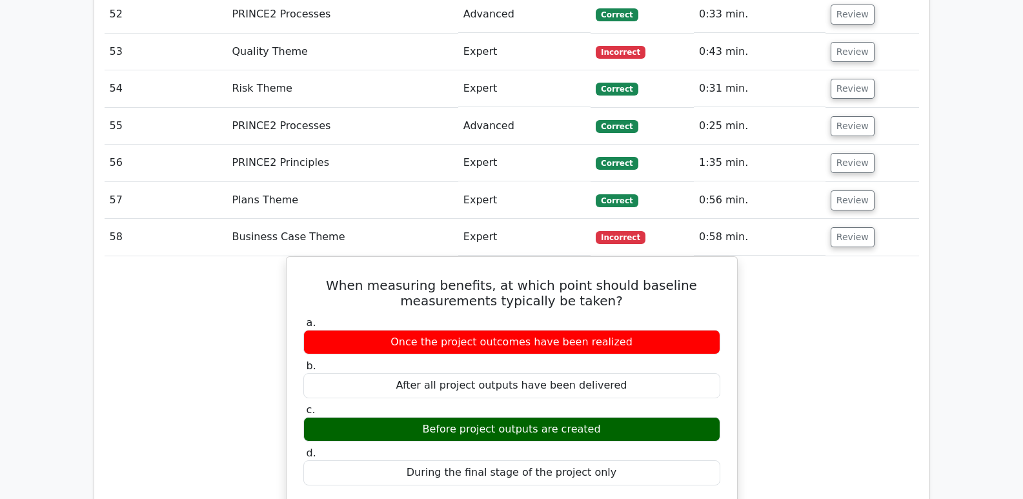
scroll to position [3743, 0]
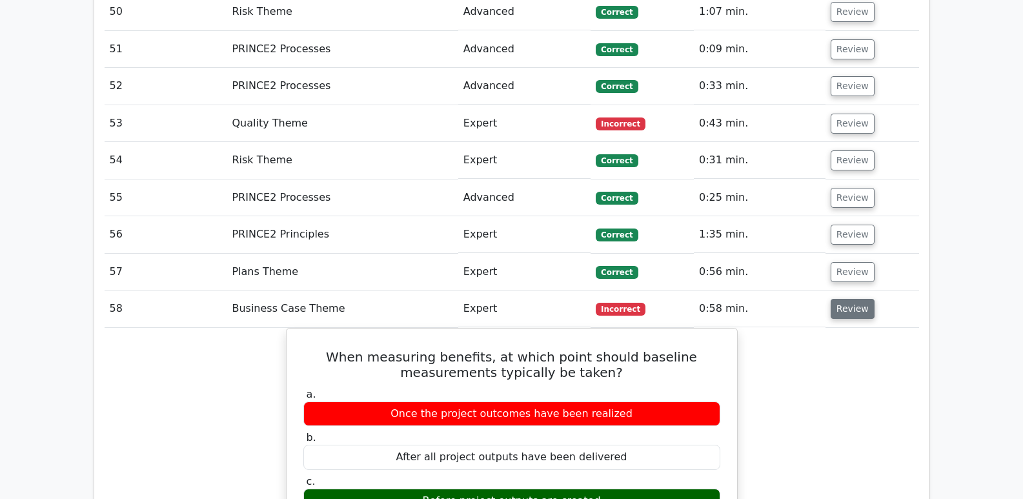
click at [866, 290] on td "Review" at bounding box center [872, 308] width 94 height 37
click at [859, 299] on button "Review" at bounding box center [852, 309] width 44 height 20
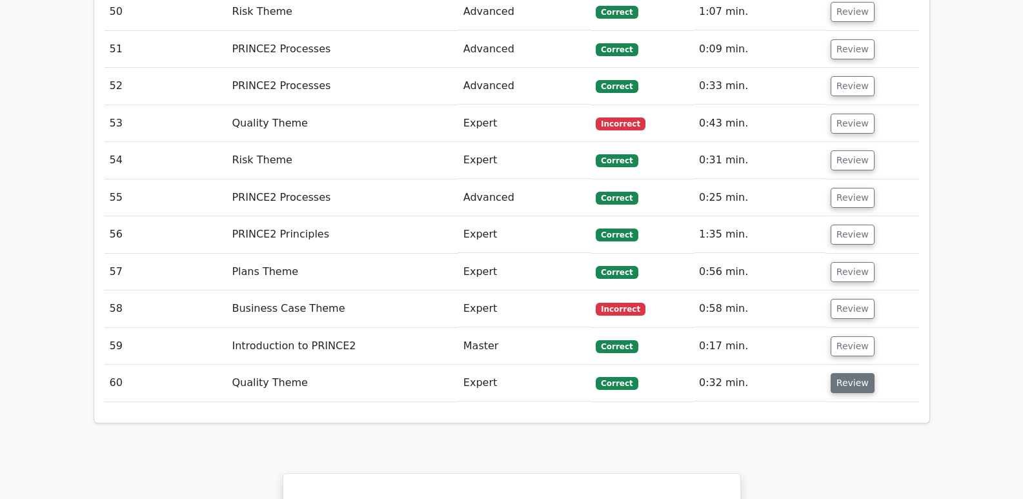
click at [851, 373] on button "Review" at bounding box center [852, 383] width 44 height 20
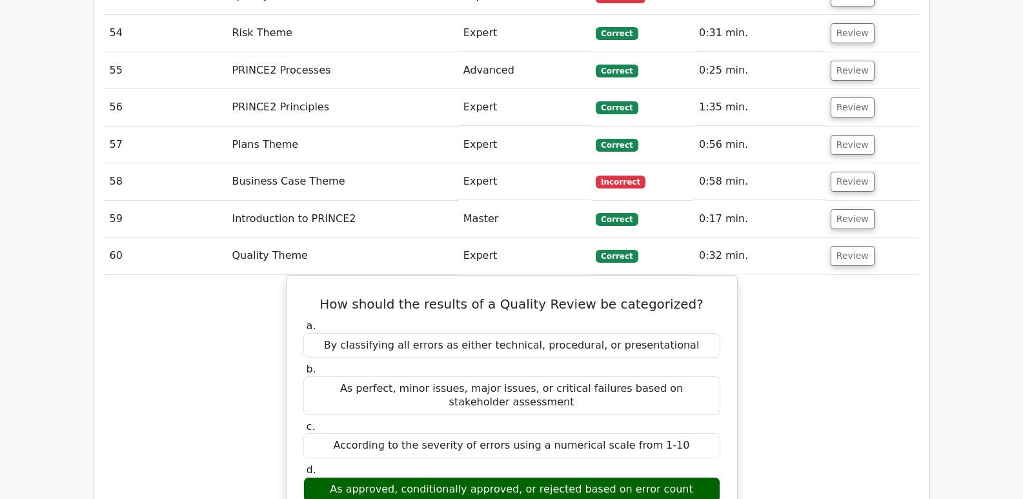
scroll to position [3807, 0]
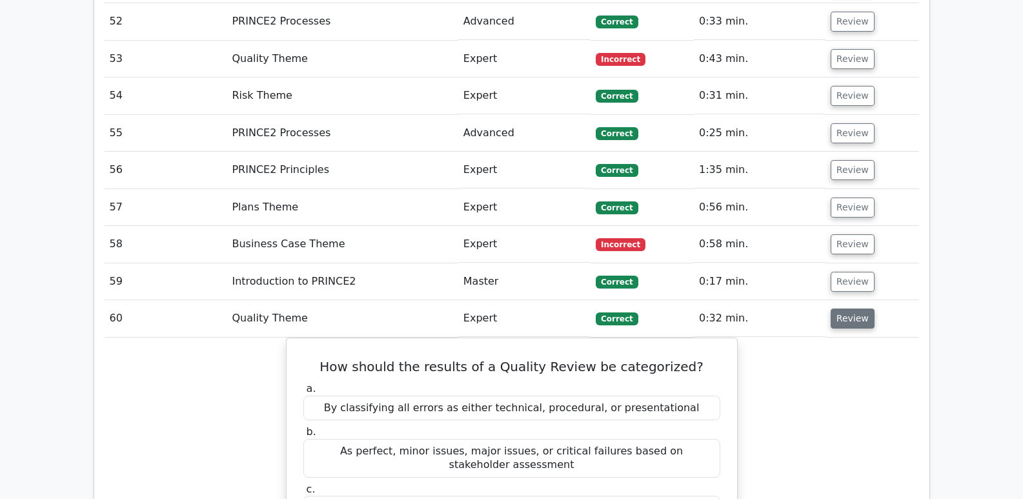
click at [851, 308] on button "Review" at bounding box center [852, 318] width 44 height 20
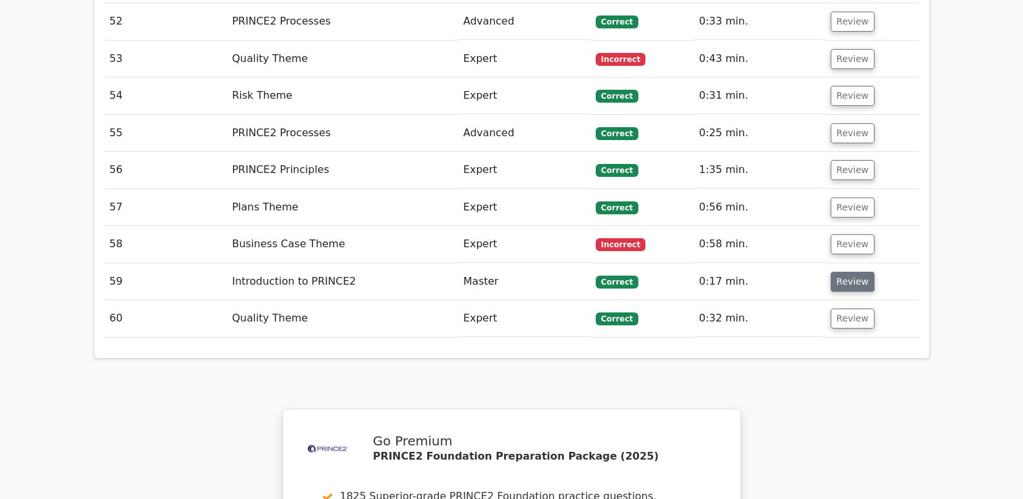
click at [858, 272] on button "Review" at bounding box center [852, 282] width 44 height 20
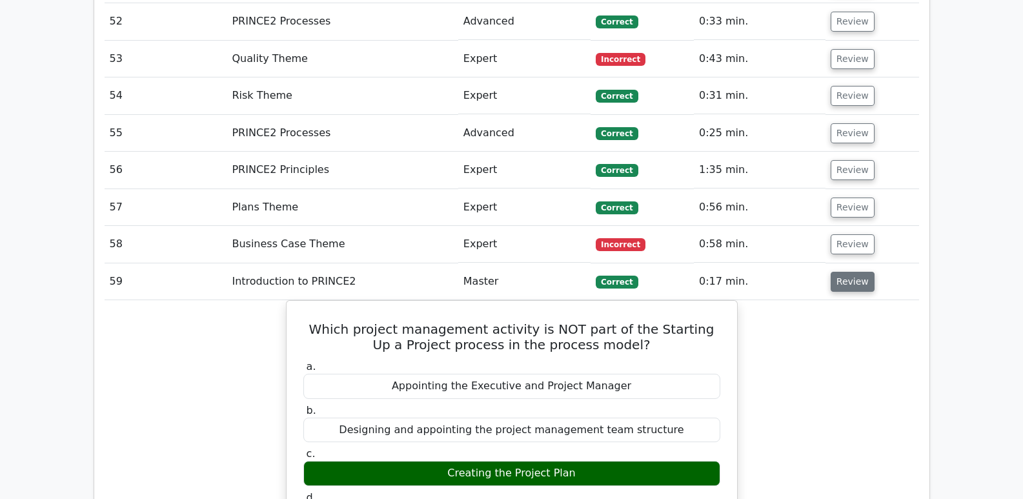
click at [856, 272] on button "Review" at bounding box center [852, 282] width 44 height 20
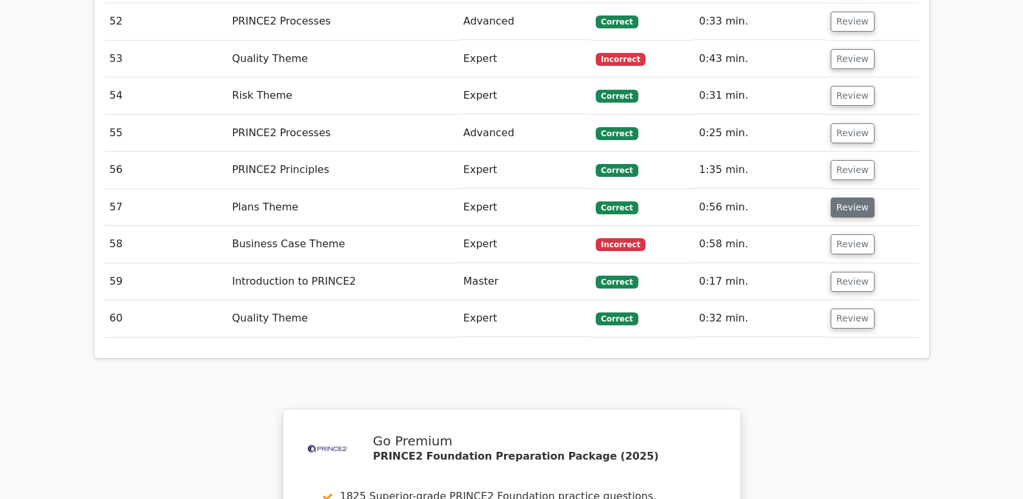
click at [856, 197] on button "Review" at bounding box center [852, 207] width 44 height 20
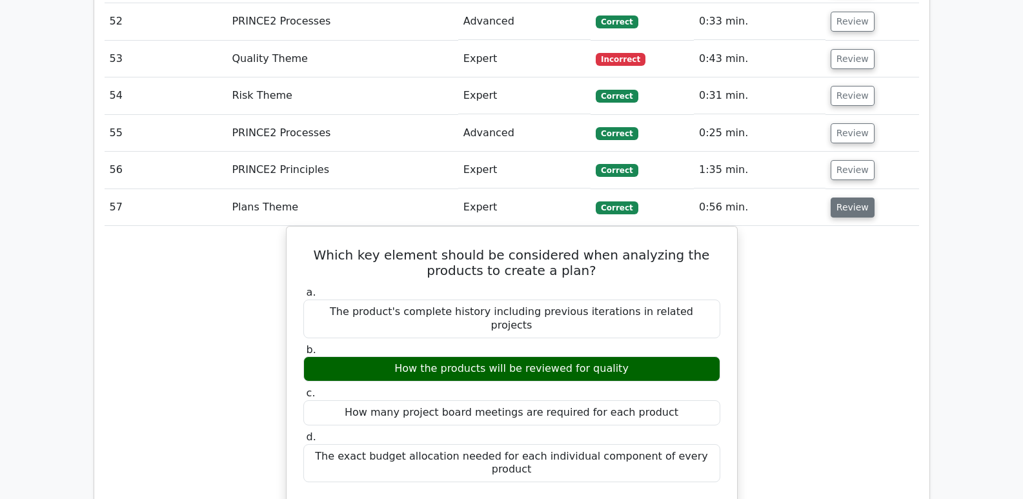
click at [856, 197] on button "Review" at bounding box center [852, 207] width 44 height 20
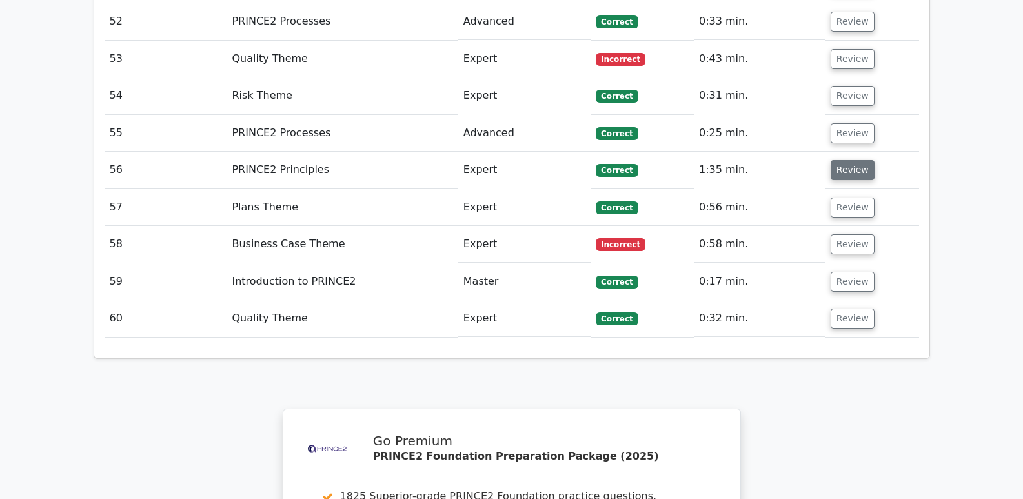
click at [854, 160] on button "Review" at bounding box center [852, 170] width 44 height 20
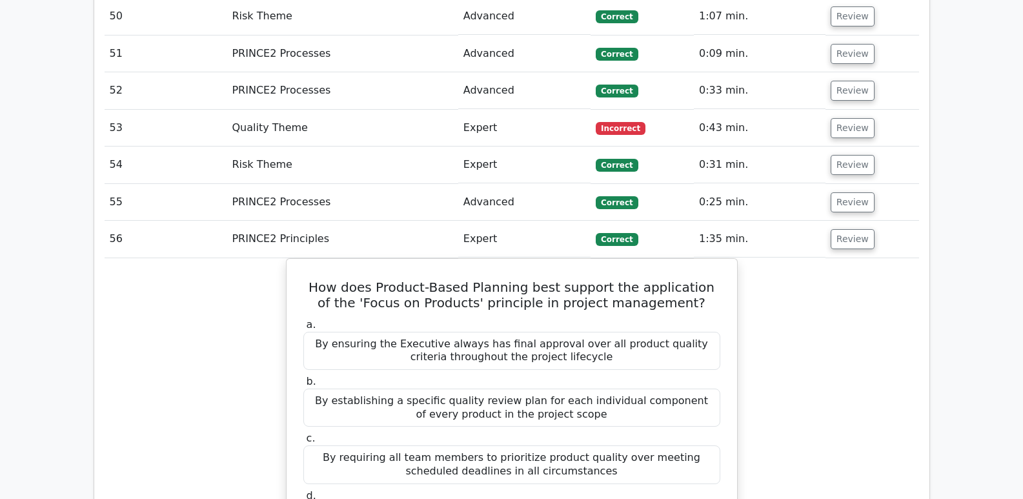
scroll to position [3678, 0]
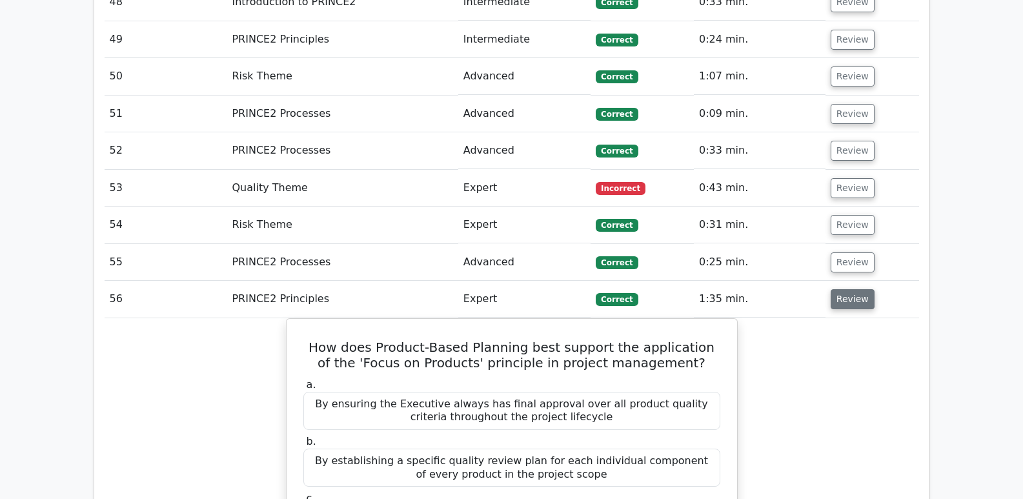
click at [853, 289] on button "Review" at bounding box center [852, 299] width 44 height 20
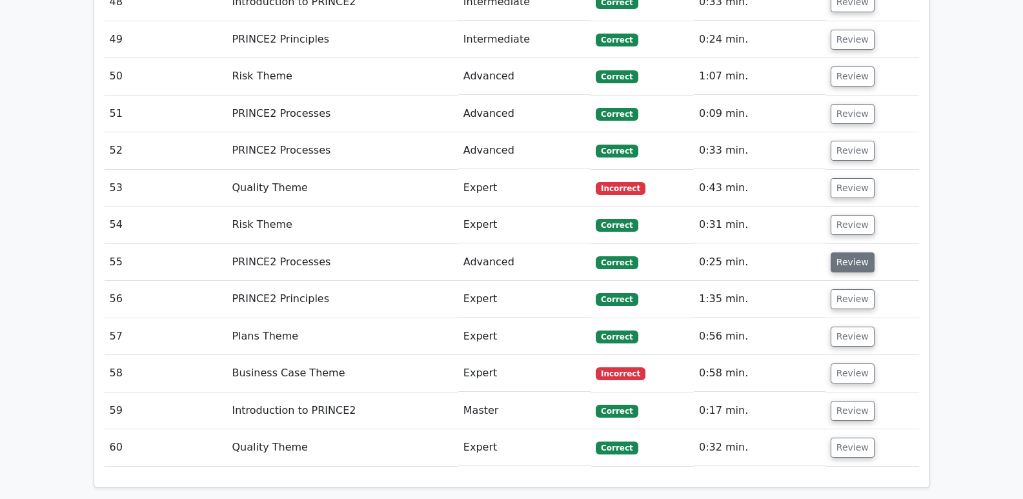
click at [854, 252] on button "Review" at bounding box center [852, 262] width 44 height 20
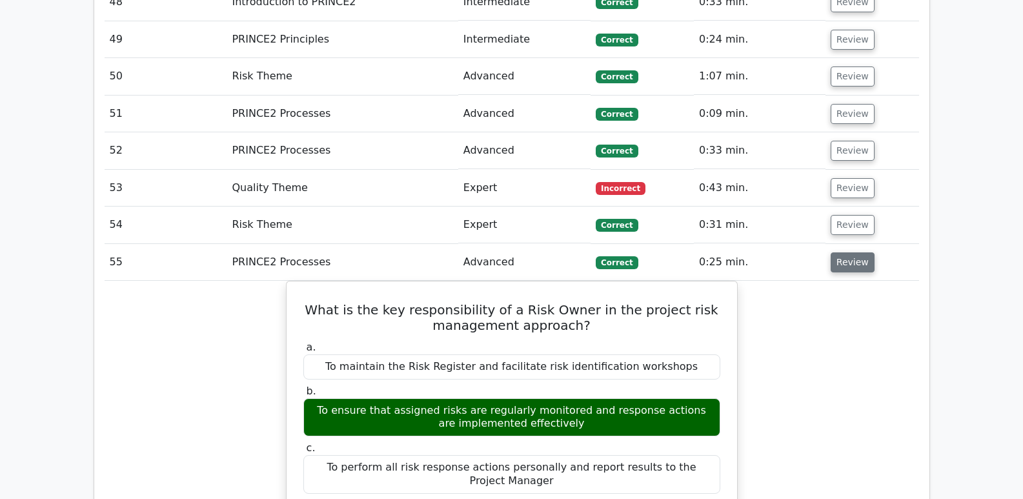
click at [856, 252] on button "Review" at bounding box center [852, 262] width 44 height 20
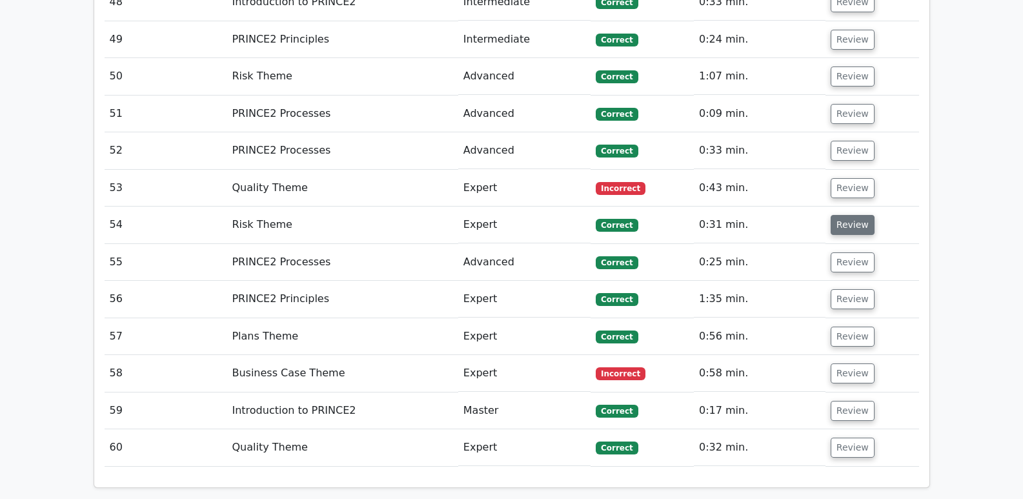
click at [847, 215] on button "Review" at bounding box center [852, 225] width 44 height 20
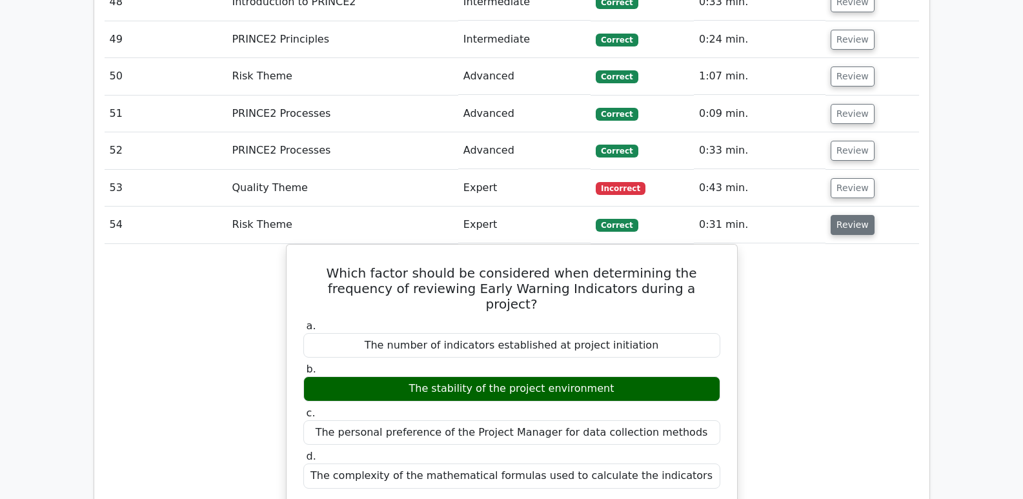
click at [856, 215] on button "Review" at bounding box center [852, 225] width 44 height 20
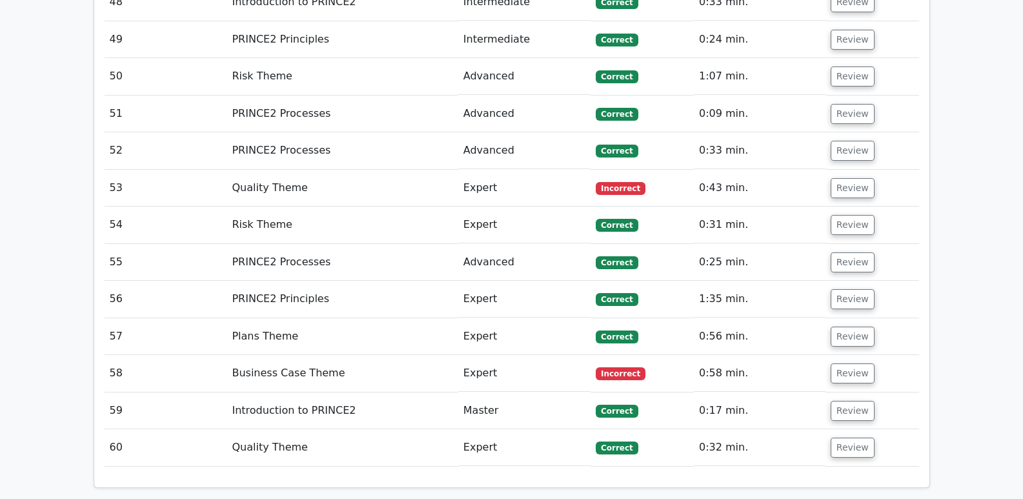
click at [854, 132] on td "Review" at bounding box center [872, 150] width 94 height 37
click at [851, 141] on button "Review" at bounding box center [852, 151] width 44 height 20
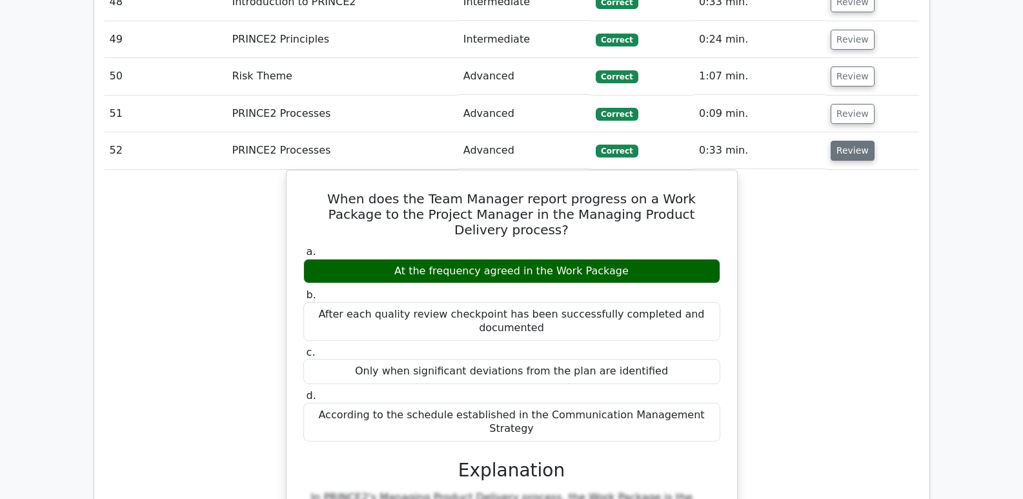
click at [851, 141] on button "Review" at bounding box center [852, 151] width 44 height 20
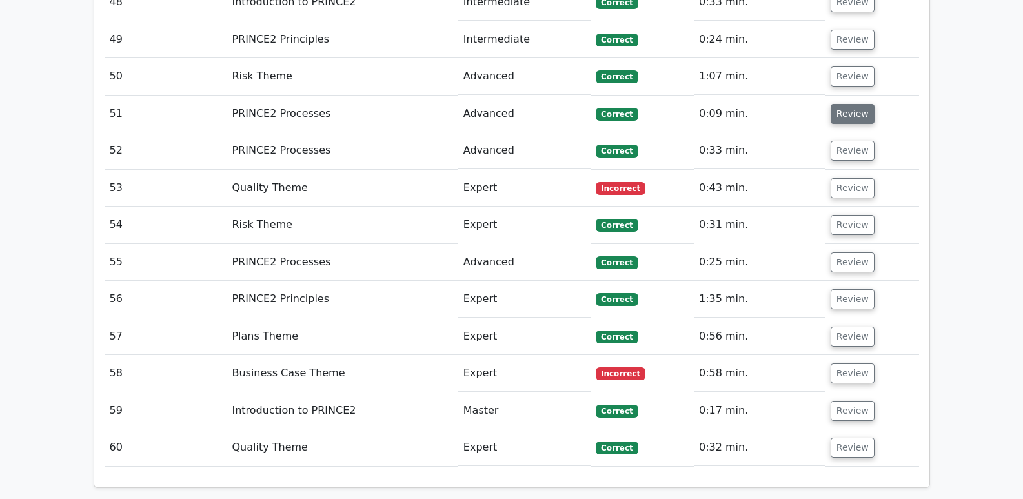
click at [847, 104] on button "Review" at bounding box center [852, 114] width 44 height 20
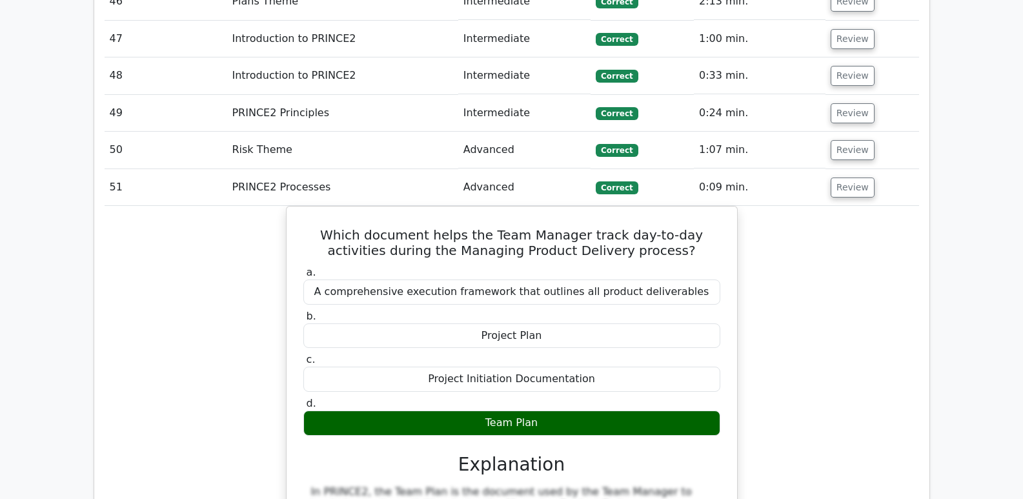
scroll to position [3549, 0]
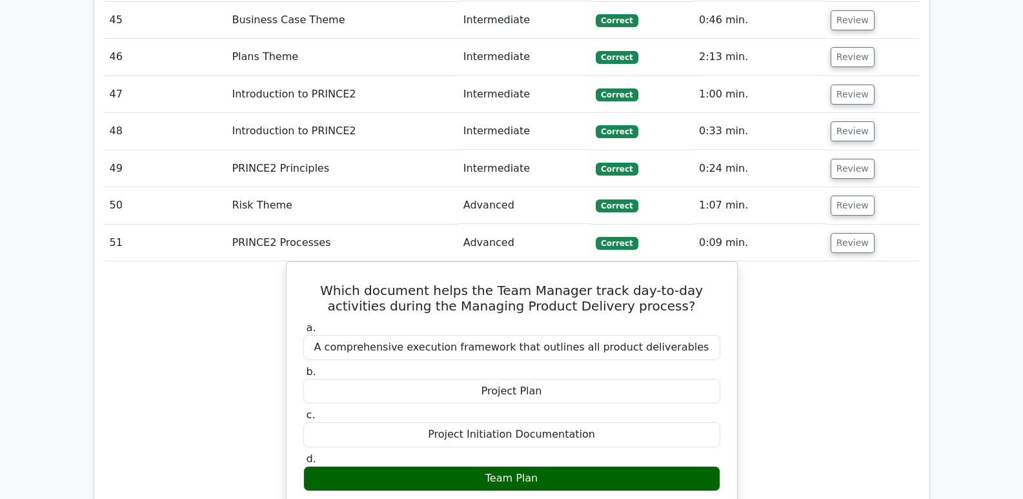
drag, startPoint x: 852, startPoint y: 146, endPoint x: 856, endPoint y: 128, distance: 18.5
click at [852, 233] on button "Review" at bounding box center [852, 243] width 44 height 20
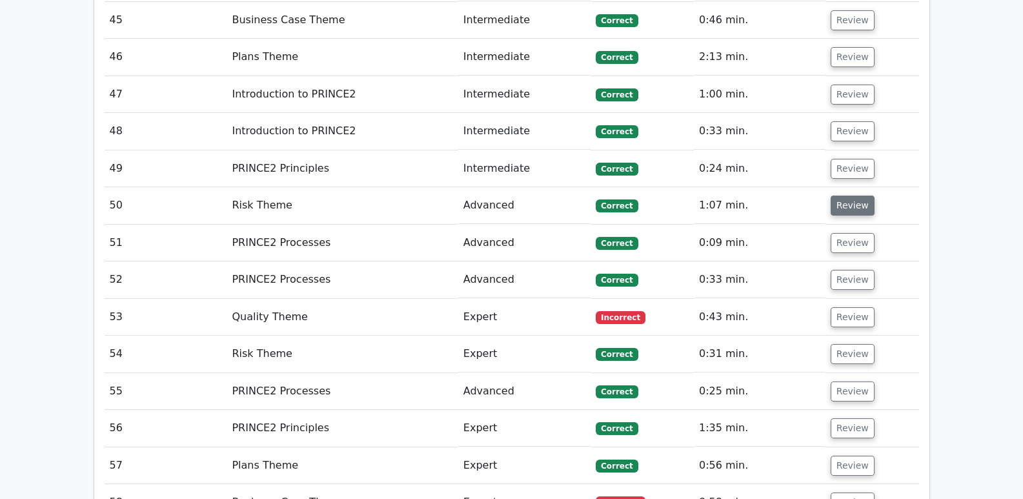
click at [846, 196] on button "Review" at bounding box center [852, 206] width 44 height 20
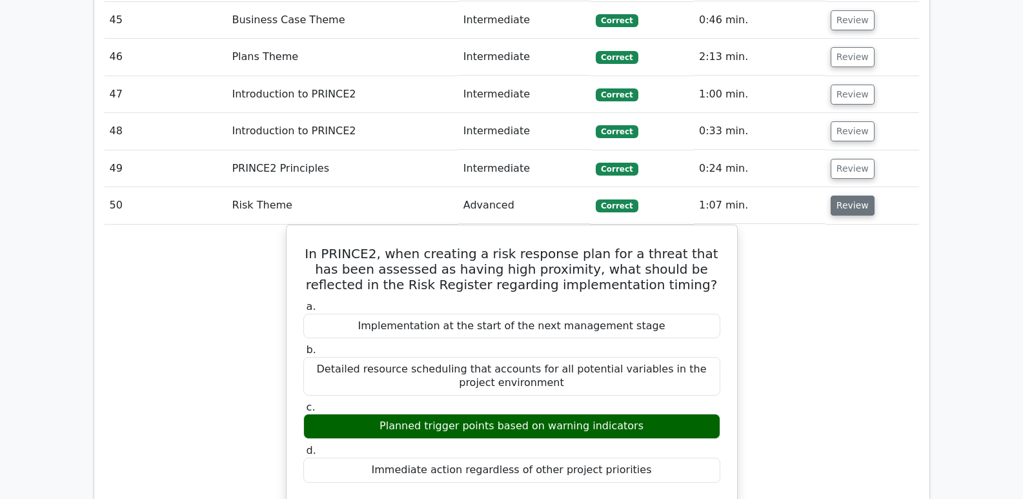
click at [850, 196] on button "Review" at bounding box center [852, 206] width 44 height 20
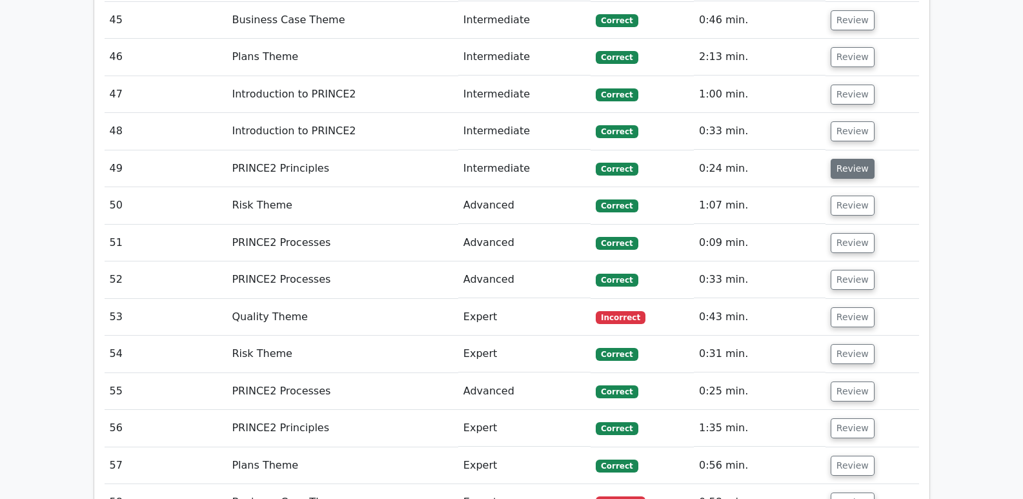
click at [860, 159] on button "Review" at bounding box center [852, 169] width 44 height 20
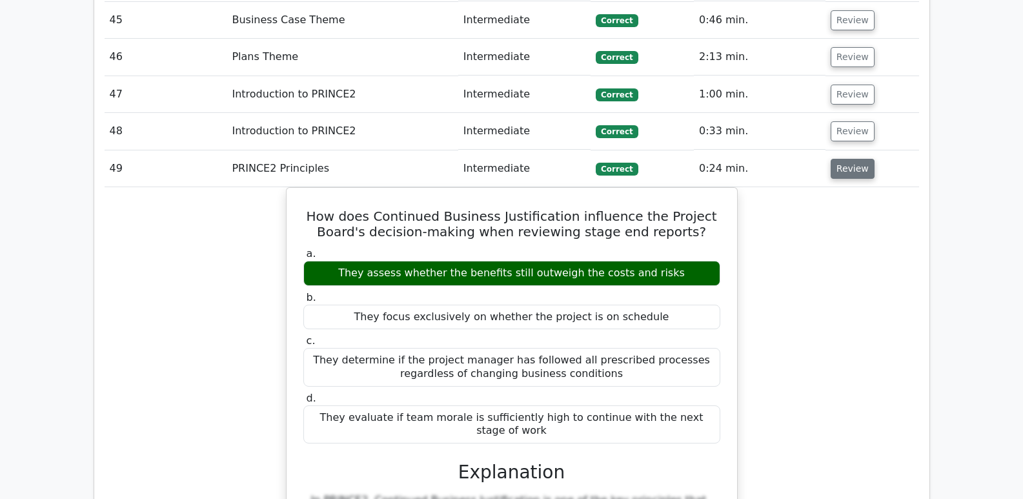
click at [858, 159] on button "Review" at bounding box center [852, 169] width 44 height 20
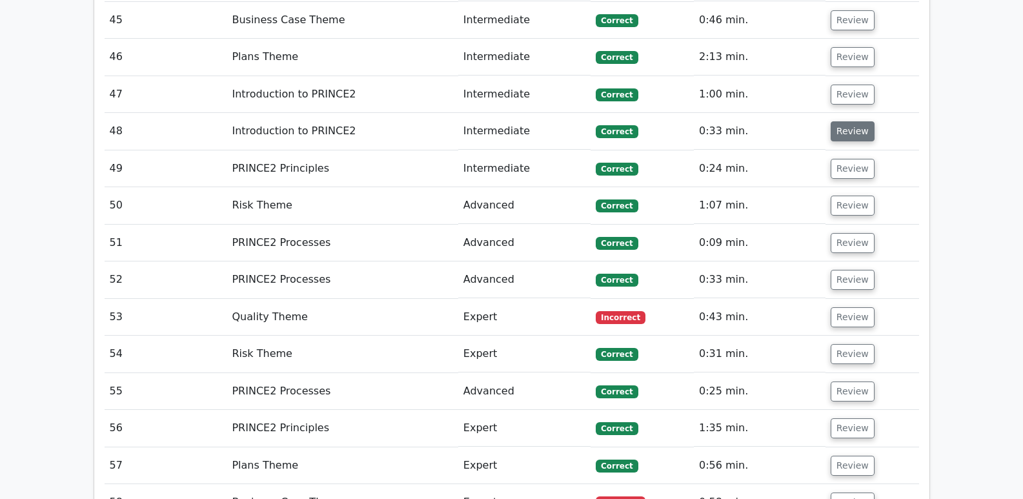
click at [856, 121] on button "Review" at bounding box center [852, 131] width 44 height 20
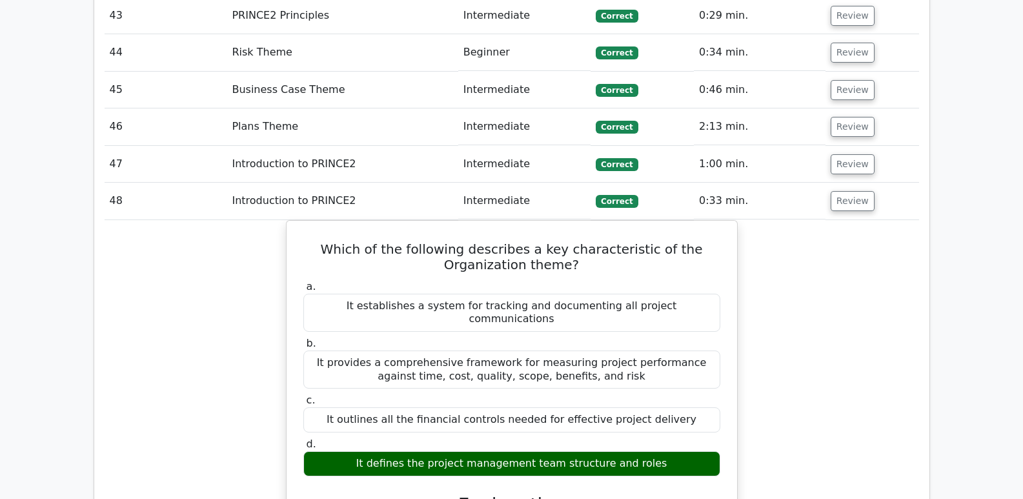
scroll to position [3420, 0]
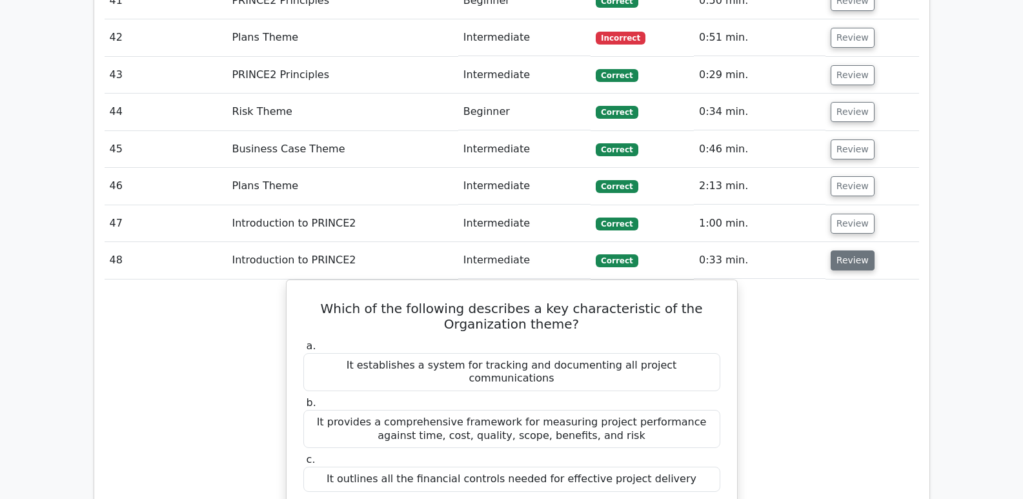
click at [840, 250] on button "Review" at bounding box center [852, 260] width 44 height 20
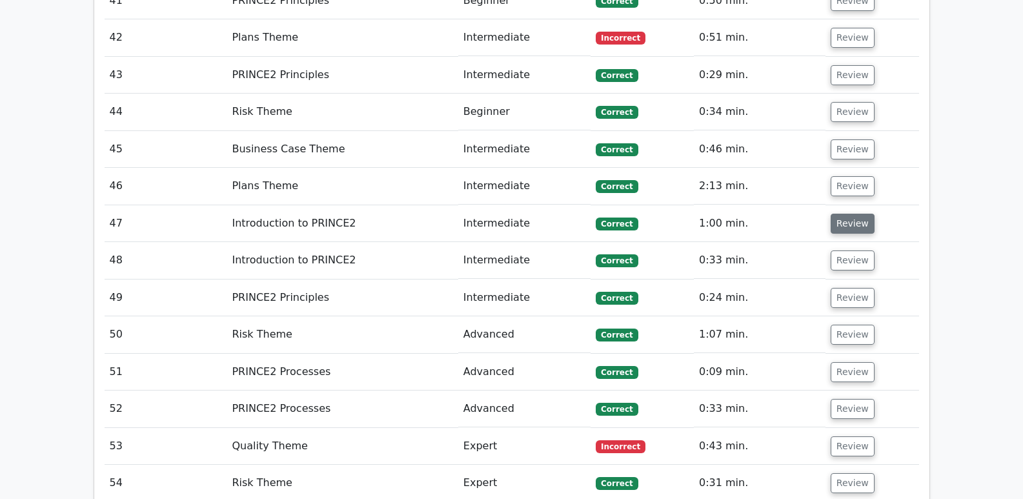
click at [843, 214] on button "Review" at bounding box center [852, 224] width 44 height 20
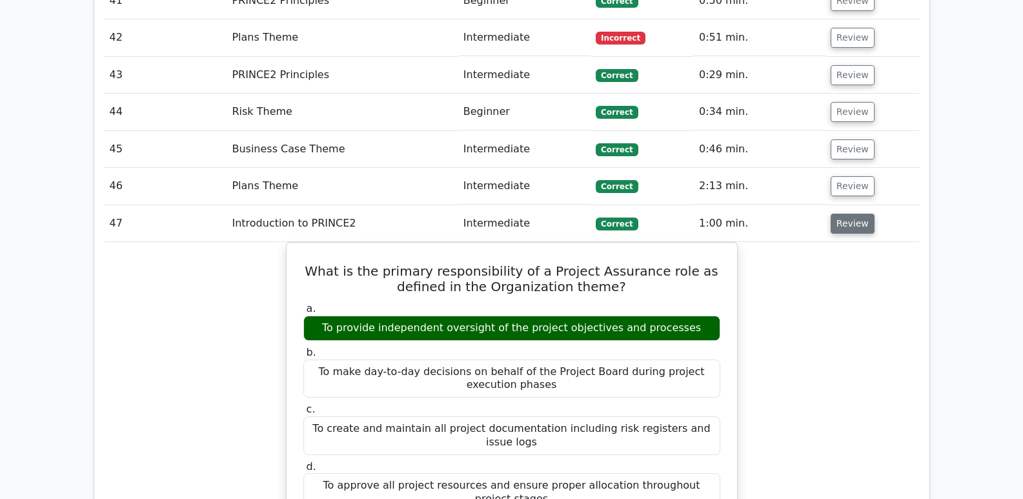
click at [843, 214] on button "Review" at bounding box center [852, 224] width 44 height 20
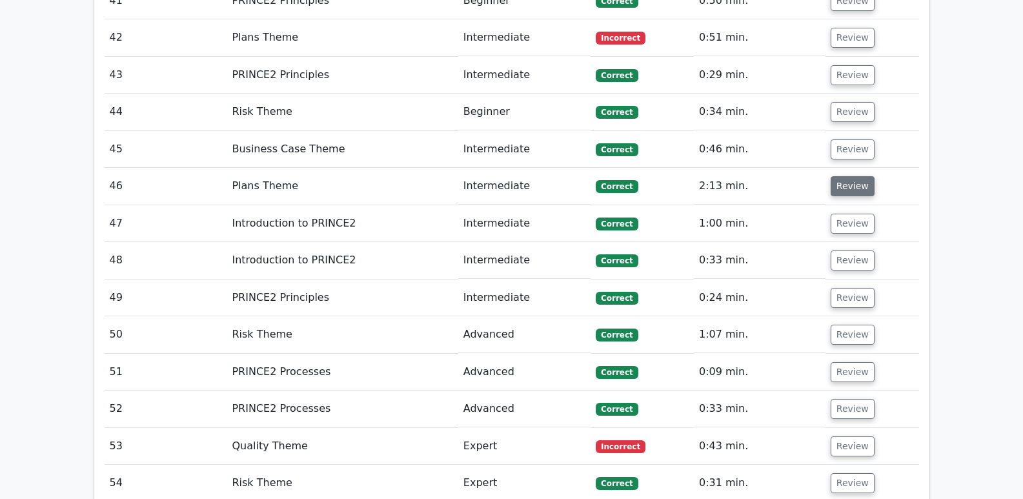
click at [849, 176] on button "Review" at bounding box center [852, 186] width 44 height 20
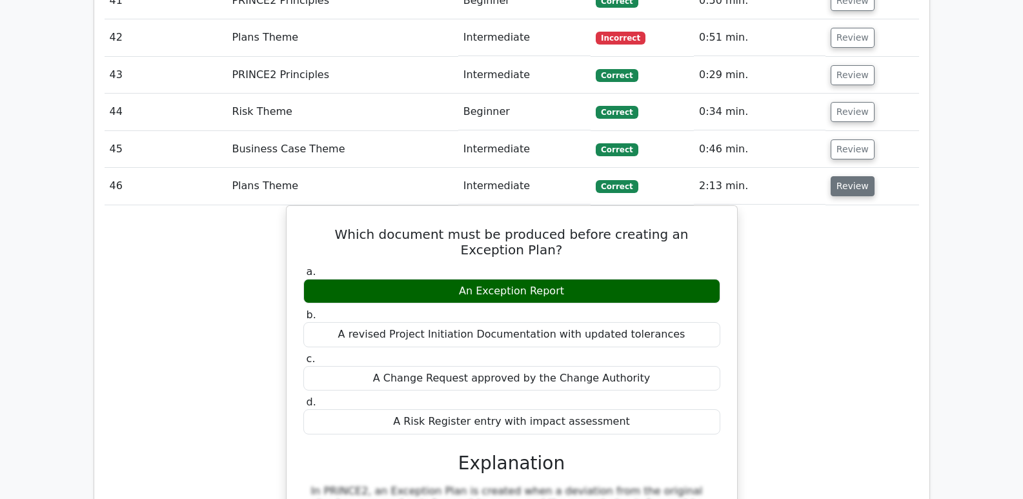
click at [848, 176] on button "Review" at bounding box center [852, 186] width 44 height 20
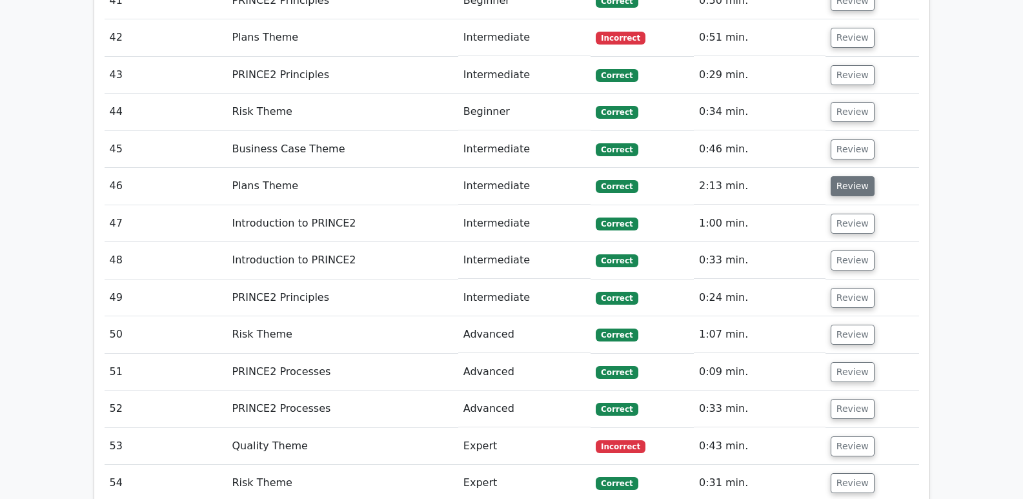
click at [848, 176] on button "Review" at bounding box center [852, 186] width 44 height 20
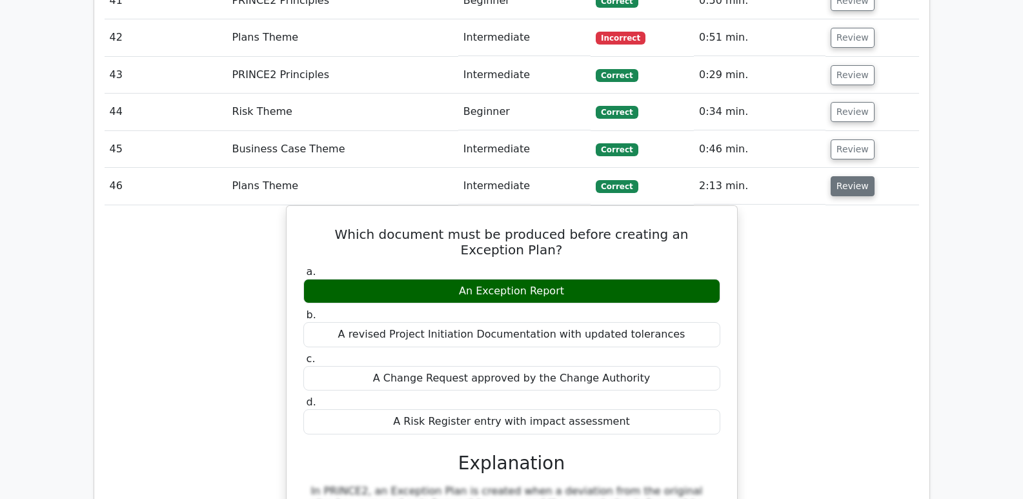
click at [848, 176] on button "Review" at bounding box center [852, 186] width 44 height 20
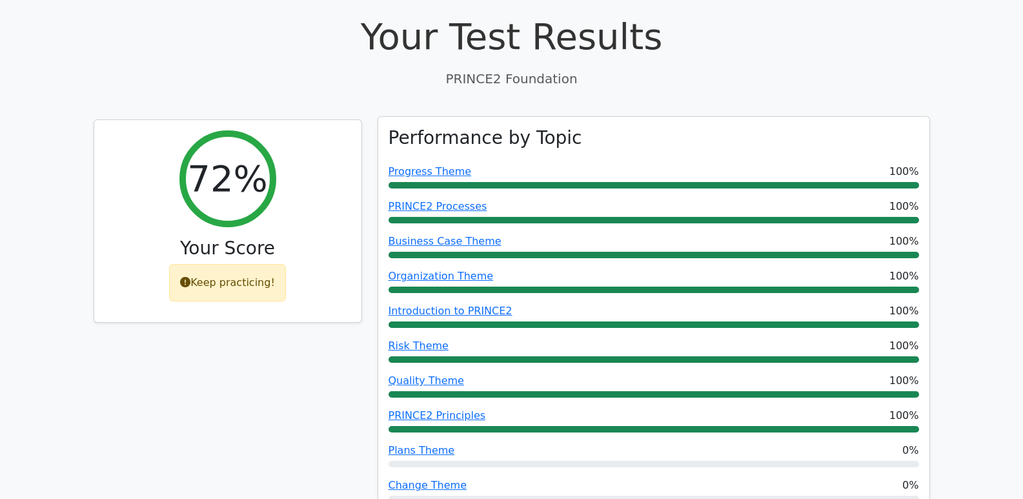
scroll to position [452, 0]
